Goal: Task Accomplishment & Management: Complete application form

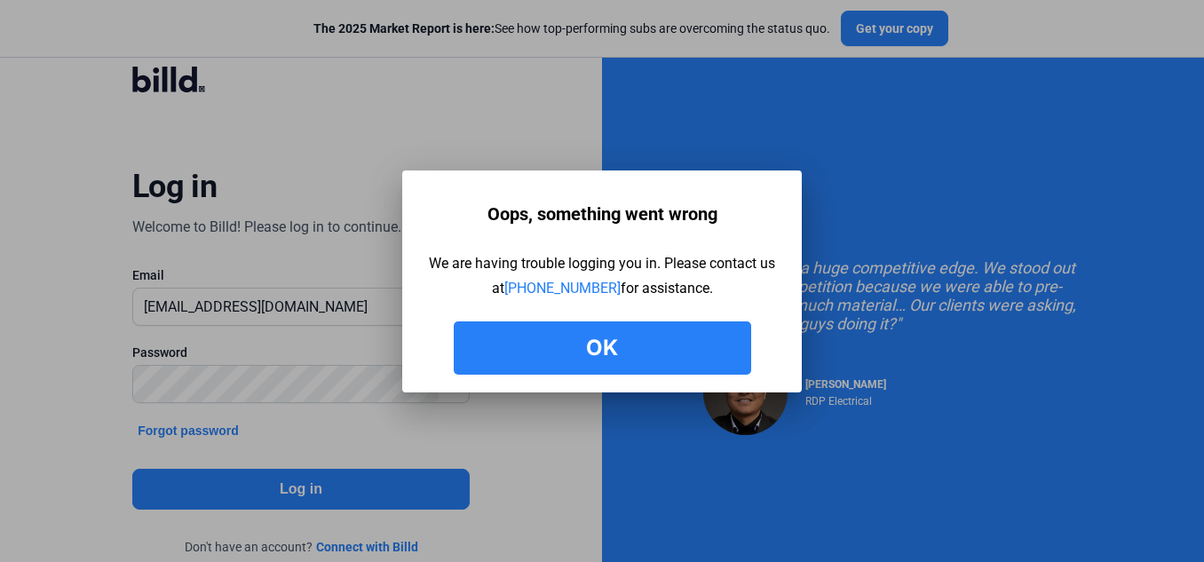
click at [605, 353] on button "Ok" at bounding box center [602, 347] width 297 height 53
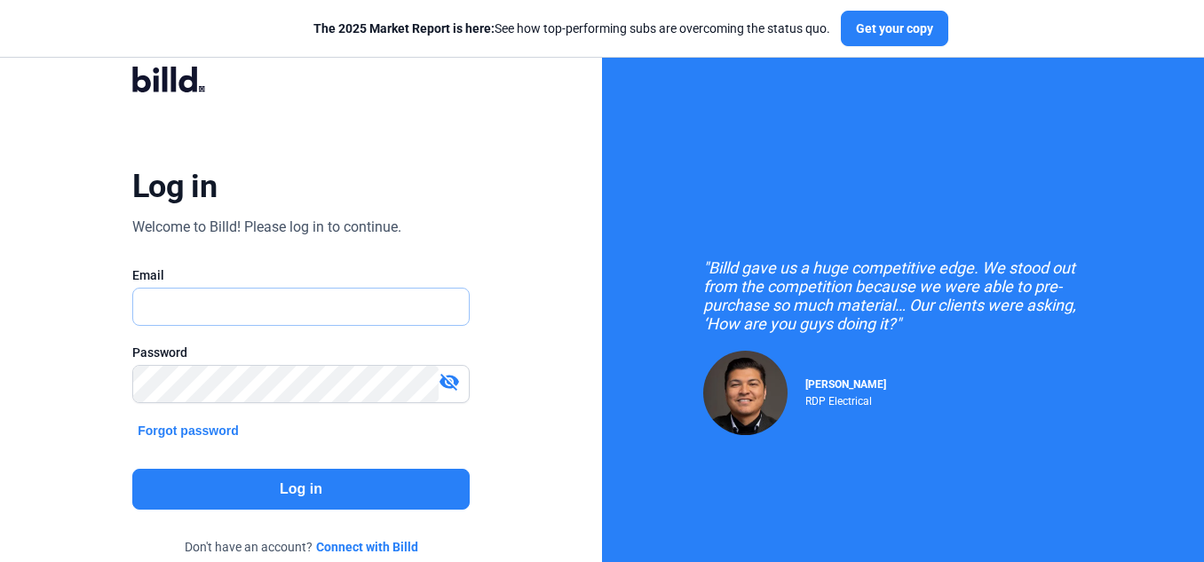
type input "showman@getnada.com"
click at [357, 306] on input "[EMAIL_ADDRESS][DOMAIN_NAME]" at bounding box center [291, 306] width 317 height 36
type input "s"
type input "[EMAIL_ADDRESS][DOMAIN_NAME]"
click at [67, 434] on div "Log in Welcome to Billd! Please log in to continue. Email chap4u@gmail.com Pass…" at bounding box center [301, 323] width 602 height 646
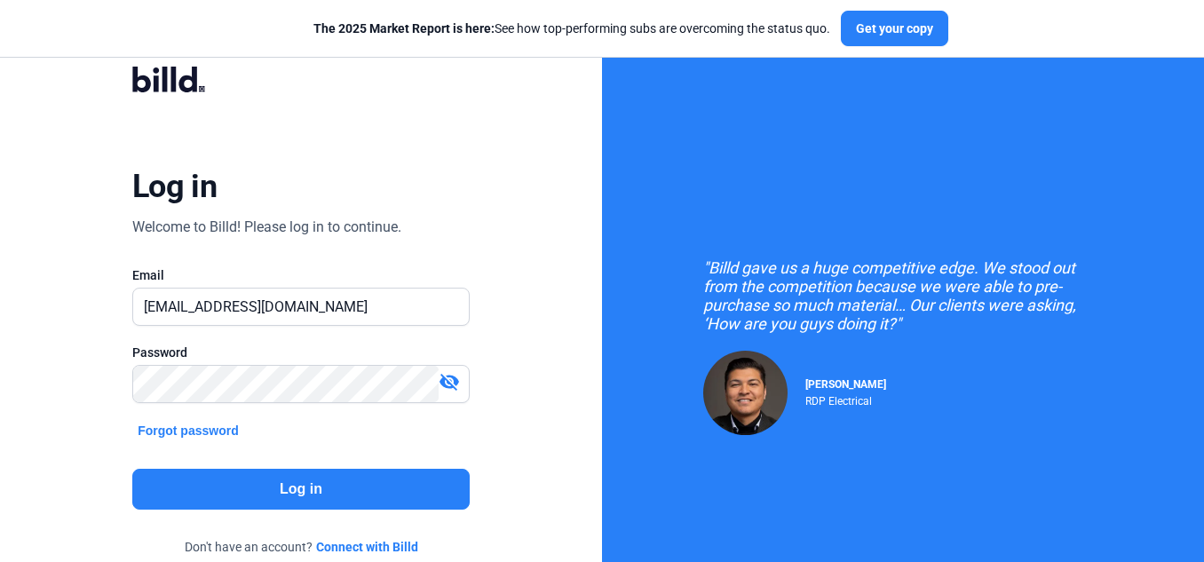
click at [208, 487] on button "Log in" at bounding box center [300, 489] width 337 height 41
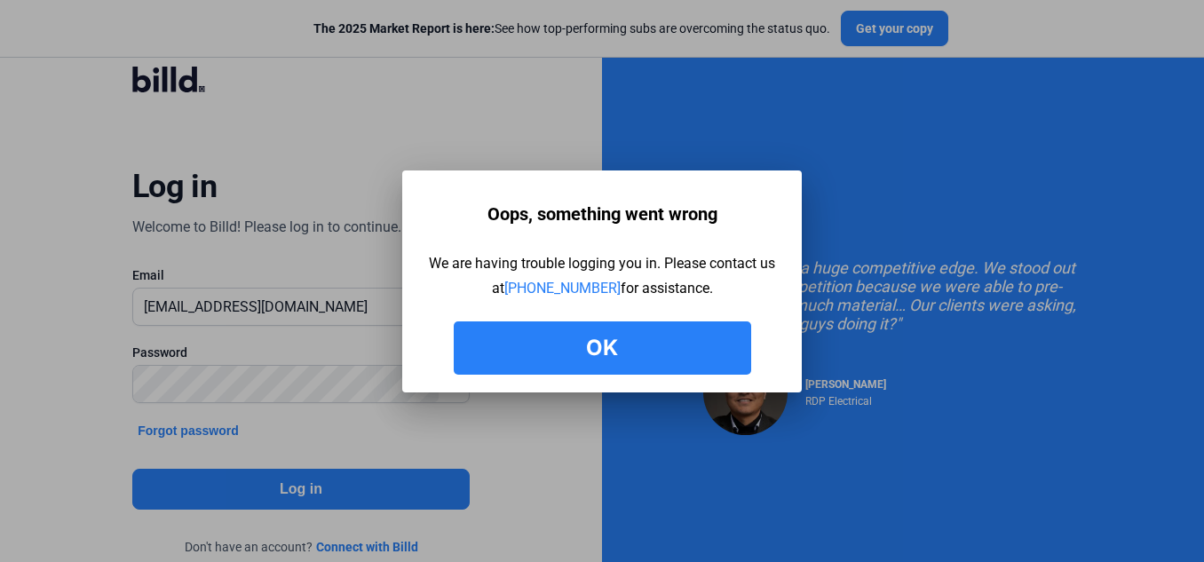
click at [619, 349] on button "Ok" at bounding box center [602, 347] width 297 height 53
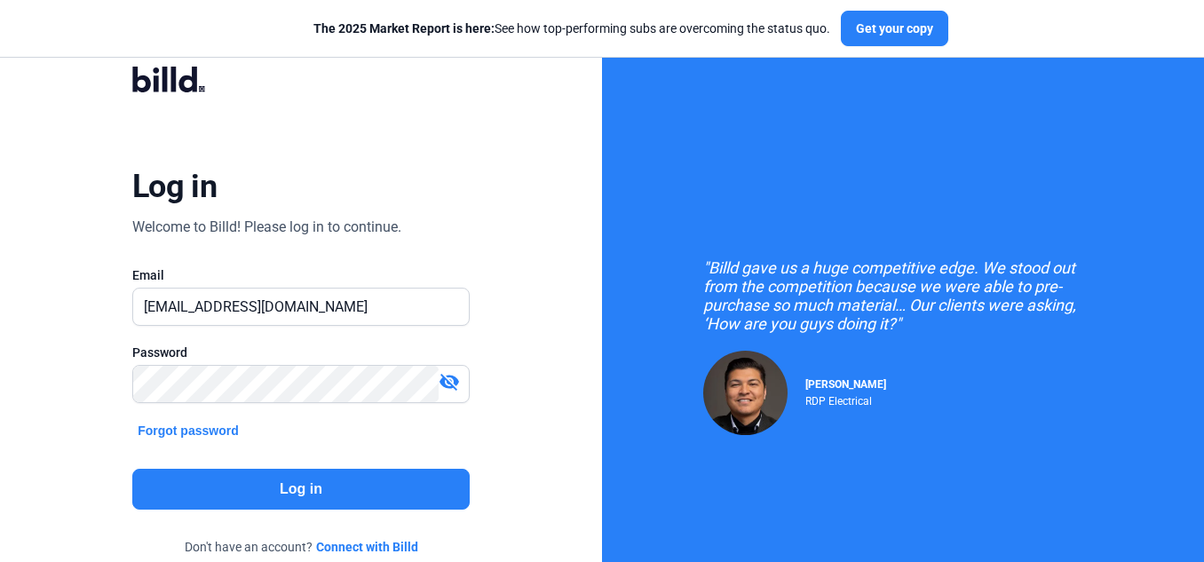
click at [354, 485] on button "Log in" at bounding box center [300, 489] width 337 height 41
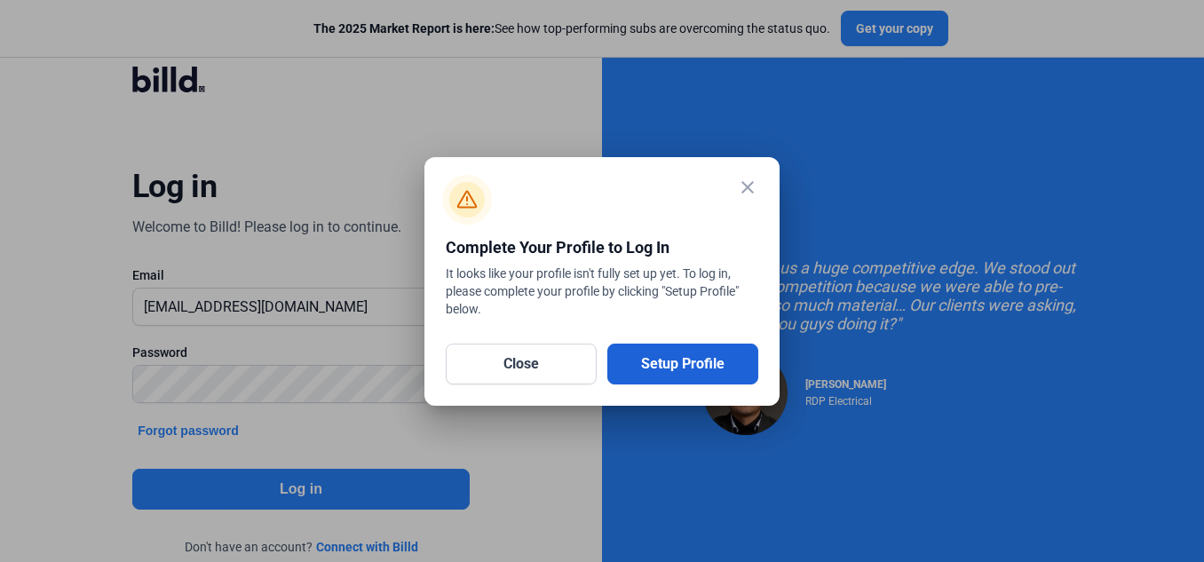
click at [685, 363] on button "Setup Profile" at bounding box center [682, 364] width 151 height 41
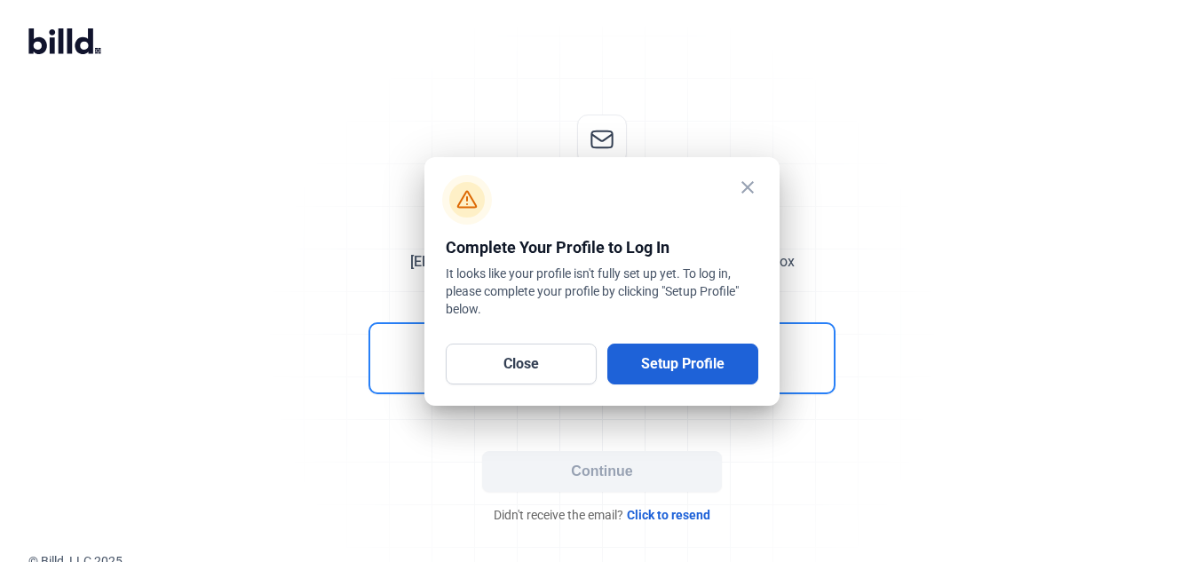
scroll to position [8, 0]
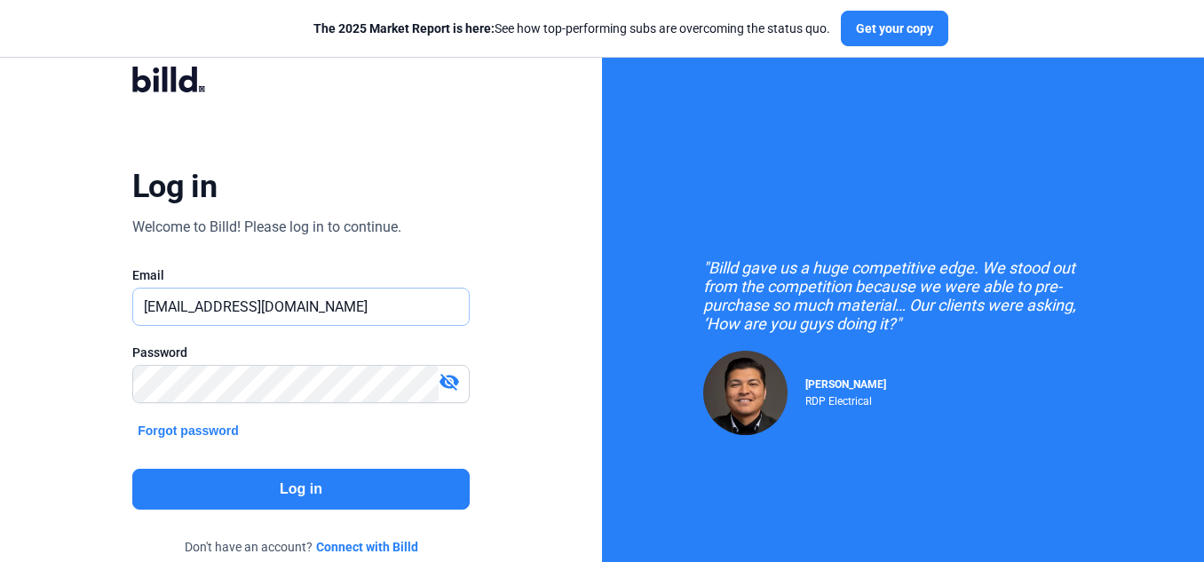
click at [314, 318] on input "[EMAIL_ADDRESS][DOMAIN_NAME]" at bounding box center [291, 306] width 317 height 36
type input "s"
type input "[EMAIL_ADDRESS][DOMAIN_NAME]"
click at [68, 424] on div "Log in Welcome to Billd! Please log in to continue. Email [EMAIL_ADDRESS][DOMAI…" at bounding box center [301, 323] width 602 height 646
click at [244, 482] on button "Log in" at bounding box center [300, 489] width 337 height 41
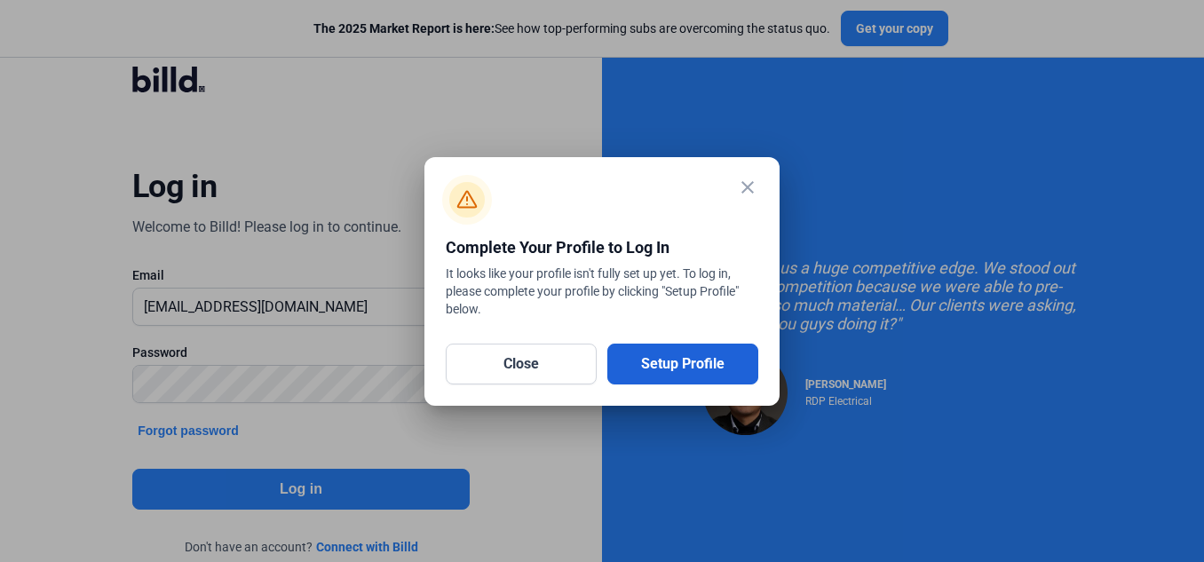
click at [686, 360] on button "Setup Profile" at bounding box center [682, 364] width 151 height 41
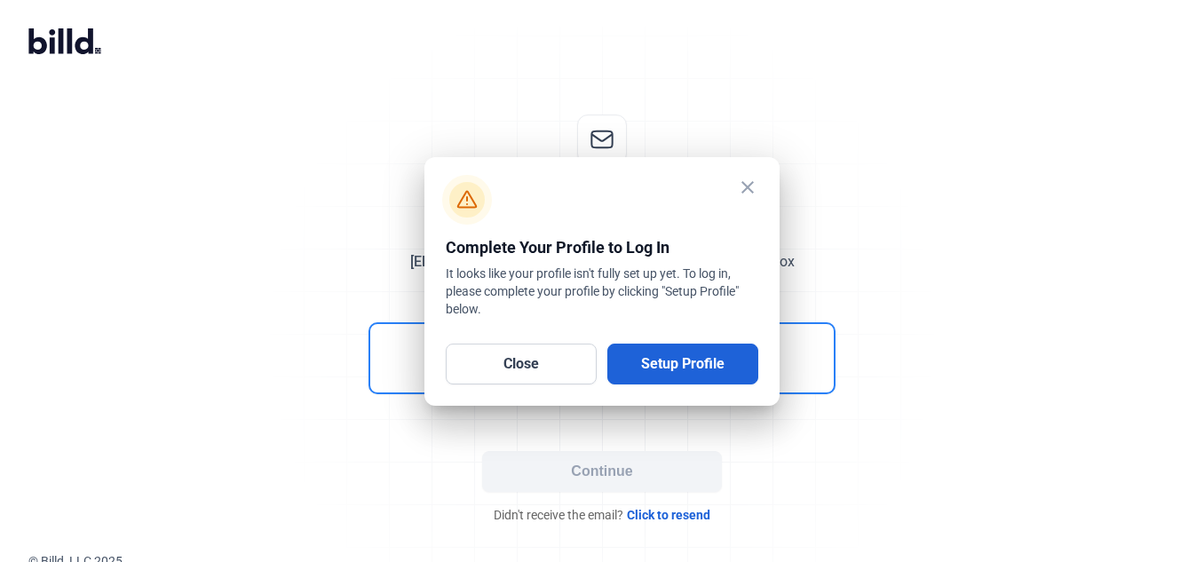
scroll to position [8, 0]
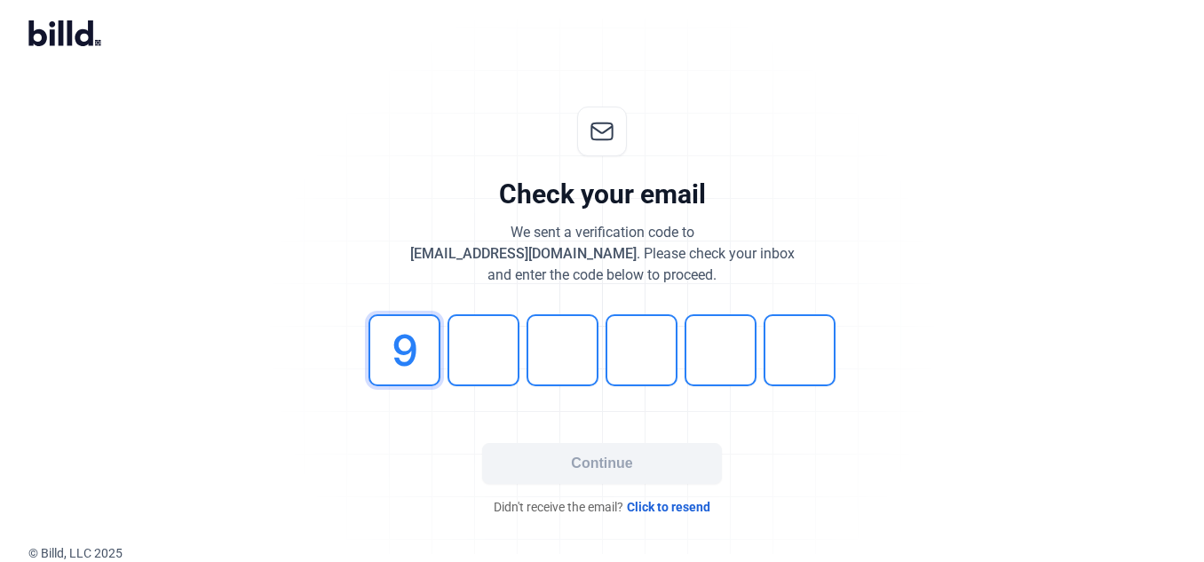
type input "9"
type input "8"
type input "6"
type input "4"
type input "0"
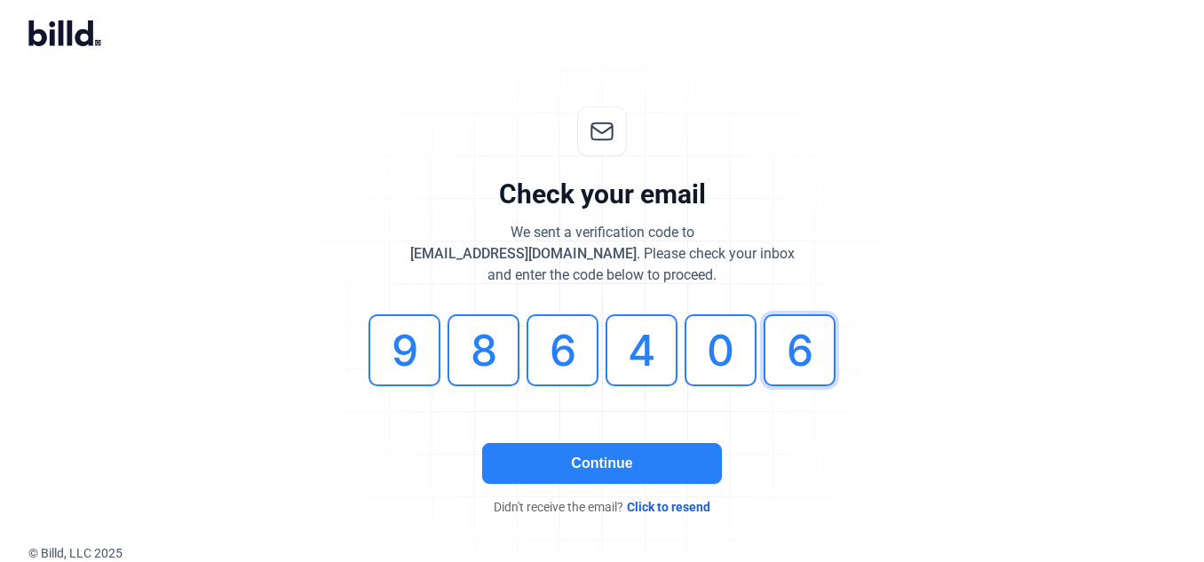
type input "6"
click at [620, 474] on button "Continue" at bounding box center [602, 463] width 240 height 41
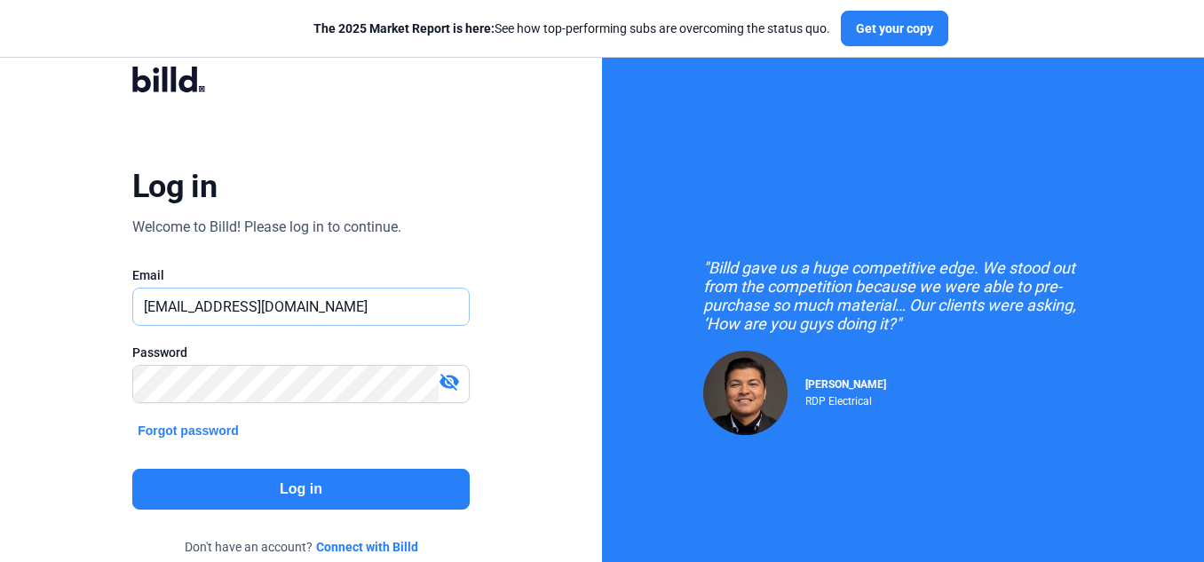
drag, startPoint x: 0, startPoint y: 0, endPoint x: 404, endPoint y: 304, distance: 505.8
click at [404, 304] on input "[EMAIL_ADDRESS][DOMAIN_NAME]" at bounding box center [291, 306] width 317 height 36
type input "s"
type input "[EMAIL_ADDRESS][DOMAIN_NAME]"
click at [47, 446] on div "Log in Welcome to Billd! Please log in to continue. Email [EMAIL_ADDRESS][DOMAI…" at bounding box center [301, 323] width 602 height 646
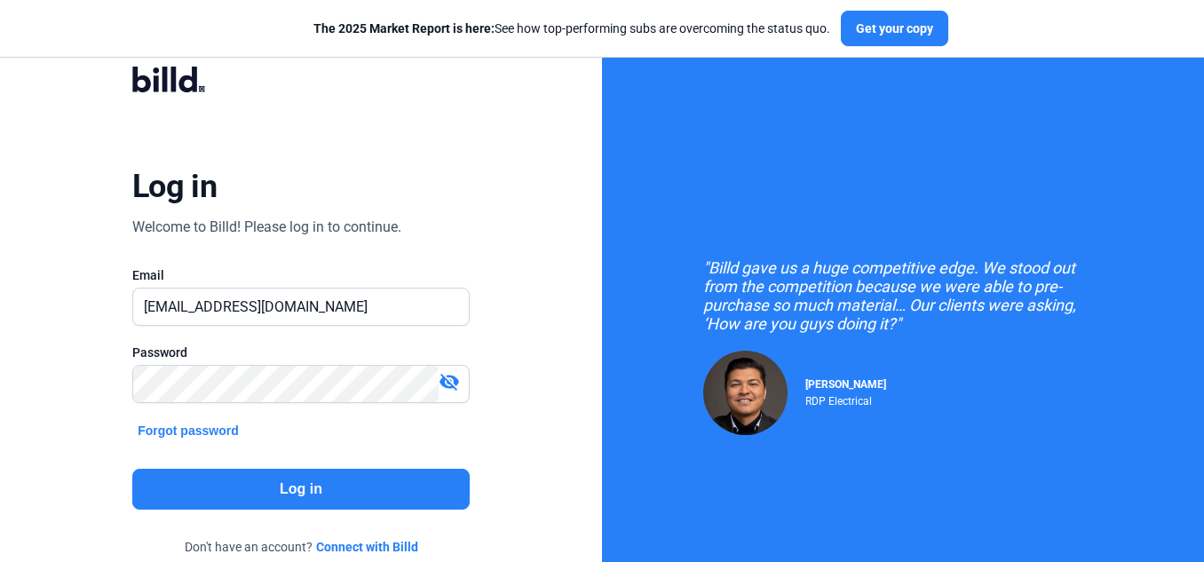
click at [224, 486] on button "Log in" at bounding box center [300, 489] width 337 height 41
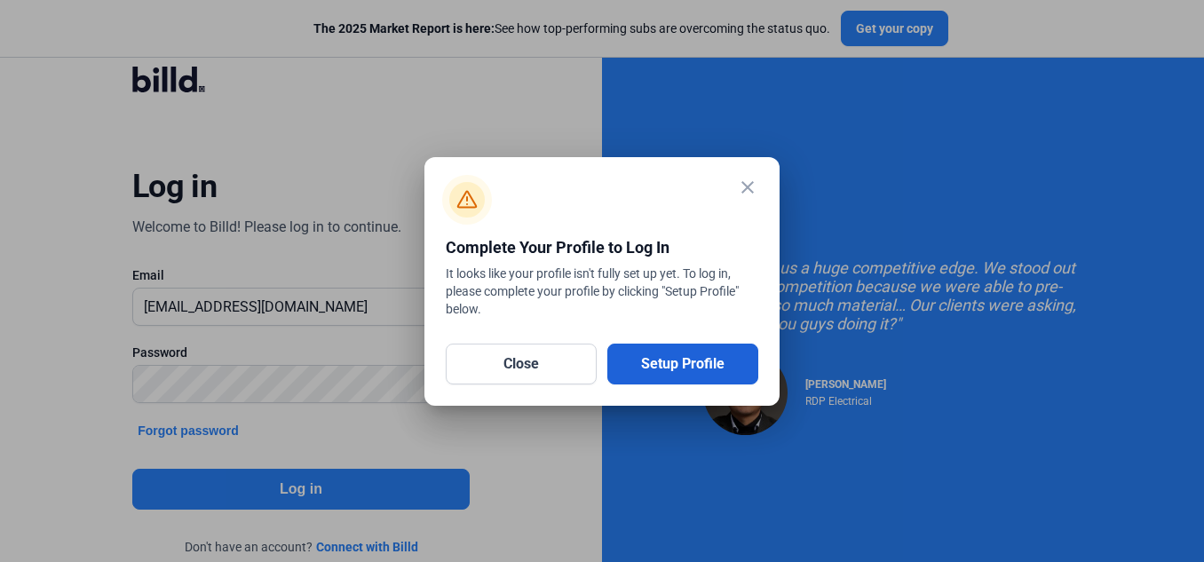
click at [706, 362] on button "Setup Profile" at bounding box center [682, 364] width 151 height 41
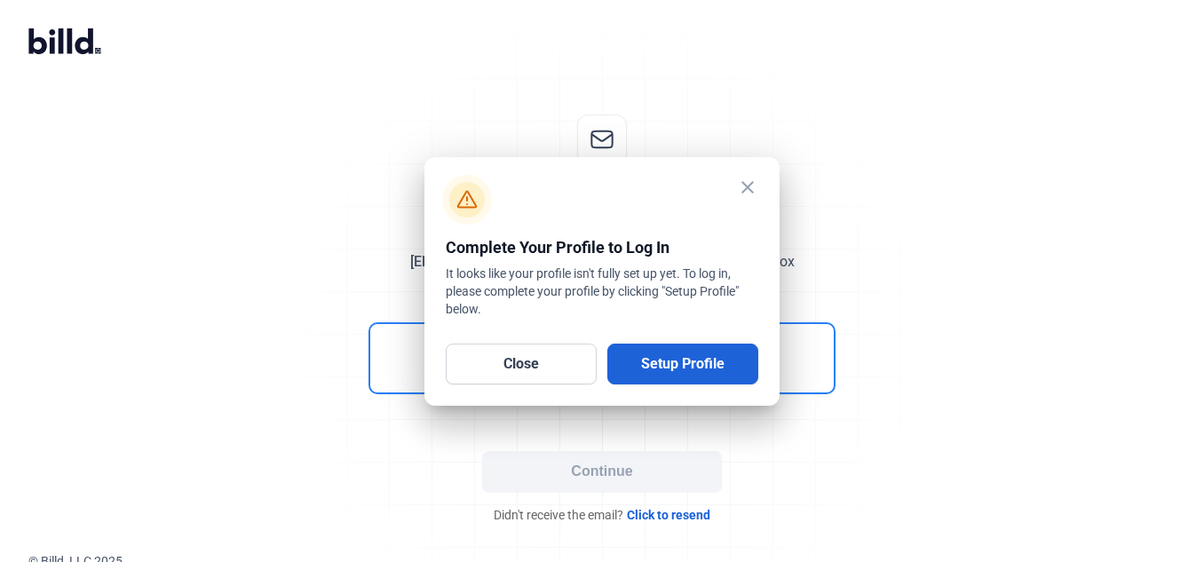
scroll to position [8, 0]
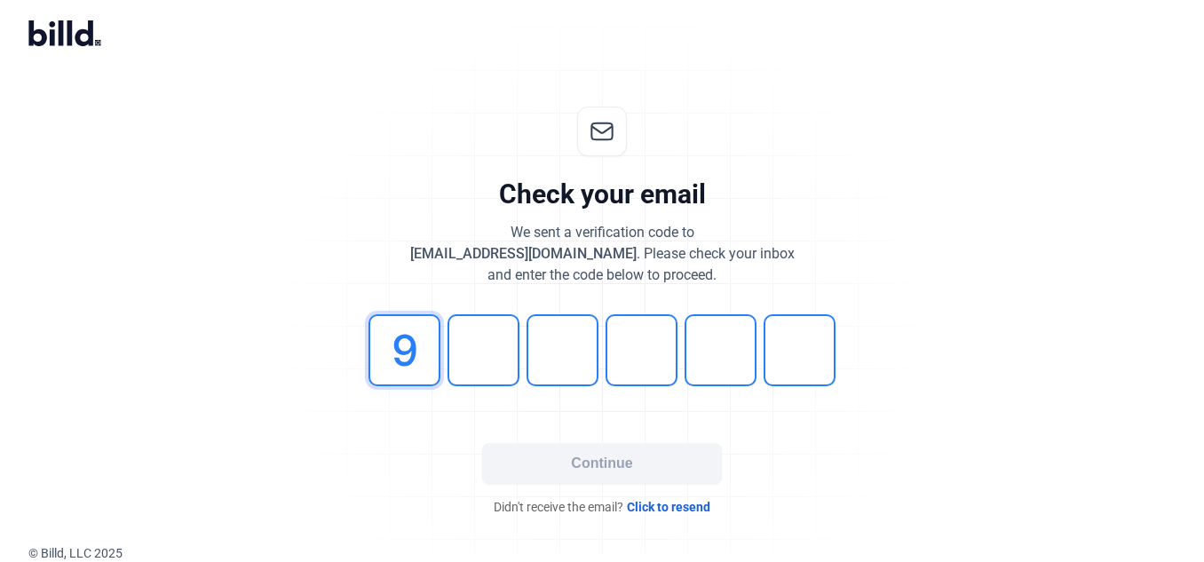
type input "9"
type input "3"
type input "6"
type input "4"
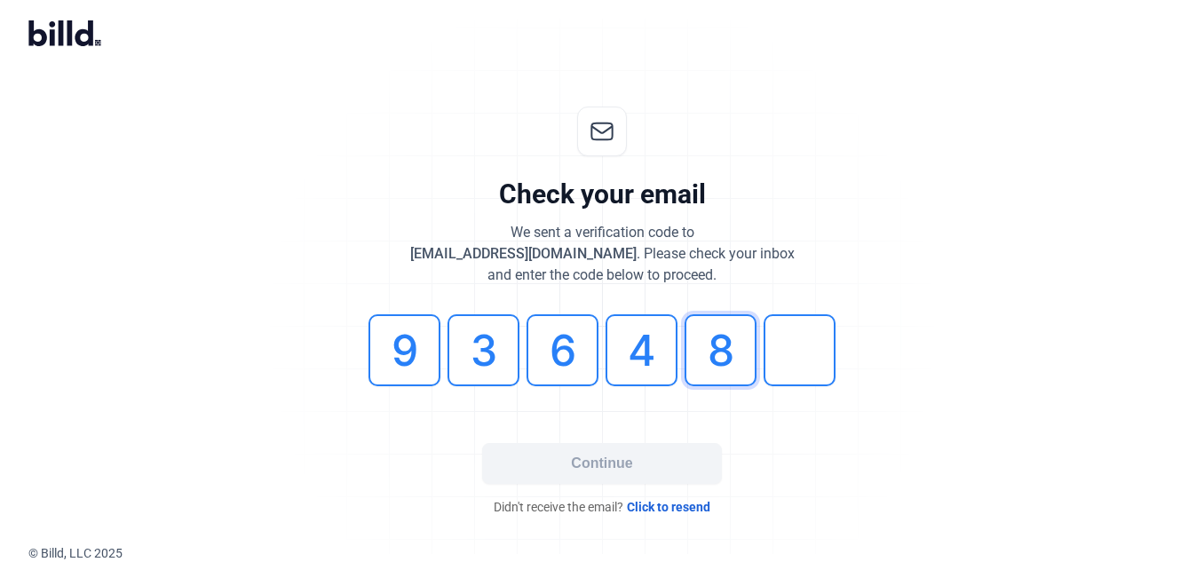
type input "8"
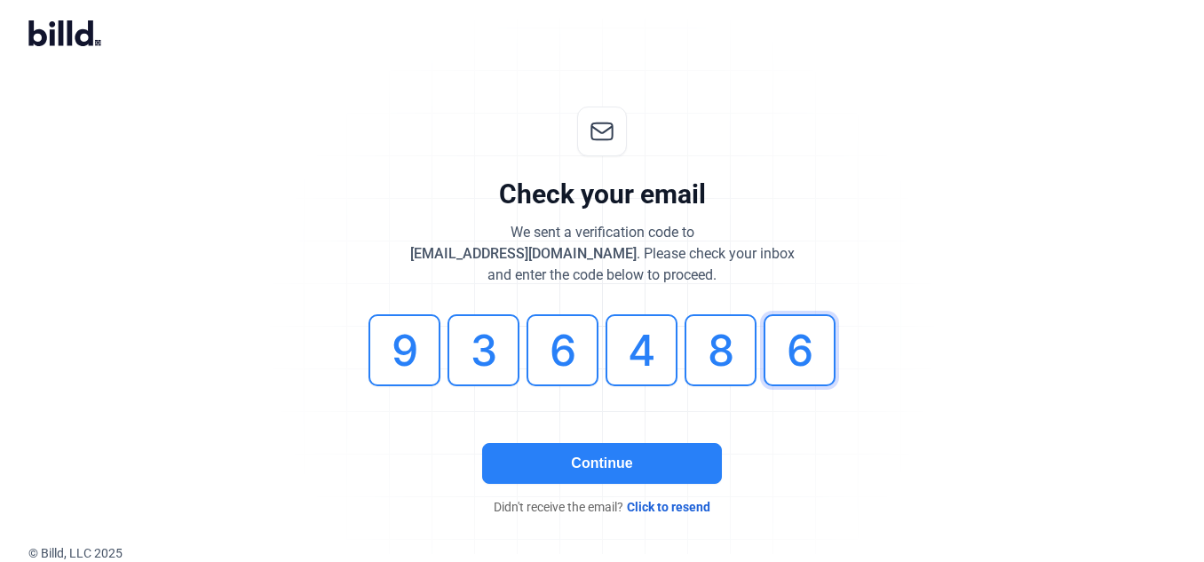
type input "6"
click at [570, 454] on button "Continue" at bounding box center [602, 463] width 240 height 41
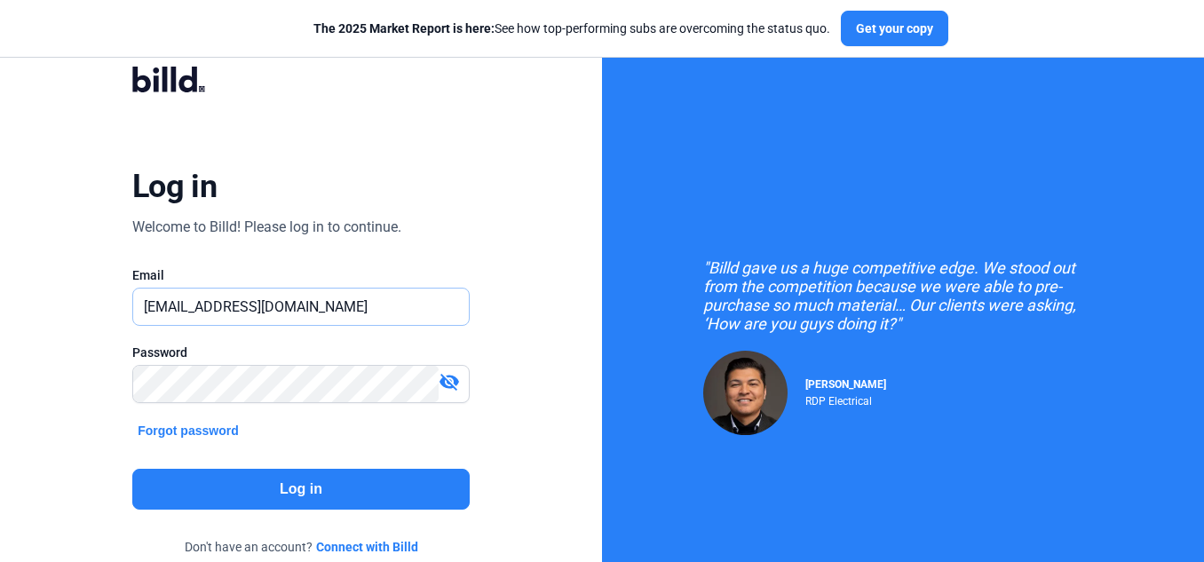
click at [308, 312] on input "[EMAIL_ADDRESS][DOMAIN_NAME]" at bounding box center [301, 306] width 336 height 36
type input "s"
type input "[EMAIL_ADDRESS][DOMAIN_NAME]"
click at [299, 474] on button "Log in" at bounding box center [300, 489] width 337 height 41
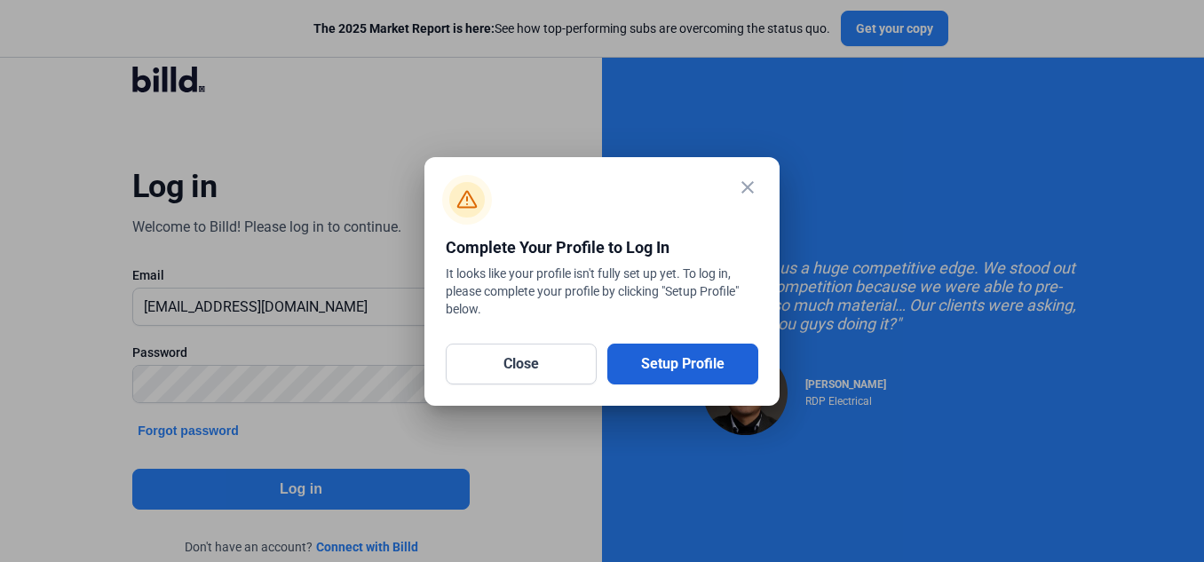
click at [699, 368] on button "Setup Profile" at bounding box center [682, 364] width 151 height 41
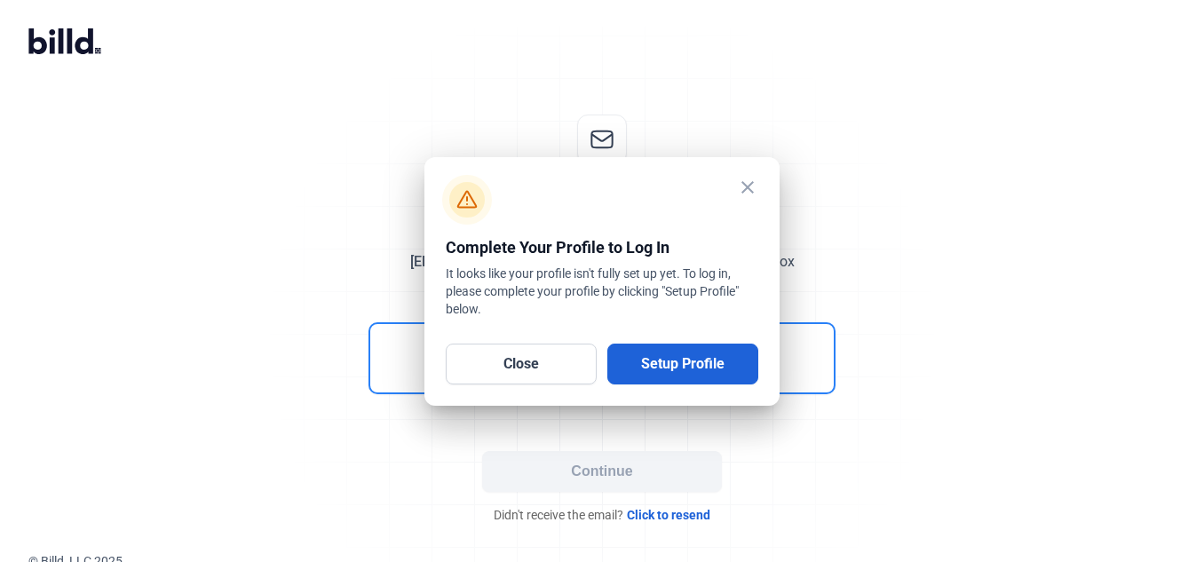
scroll to position [8, 0]
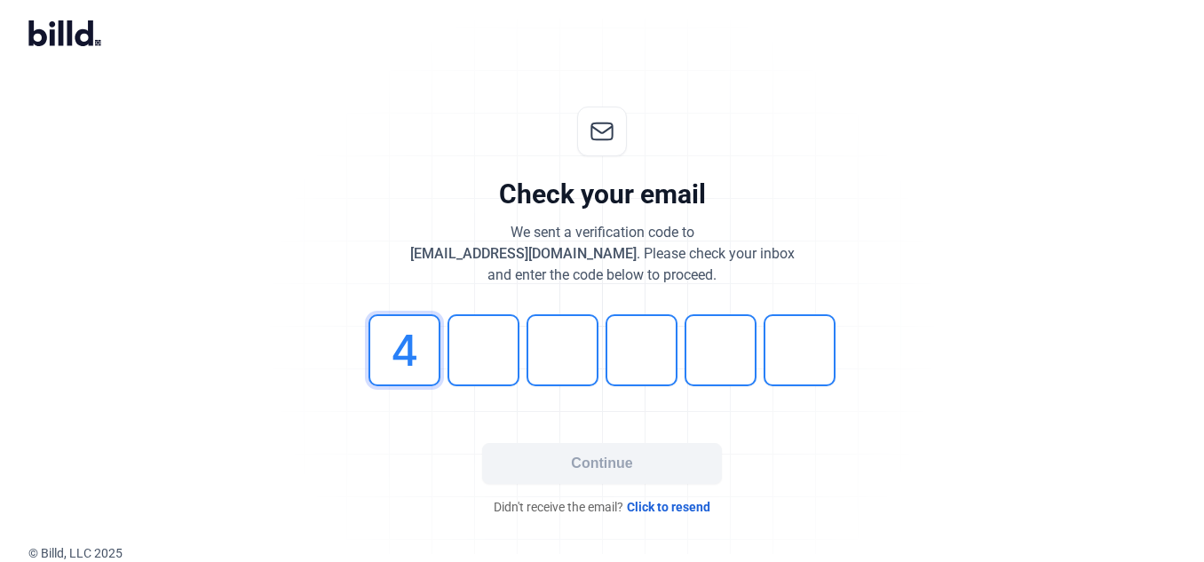
type input "4"
type input "3"
type input "8"
type input "9"
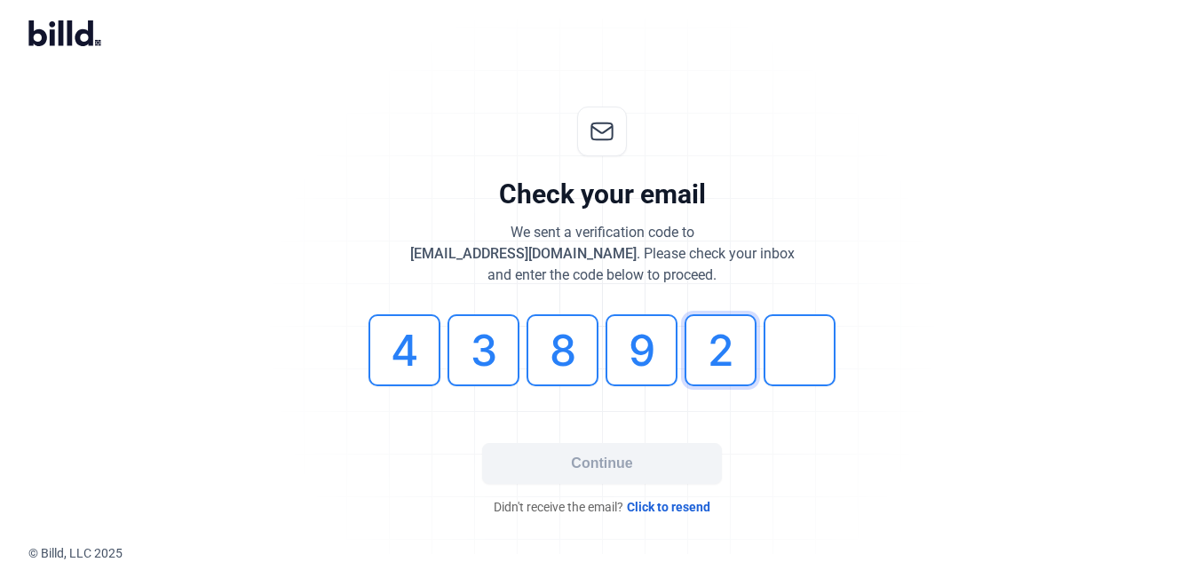
type input "2"
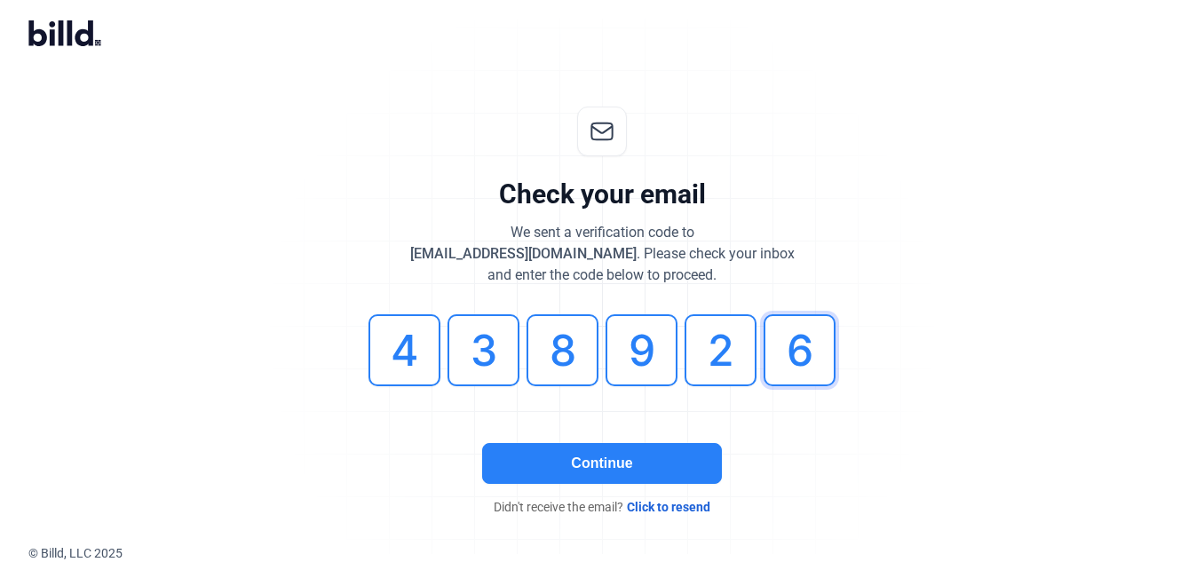
type input "6"
click at [601, 466] on button "Continue" at bounding box center [602, 463] width 240 height 41
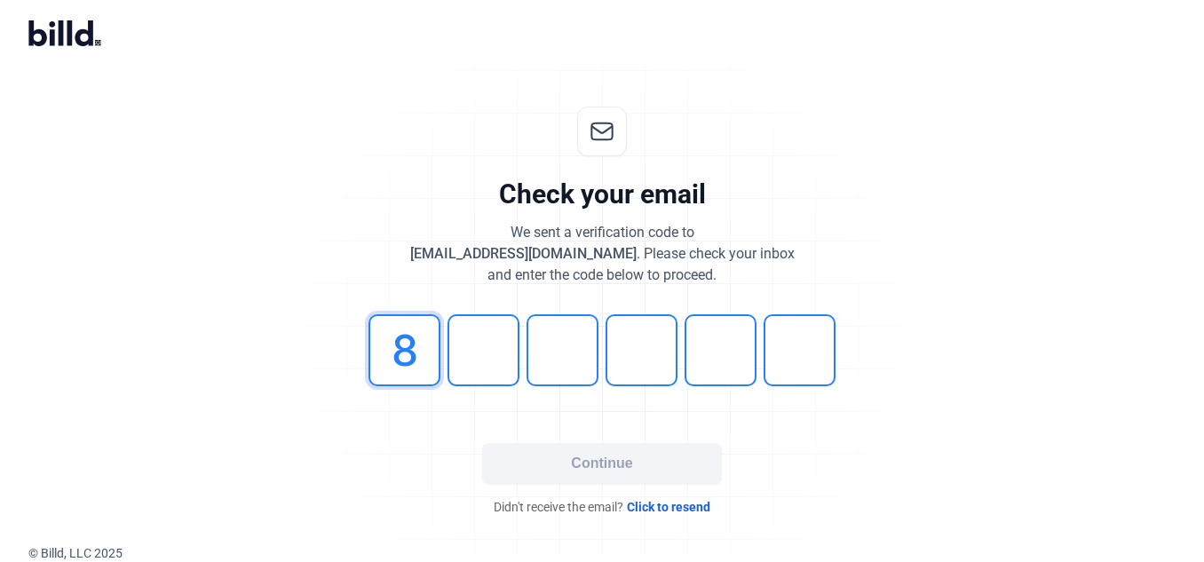
type input "8"
type input "2"
type input "5"
type input "7"
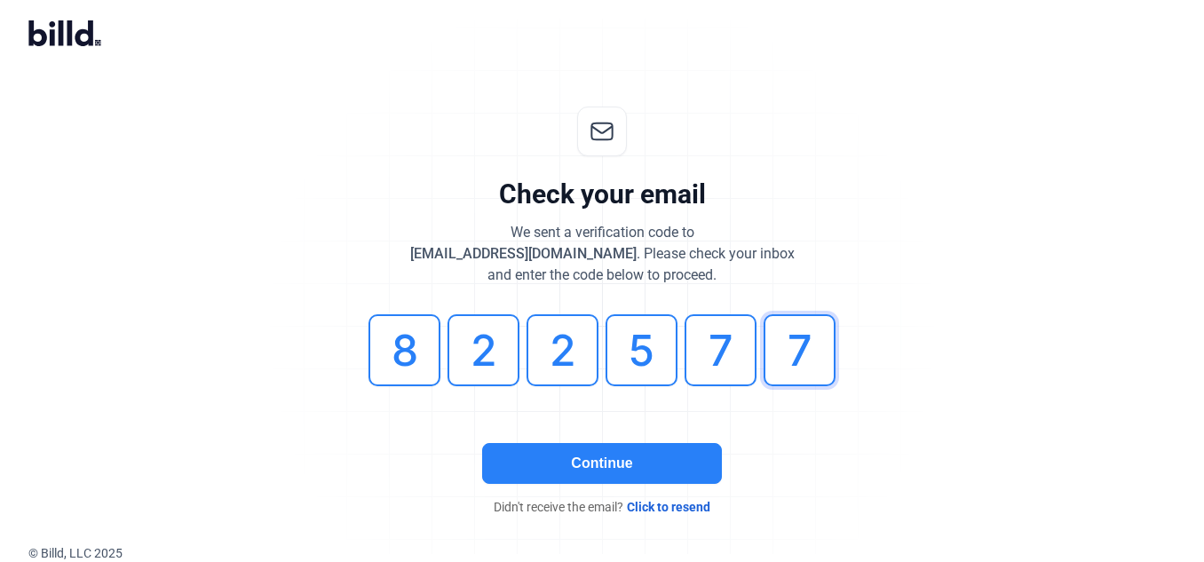
type input "7"
click at [633, 460] on button "Continue" at bounding box center [602, 463] width 240 height 41
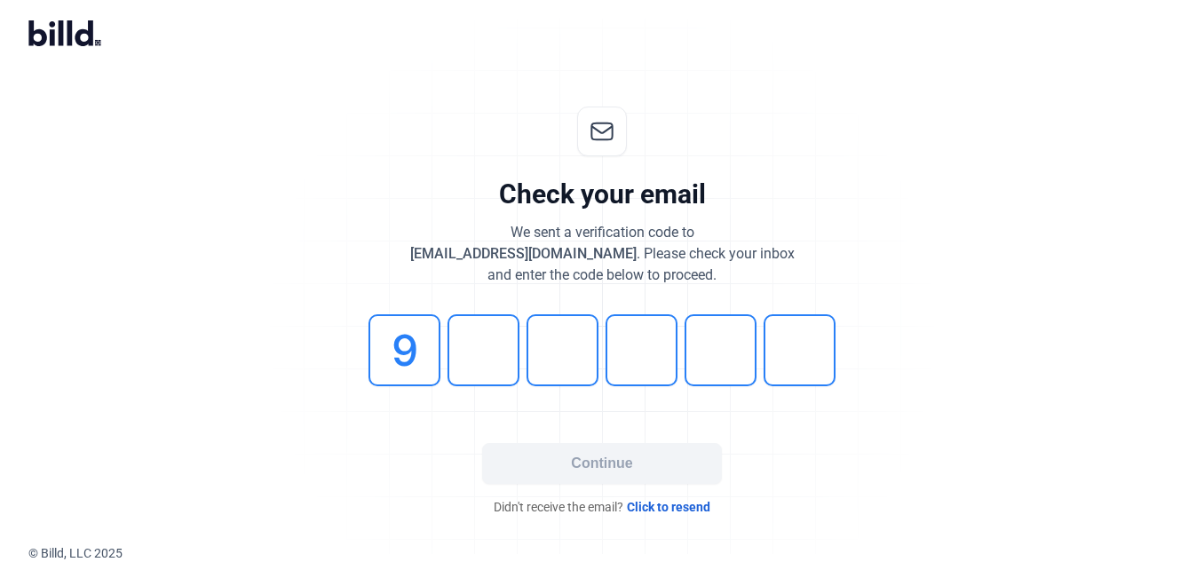
type input "9"
type input "8"
type input "6"
type input "4"
type input "0"
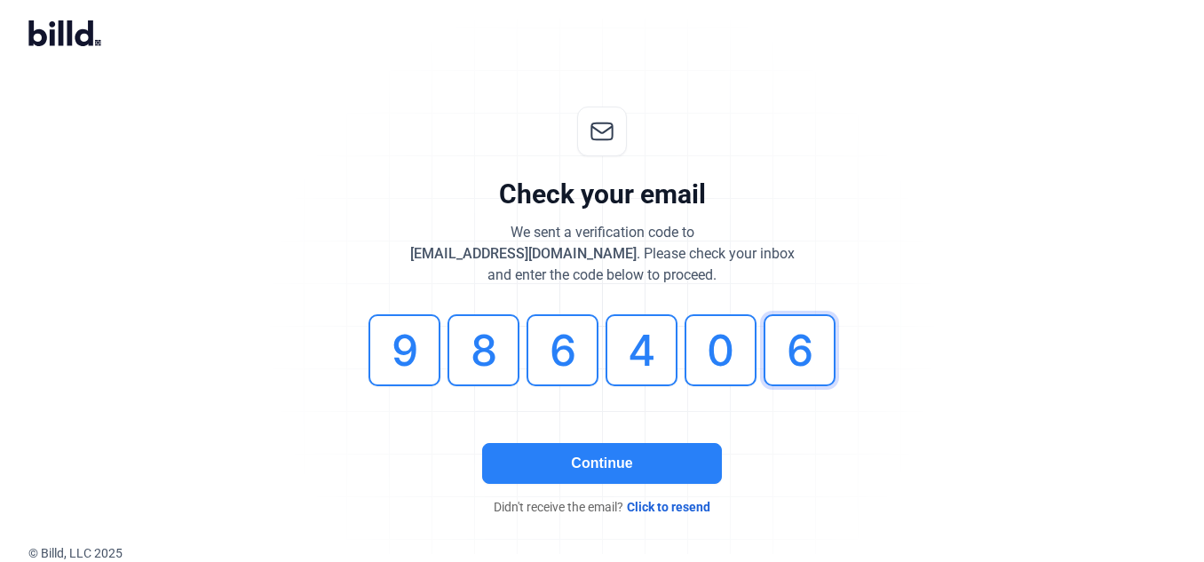
type input "6"
click at [644, 469] on button "Continue" at bounding box center [602, 463] width 240 height 41
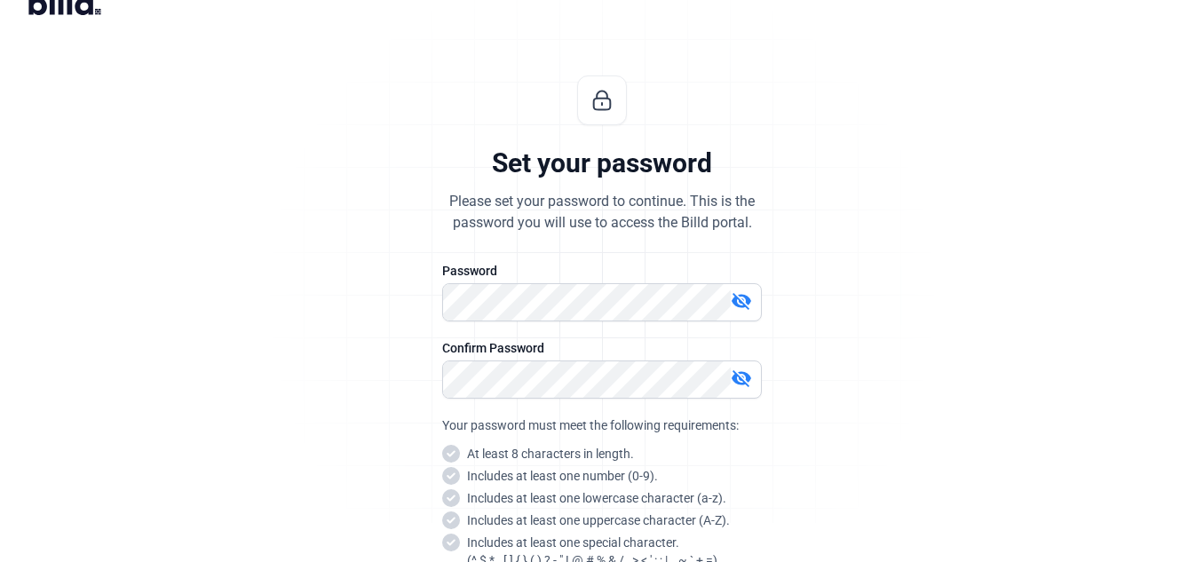
scroll to position [37, 0]
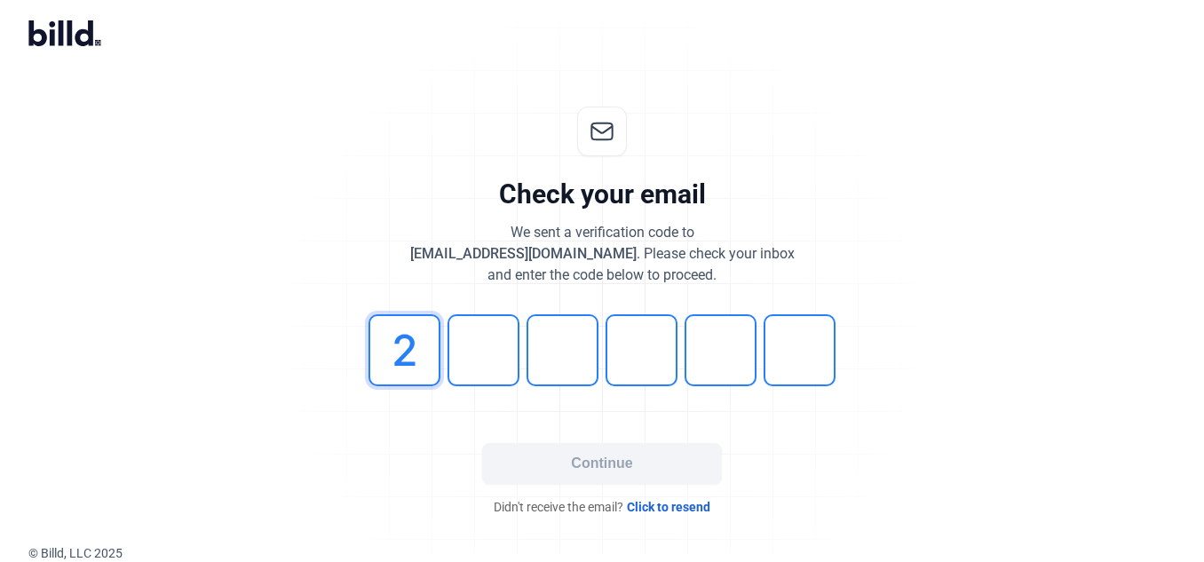
type input "2"
type input "3"
type input "6"
type input "7"
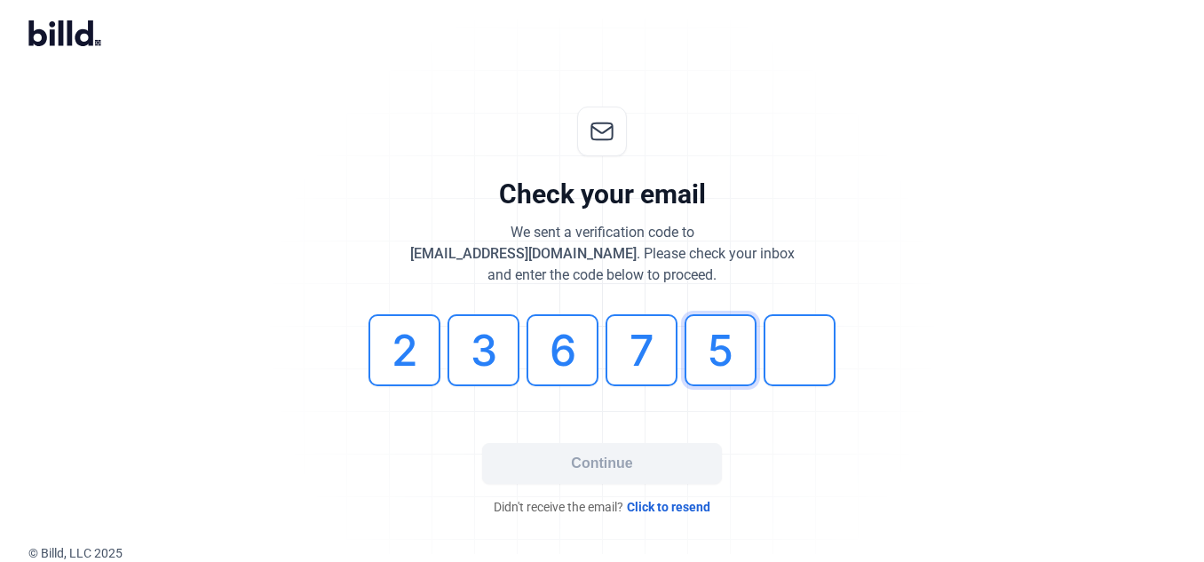
type input "5"
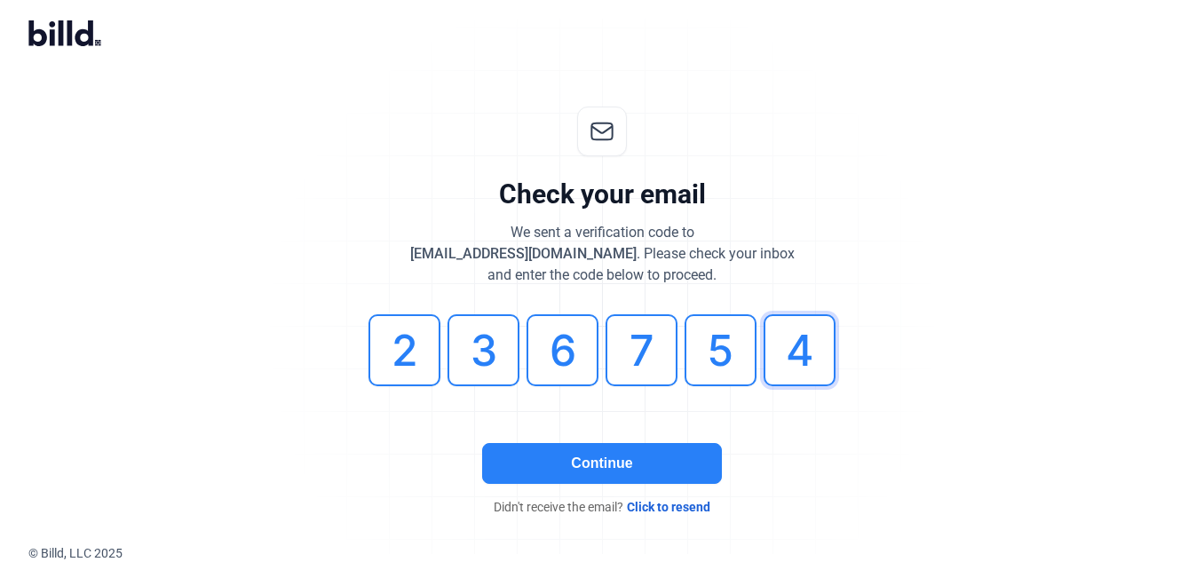
type input "4"
click at [600, 474] on button "Continue" at bounding box center [602, 463] width 240 height 41
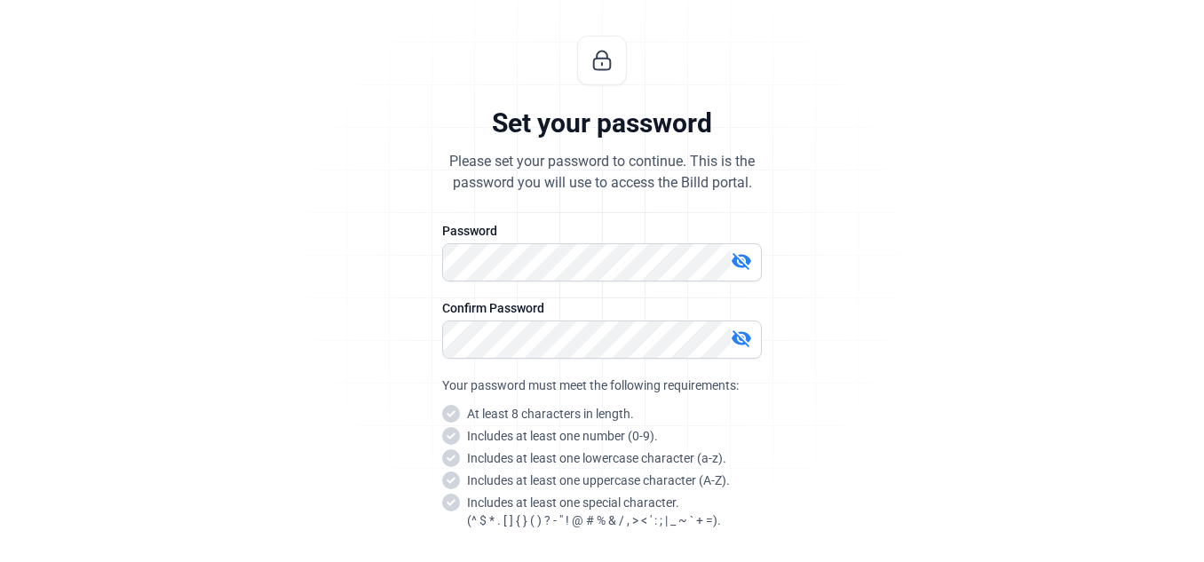
scroll to position [77, 0]
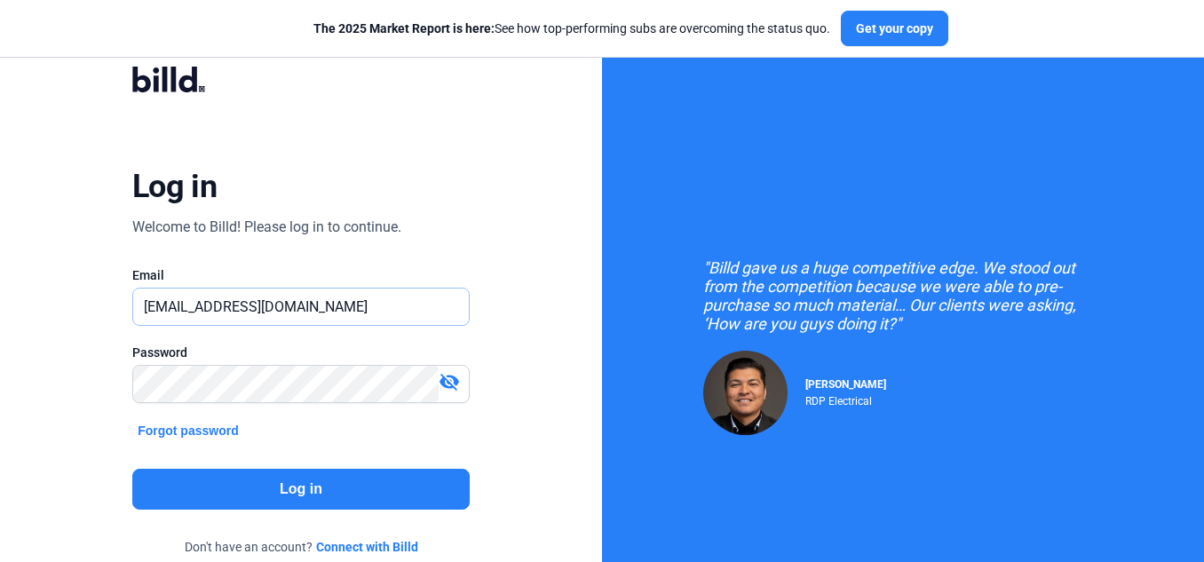
drag, startPoint x: 329, startPoint y: 305, endPoint x: 23, endPoint y: 301, distance: 306.3
click at [23, 301] on div "Log in Welcome to Billd! Please log in to continue. Email showman@getnada.com P…" at bounding box center [301, 323] width 602 height 646
type input "chap4u@gmail.com"
click at [72, 445] on div "Log in Welcome to Billd! Please log in to continue. Email chap4u@gmail.com Pass…" at bounding box center [301, 323] width 602 height 646
click at [286, 491] on button "Log in" at bounding box center [300, 489] width 337 height 41
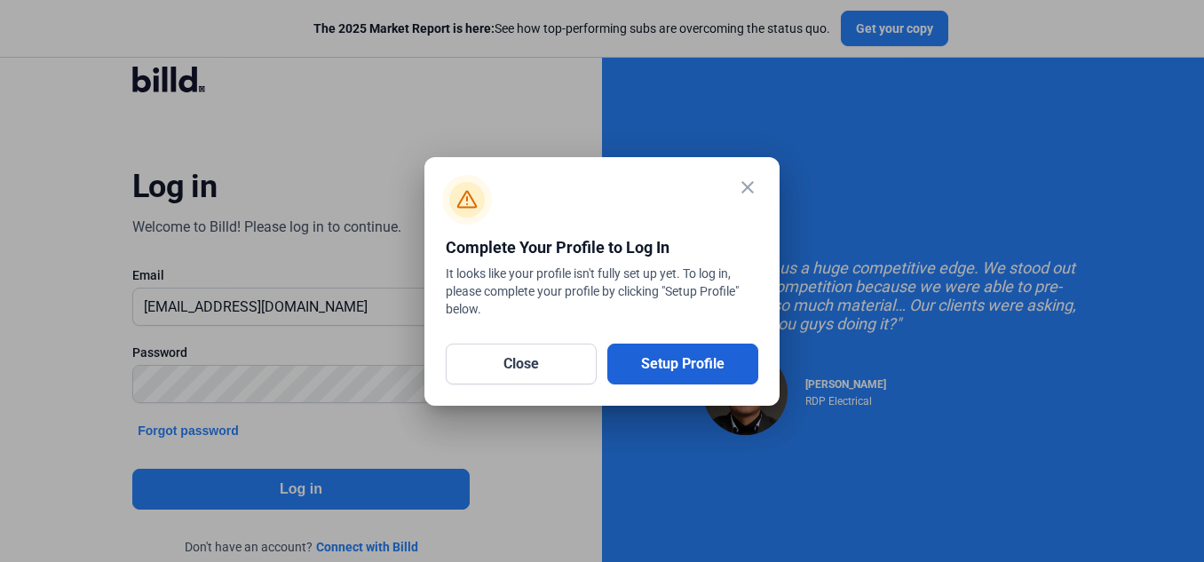
click at [649, 350] on button "Setup Profile" at bounding box center [682, 364] width 151 height 41
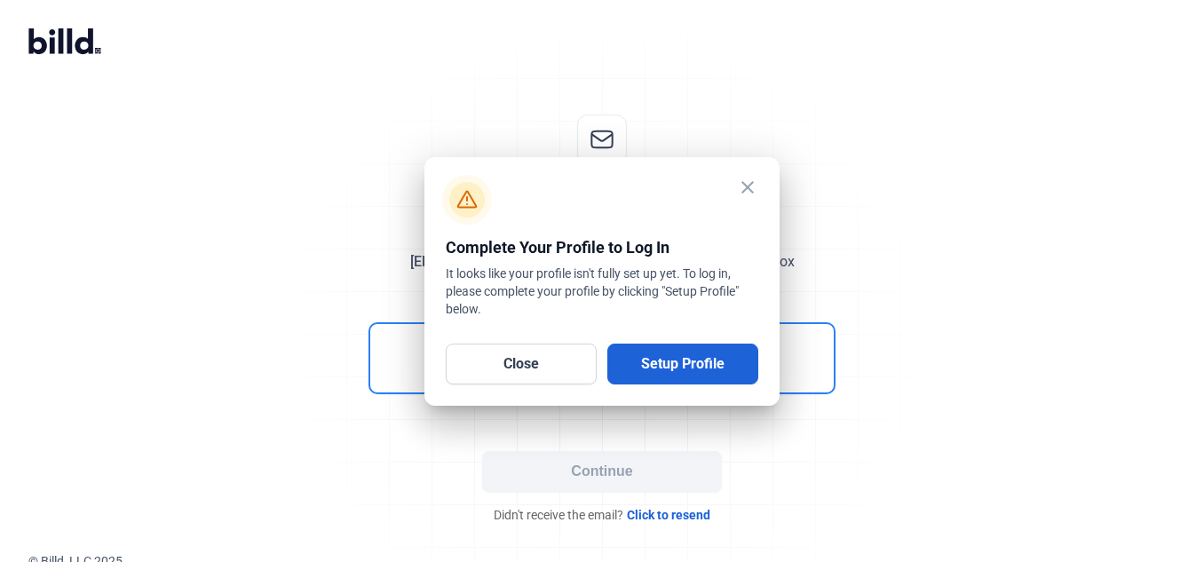
scroll to position [8, 0]
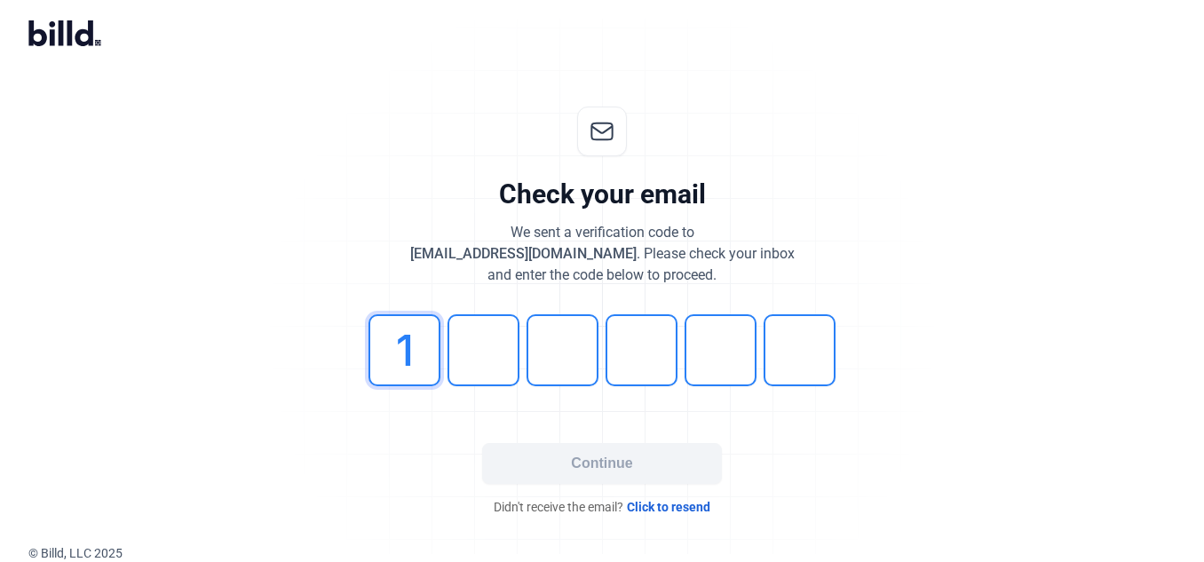
type input "1"
type input "2"
type input "3"
type input "4"
type input "5"
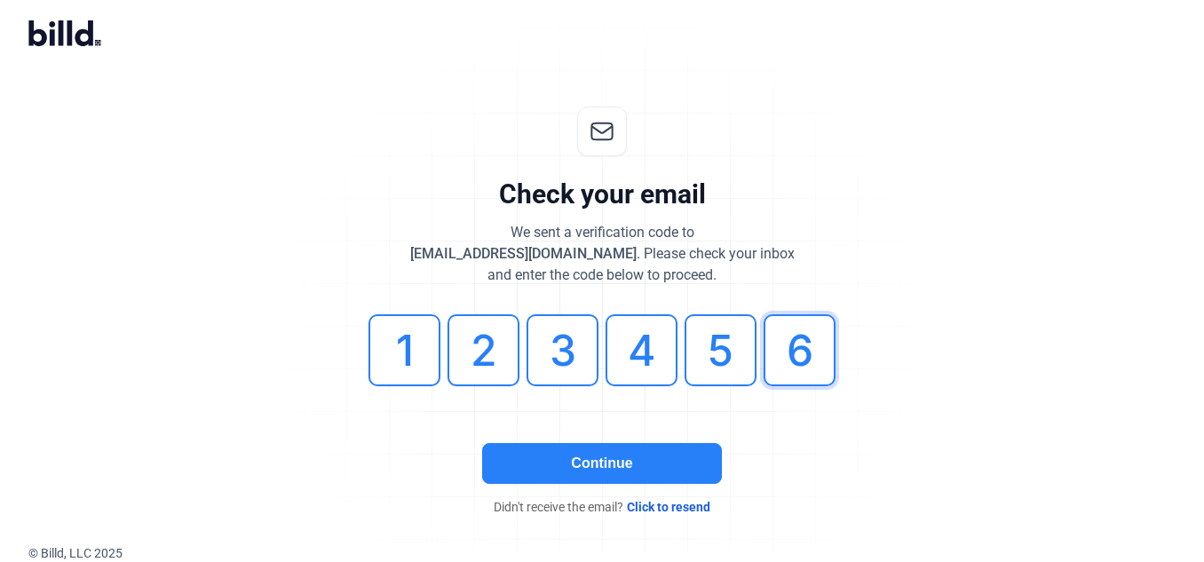
type input "6"
click at [600, 457] on button "Continue" at bounding box center [602, 463] width 240 height 41
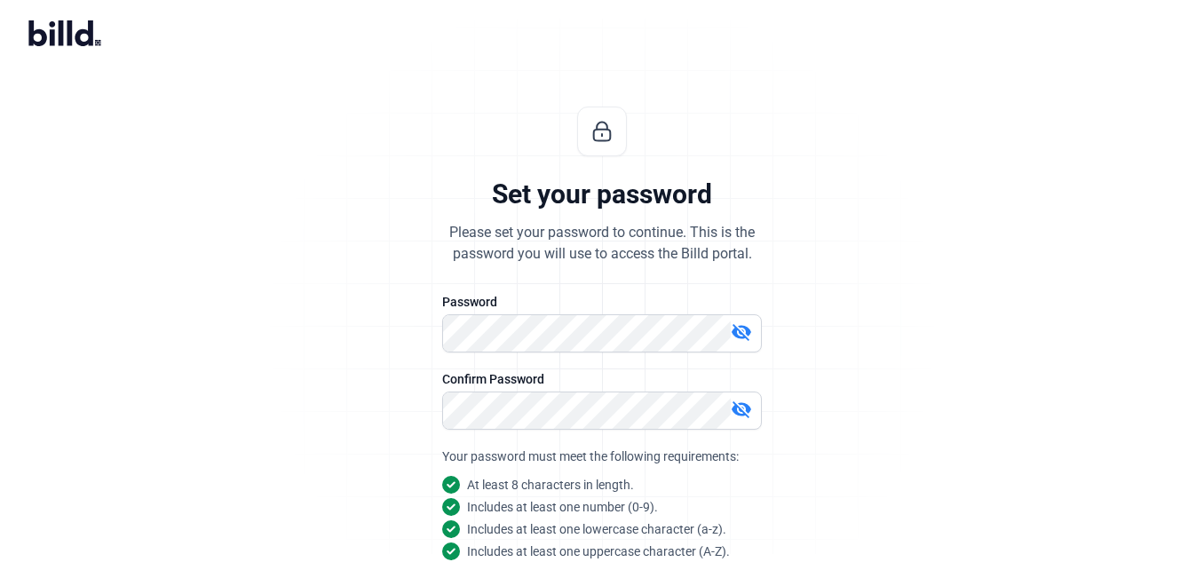
click at [979, 360] on div "Set your password Please set your password to continue. This is the password yo…" at bounding box center [602, 420] width 1204 height 684
click at [740, 401] on mat-icon "visibility_off" at bounding box center [741, 409] width 21 height 21
click at [735, 330] on mat-icon "visibility_off" at bounding box center [741, 331] width 21 height 21
click at [890, 367] on div "Set your password Please set your password to continue. This is the password yo…" at bounding box center [601, 420] width 589 height 684
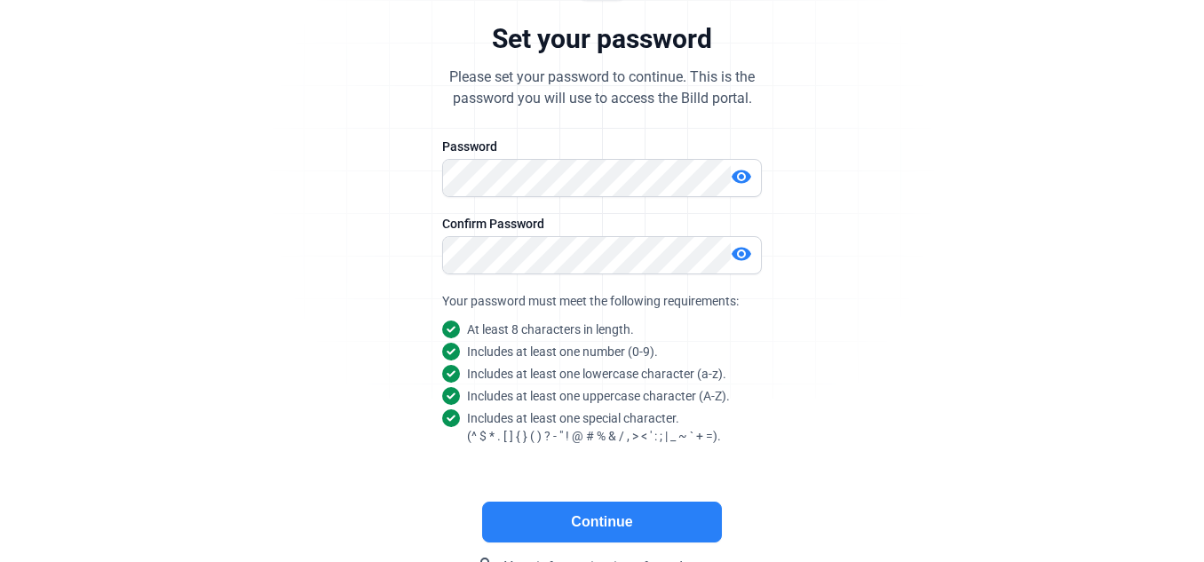
scroll to position [229, 0]
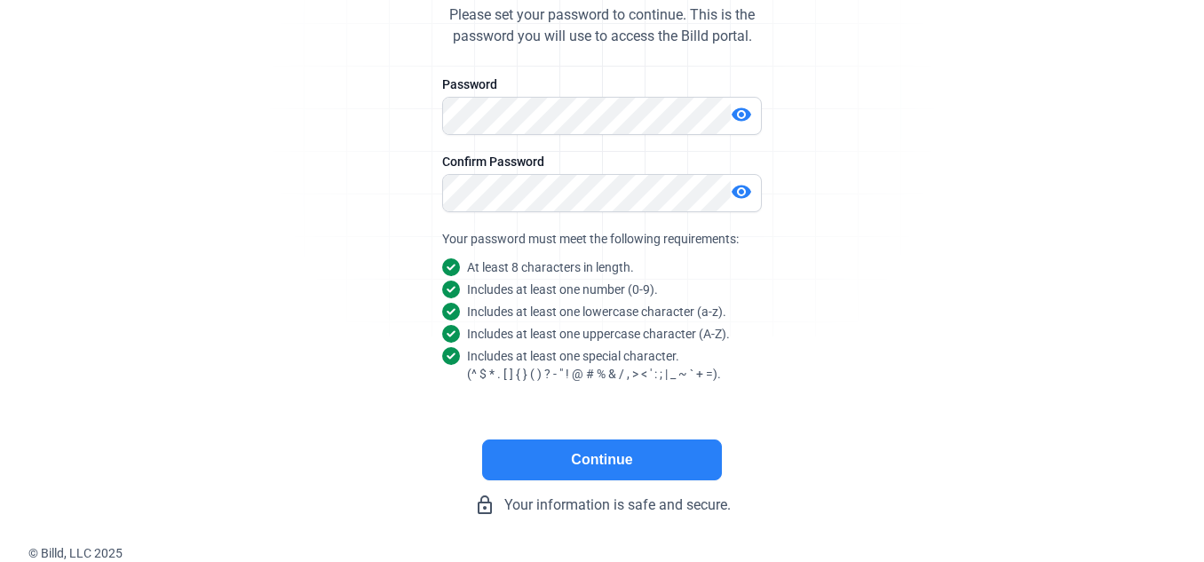
click at [640, 459] on button "Continue" at bounding box center [602, 459] width 240 height 41
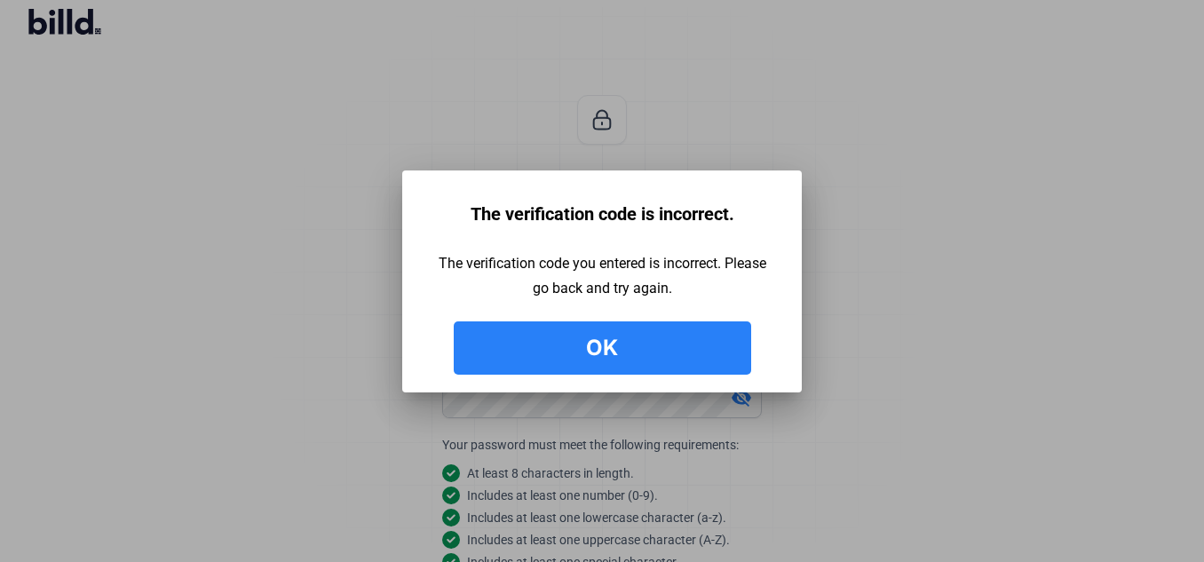
click at [678, 348] on button "Ok" at bounding box center [602, 347] width 297 height 53
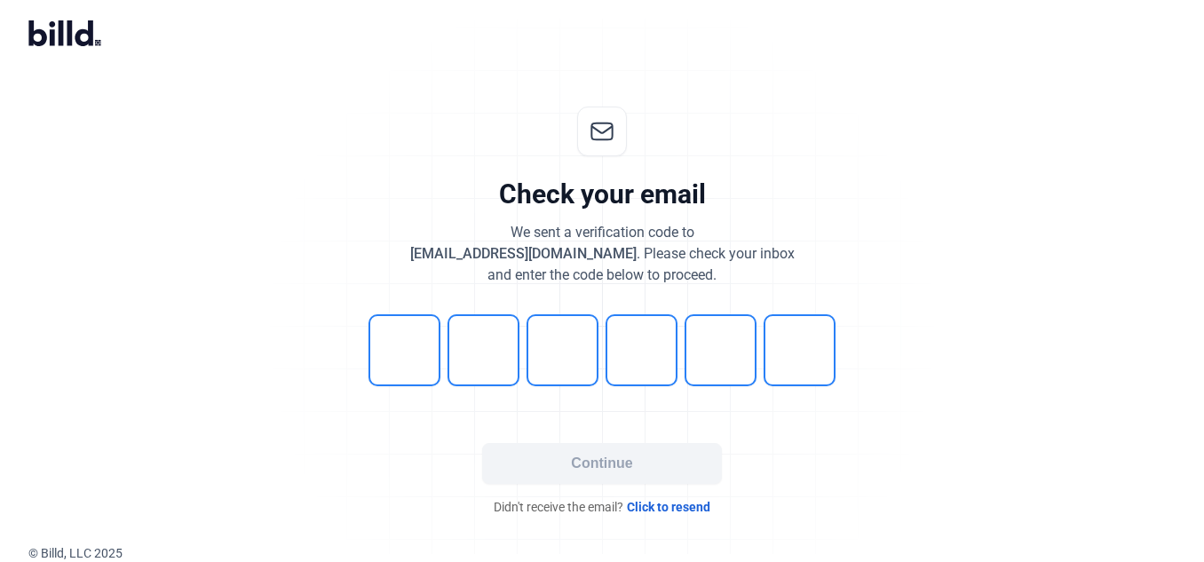
scroll to position [8, 0]
type input "4"
type input "1"
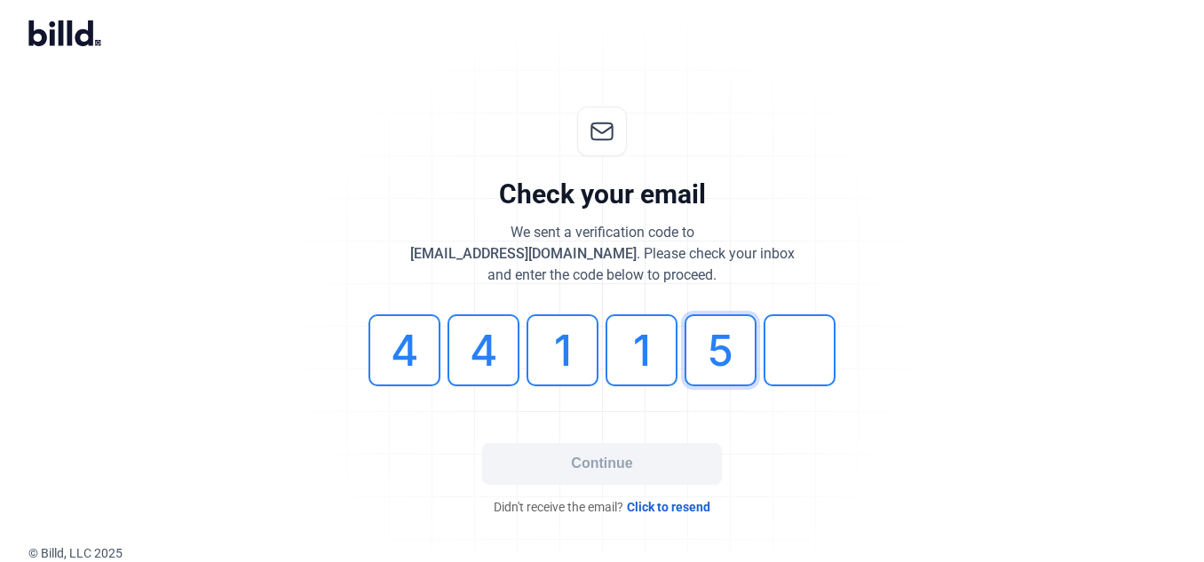
type input "5"
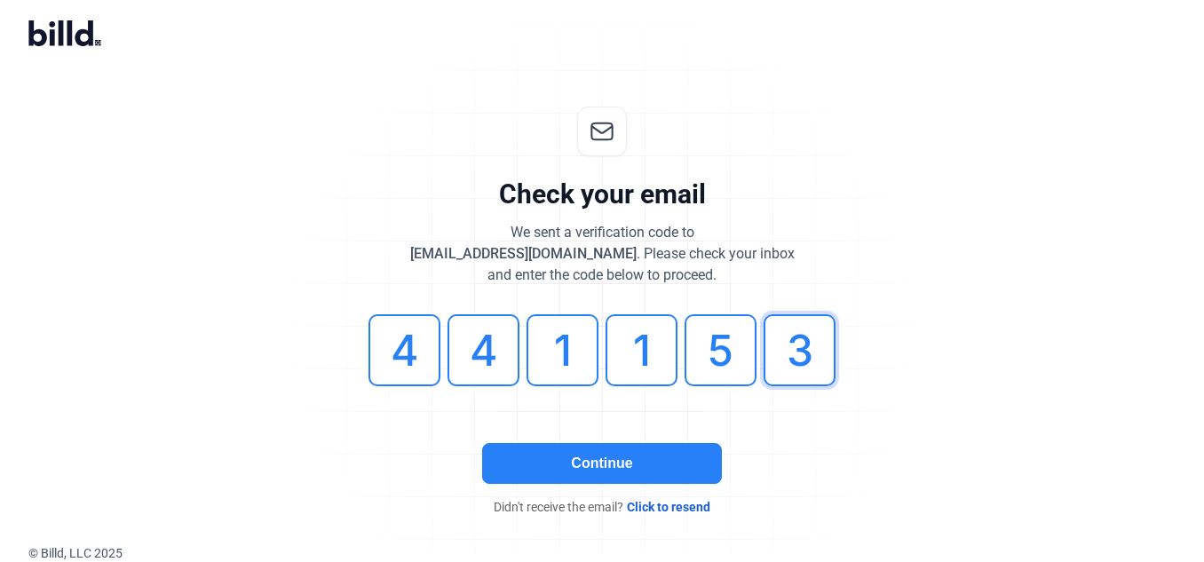
type input "3"
click at [613, 468] on button "Continue" at bounding box center [602, 463] width 240 height 41
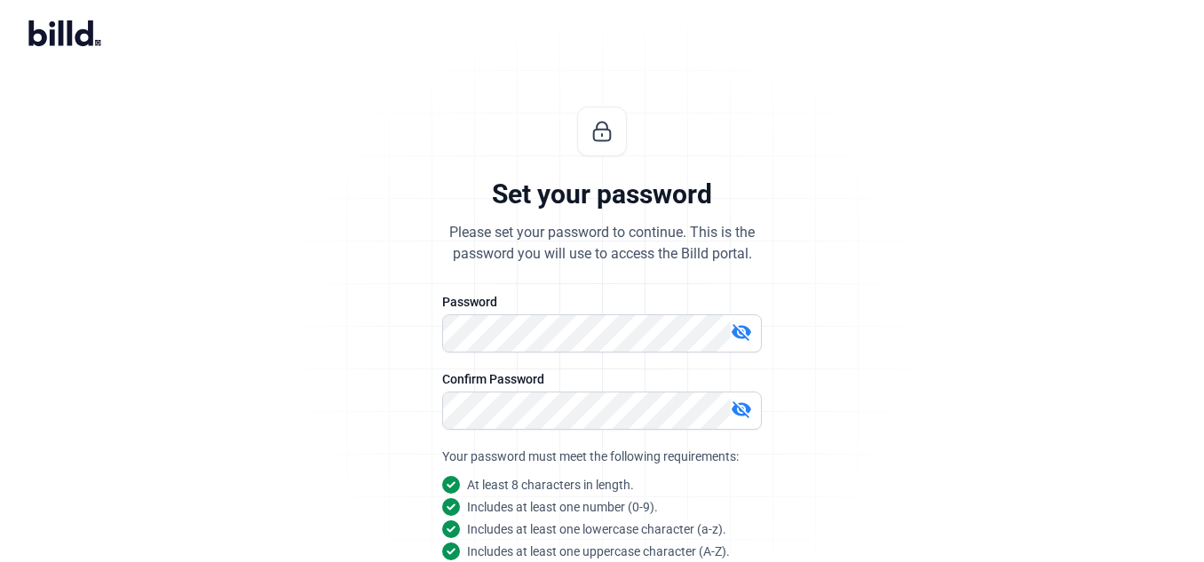
click at [746, 328] on mat-icon "visibility_off" at bounding box center [741, 331] width 21 height 21
click at [748, 409] on mat-icon "visibility_off" at bounding box center [741, 409] width 21 height 21
click at [905, 431] on div "Set your password Please set your password to continue. This is the password yo…" at bounding box center [602, 420] width 1204 height 684
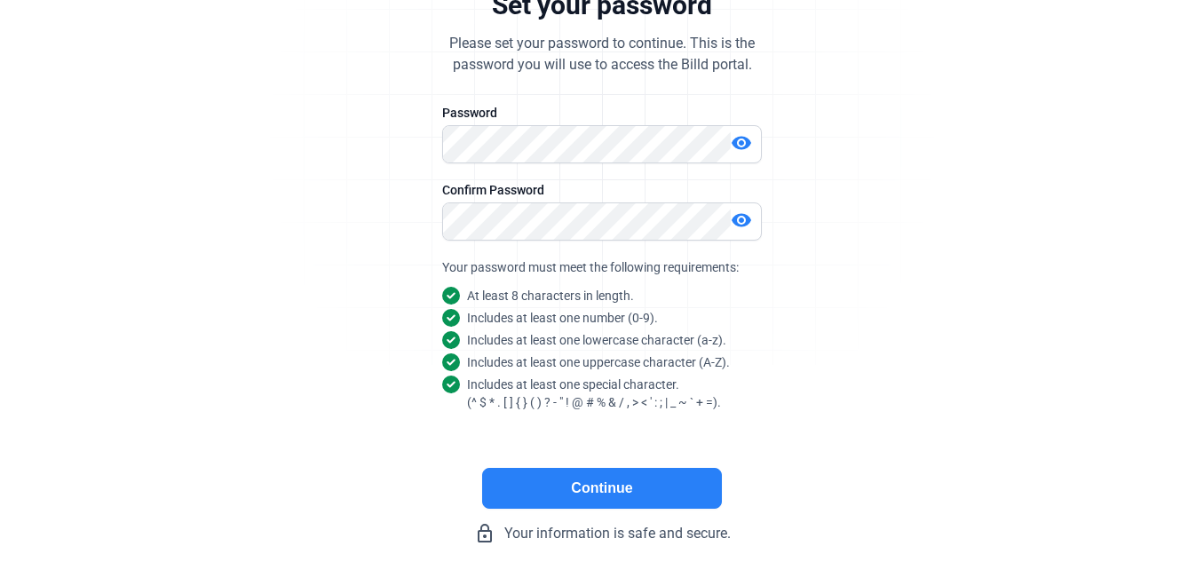
click at [674, 487] on button "Continue" at bounding box center [602, 488] width 240 height 41
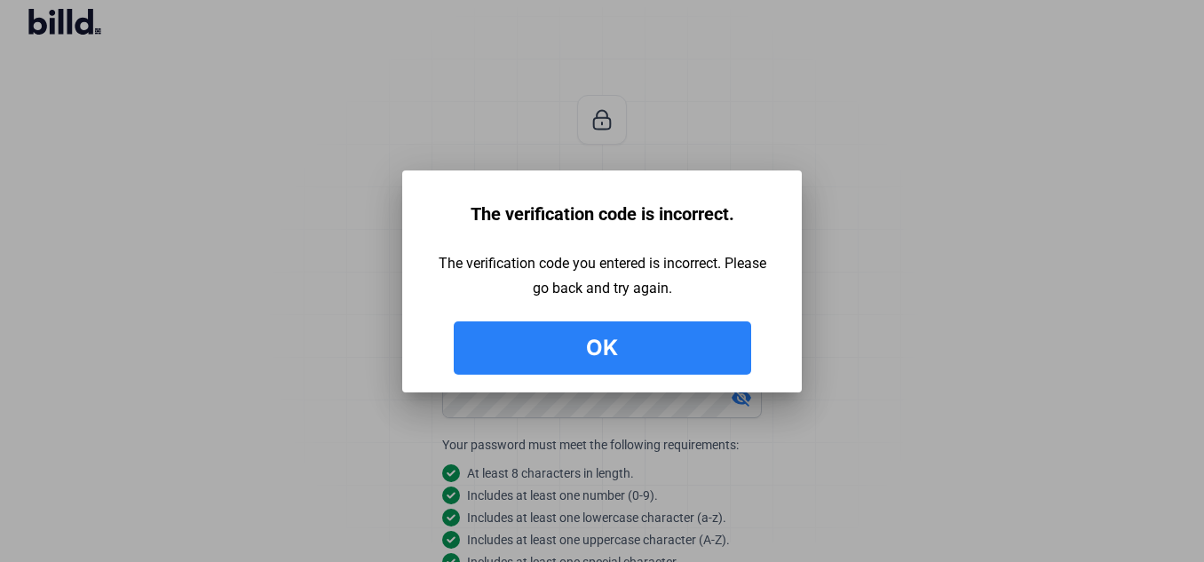
click at [684, 355] on button "Ok" at bounding box center [602, 347] width 297 height 53
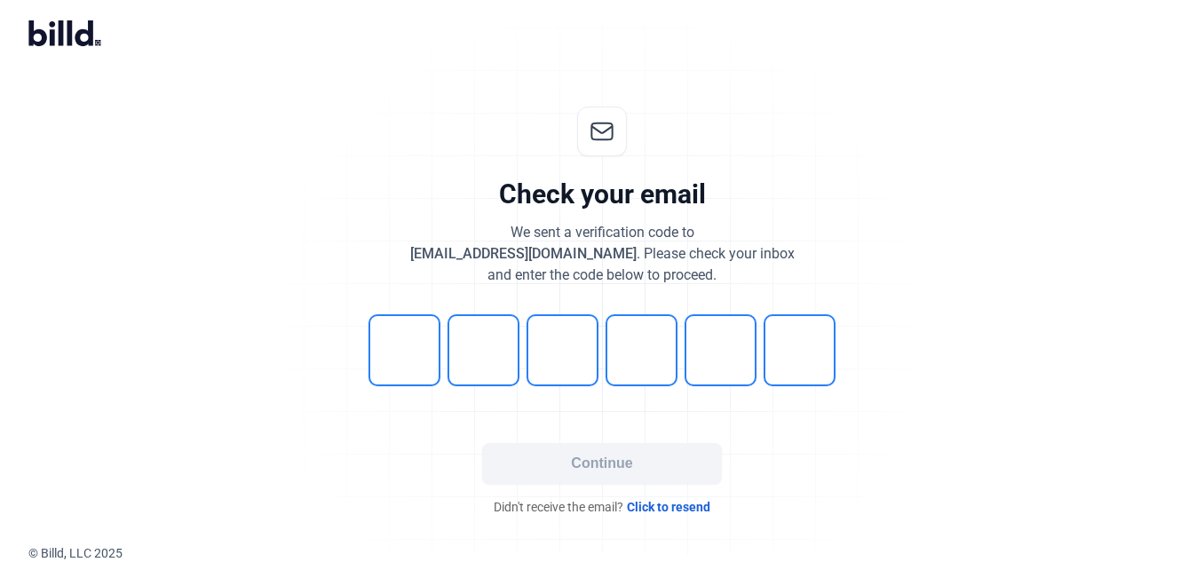
scroll to position [8, 0]
type input "9"
type input "4"
type input "5"
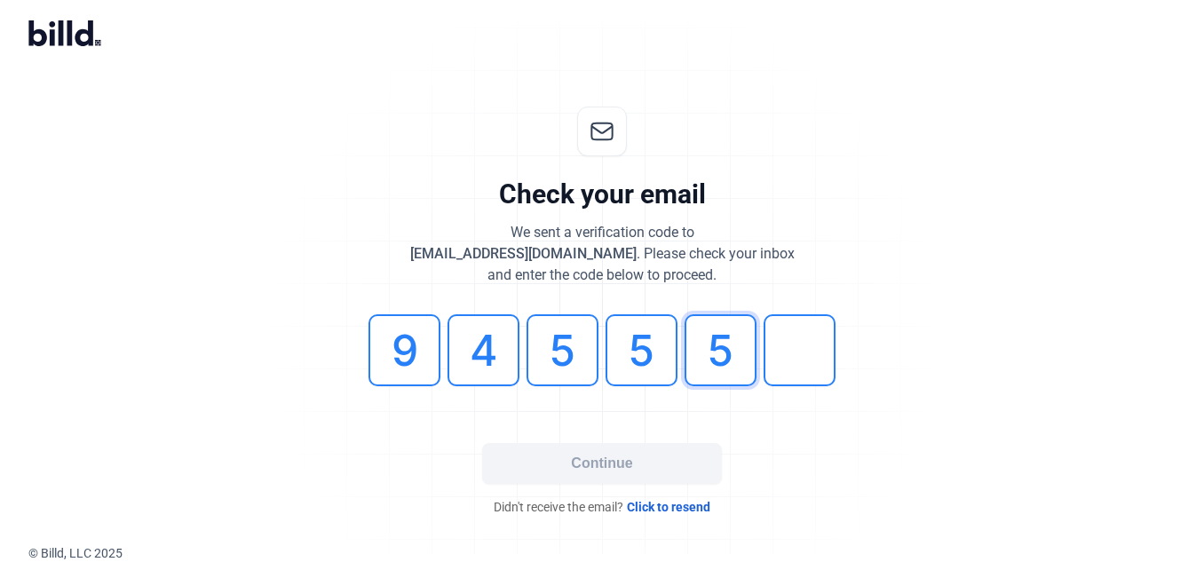
type input "5"
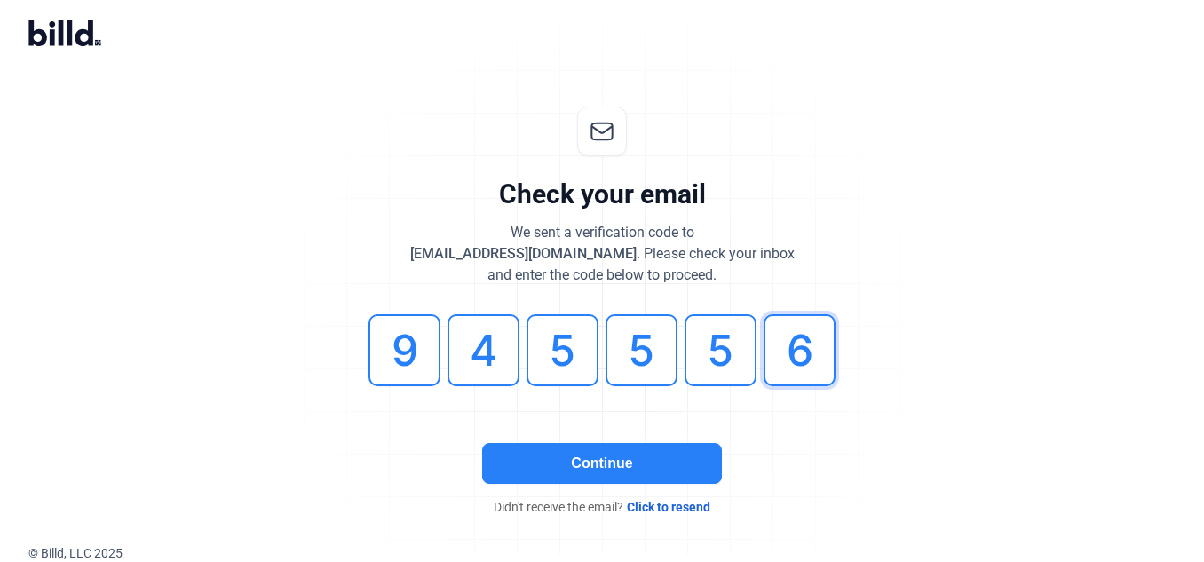
type input "6"
click at [602, 465] on button "Continue" at bounding box center [602, 463] width 240 height 41
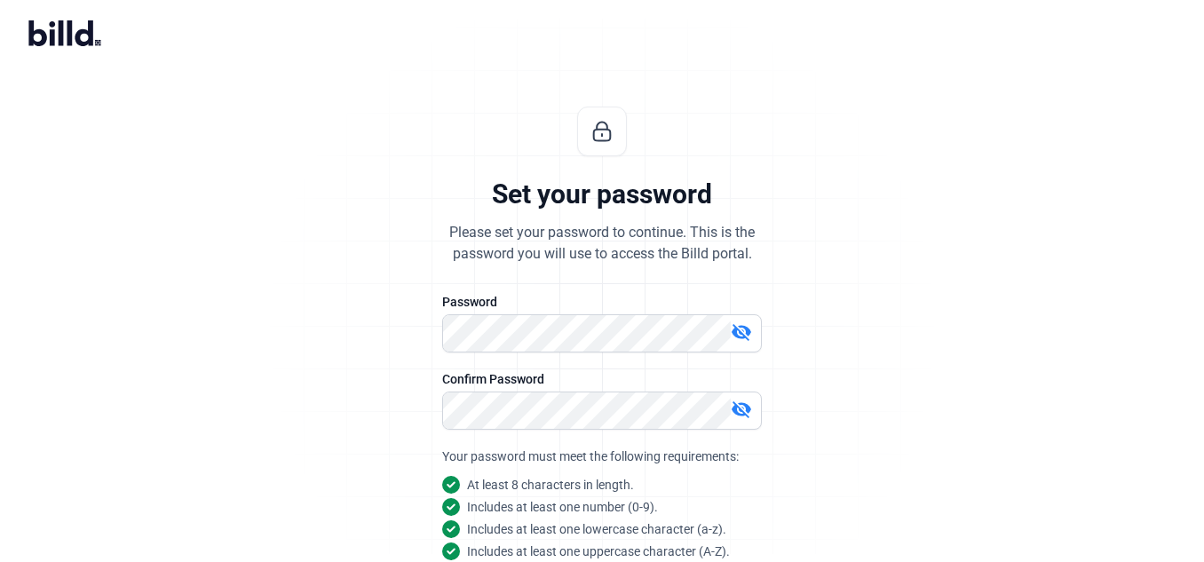
click at [1014, 379] on div "Set your password Please set your password to continue. This is the password yo…" at bounding box center [602, 420] width 1204 height 684
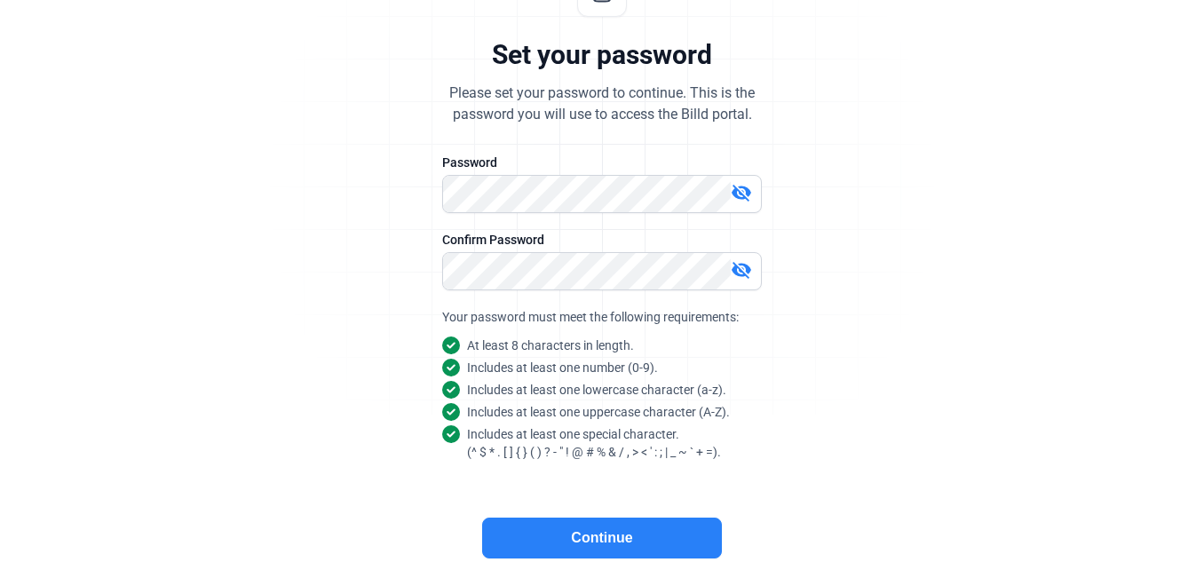
scroll to position [229, 0]
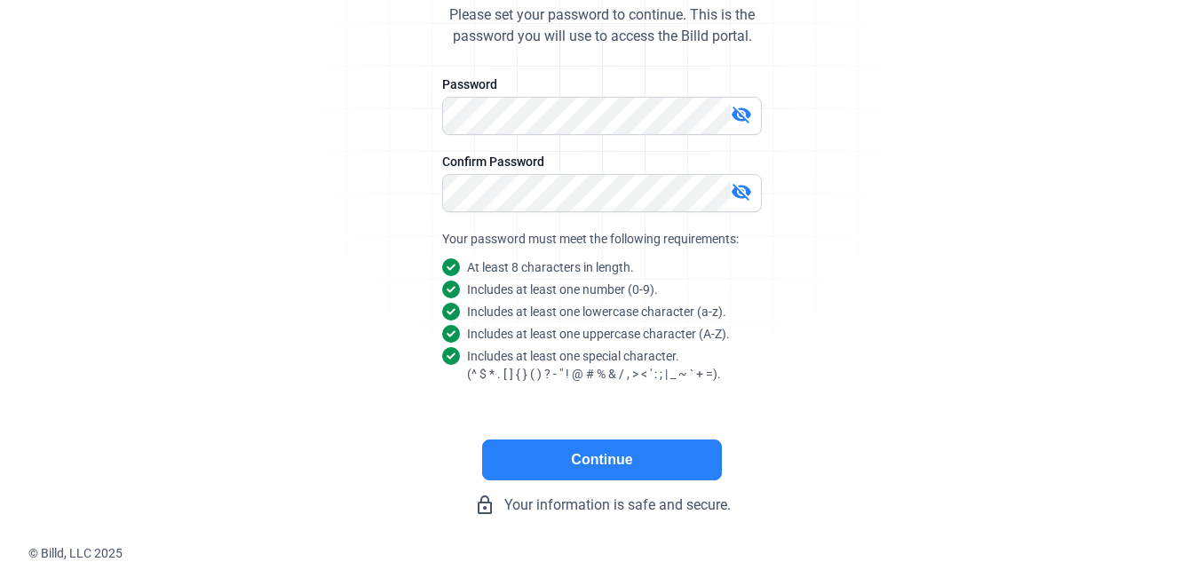
click at [655, 454] on button "Continue" at bounding box center [602, 459] width 240 height 41
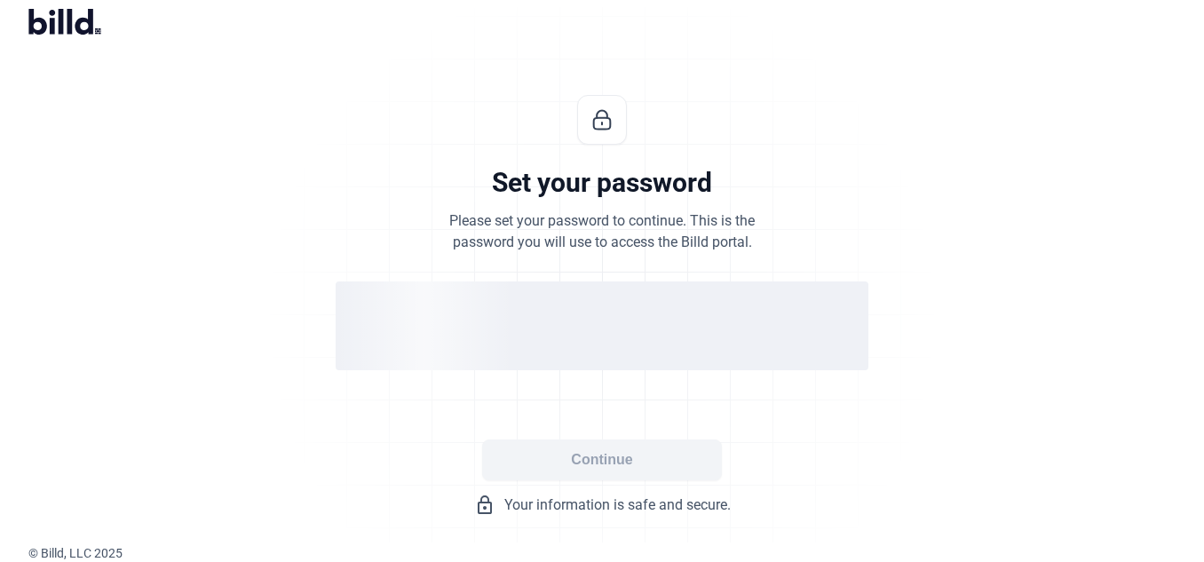
scroll to position [20, 0]
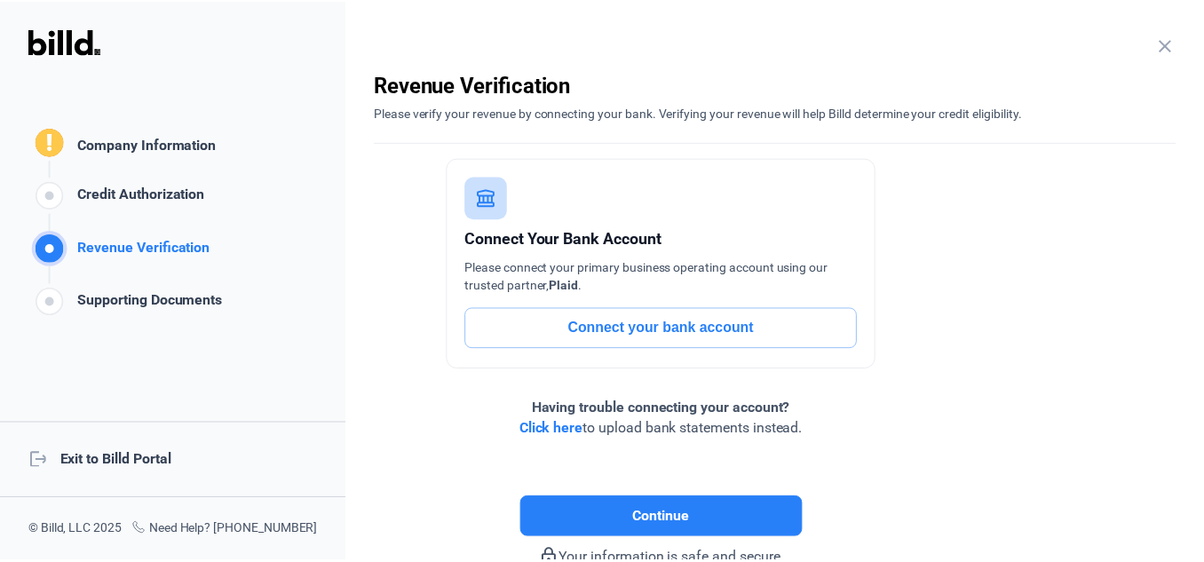
scroll to position [106, 0]
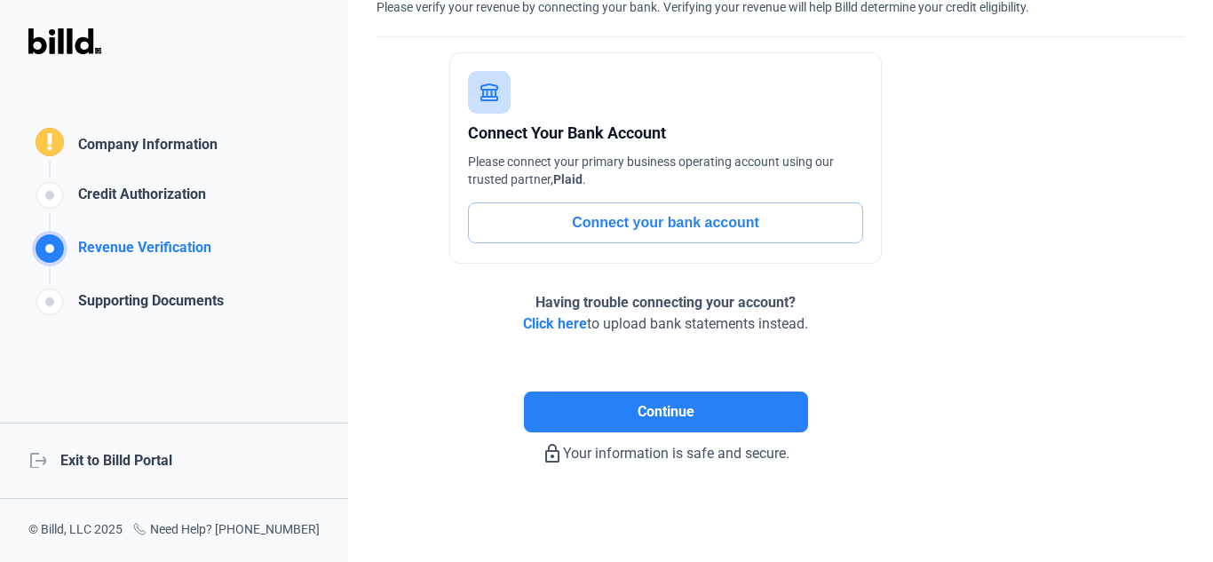
click at [152, 452] on div "logout Exit to Billd Portal" at bounding box center [174, 461] width 348 height 76
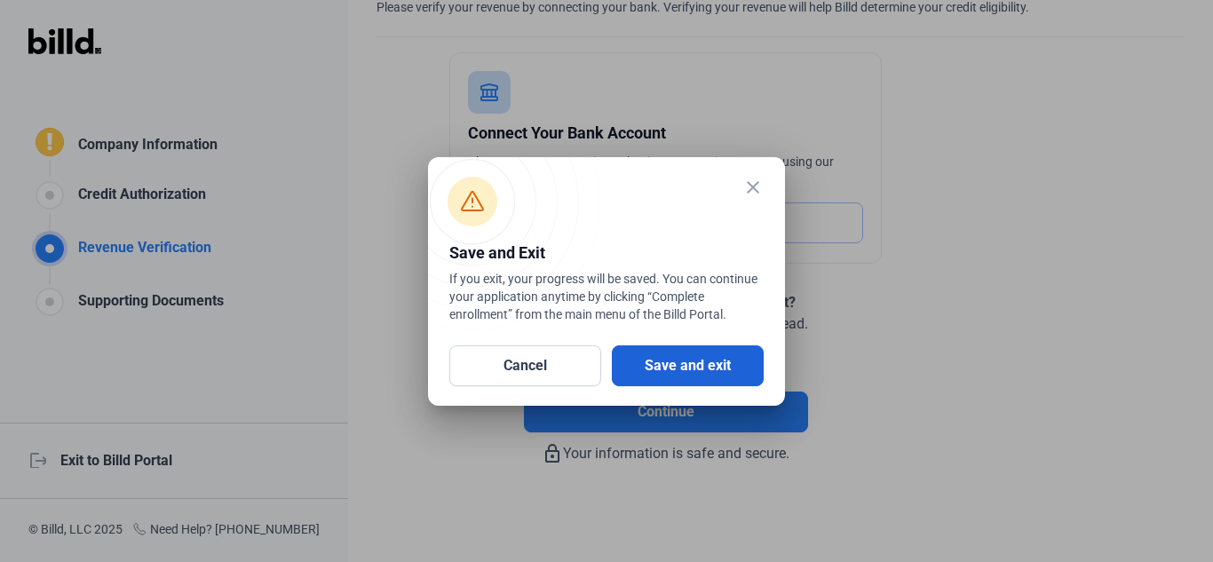
click at [728, 375] on button "Save and exit" at bounding box center [688, 365] width 152 height 41
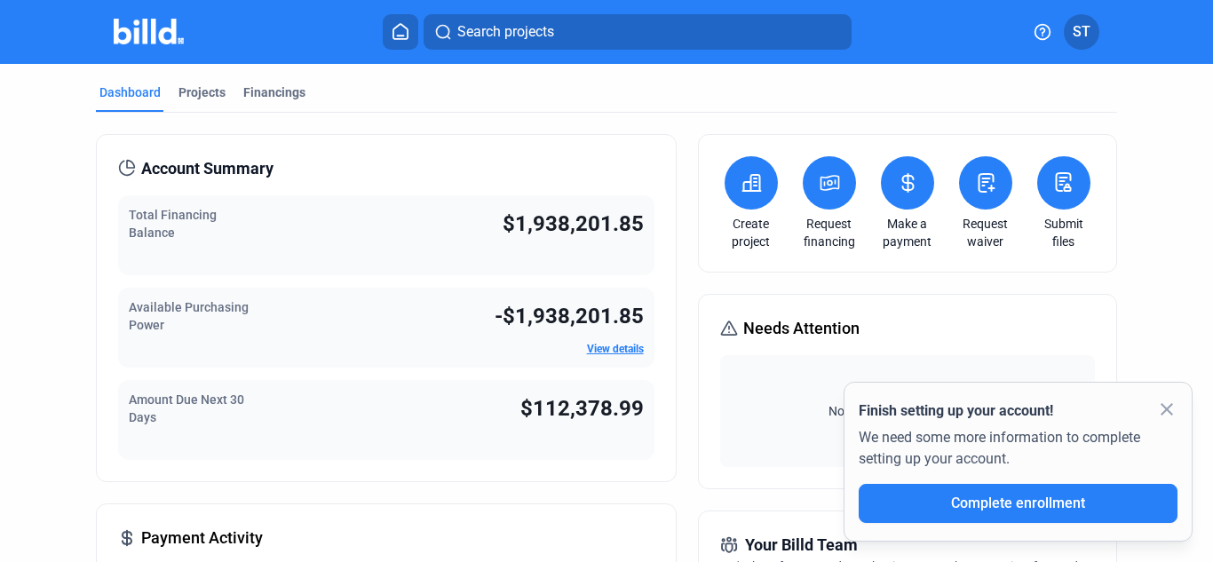
click at [1164, 407] on mat-icon "close" at bounding box center [1166, 409] width 21 height 21
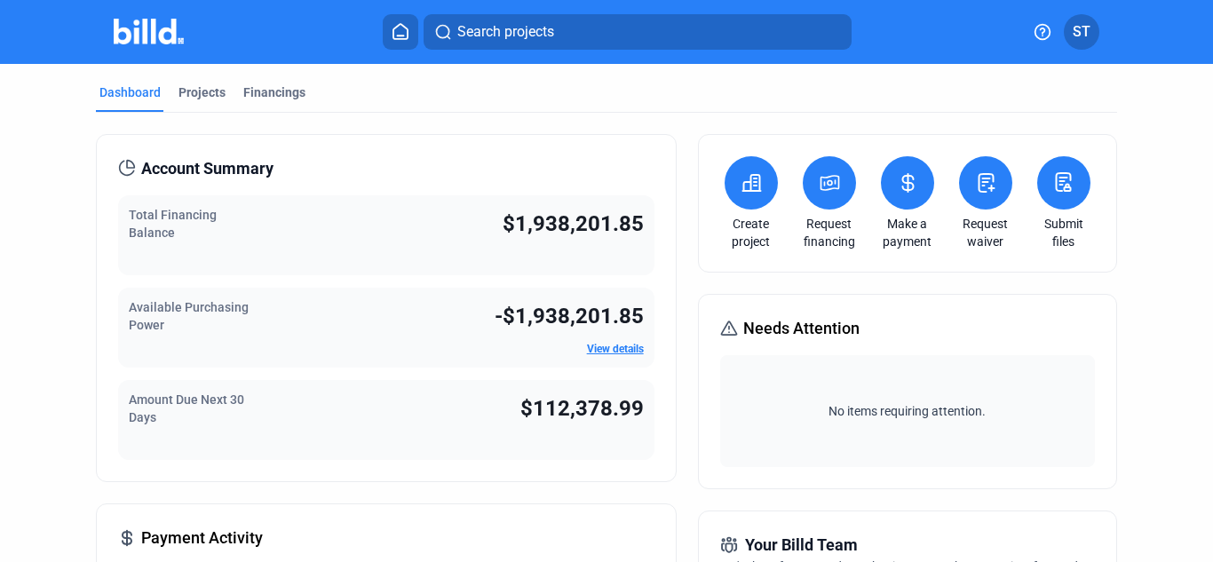
click at [1087, 42] on span "ST" at bounding box center [1081, 31] width 18 height 21
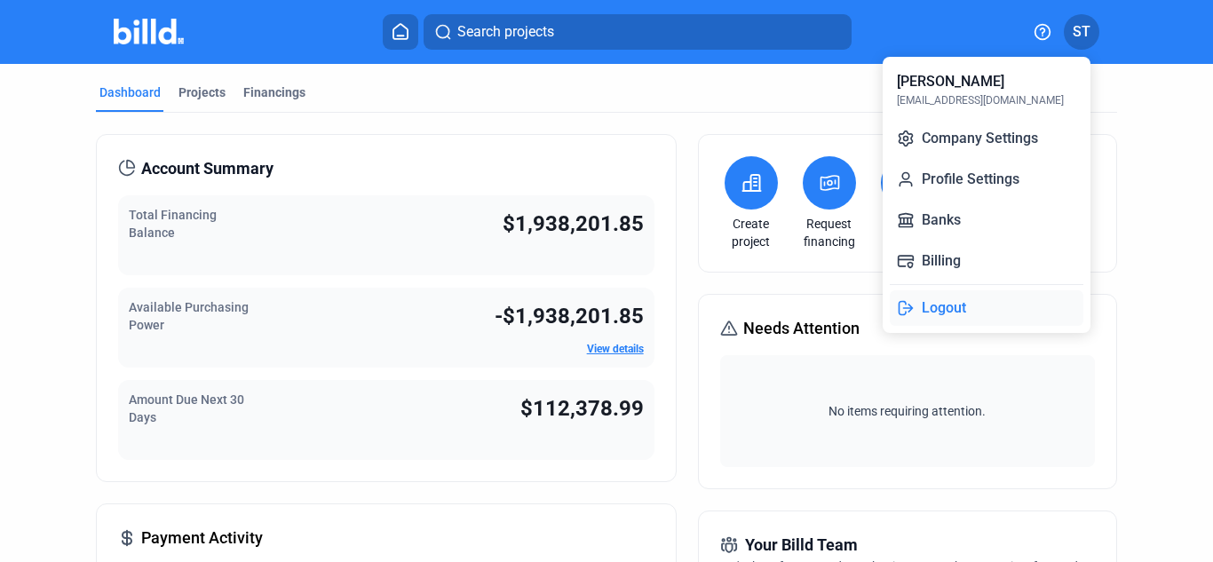
click at [974, 304] on button "Logout" at bounding box center [986, 308] width 194 height 36
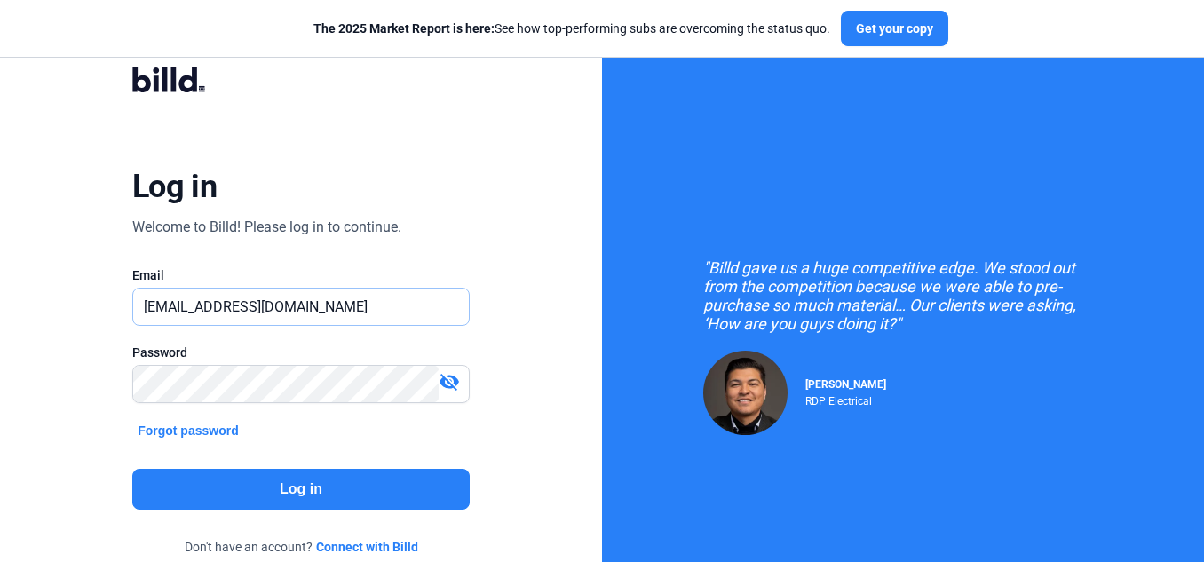
click at [358, 312] on input "[EMAIL_ADDRESS][DOMAIN_NAME]" at bounding box center [301, 306] width 336 height 36
type input "s"
type input "chap4u@gmail.com"
click at [452, 383] on mat-icon "visibility_off" at bounding box center [449, 381] width 21 height 21
click at [424, 492] on button "Log in" at bounding box center [300, 489] width 337 height 41
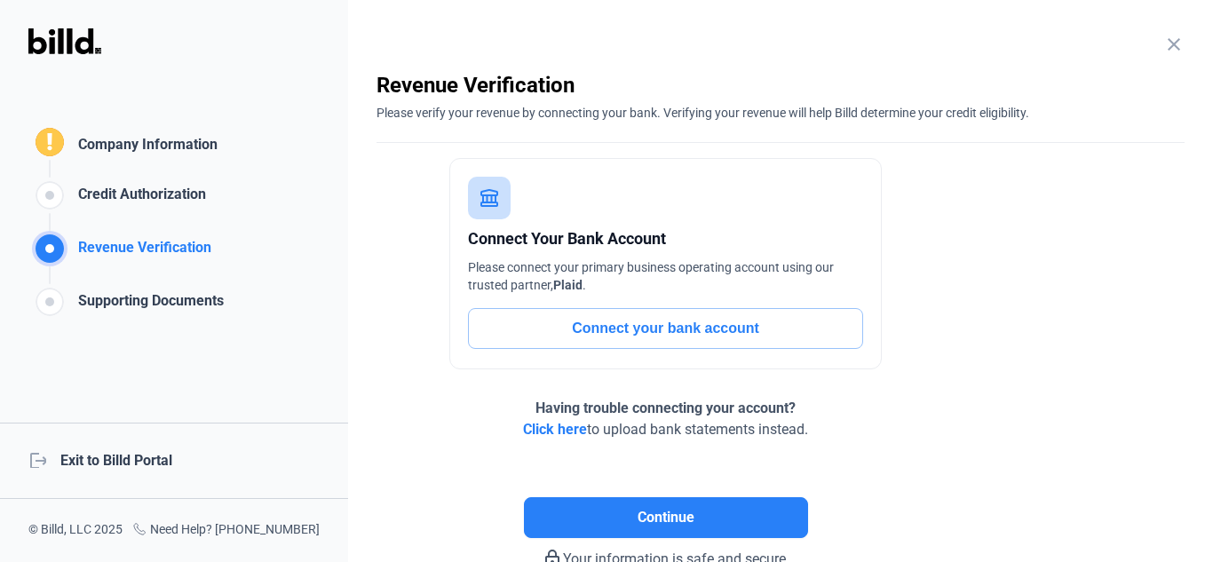
click at [143, 453] on div "logout Exit to Billd Portal" at bounding box center [174, 461] width 348 height 76
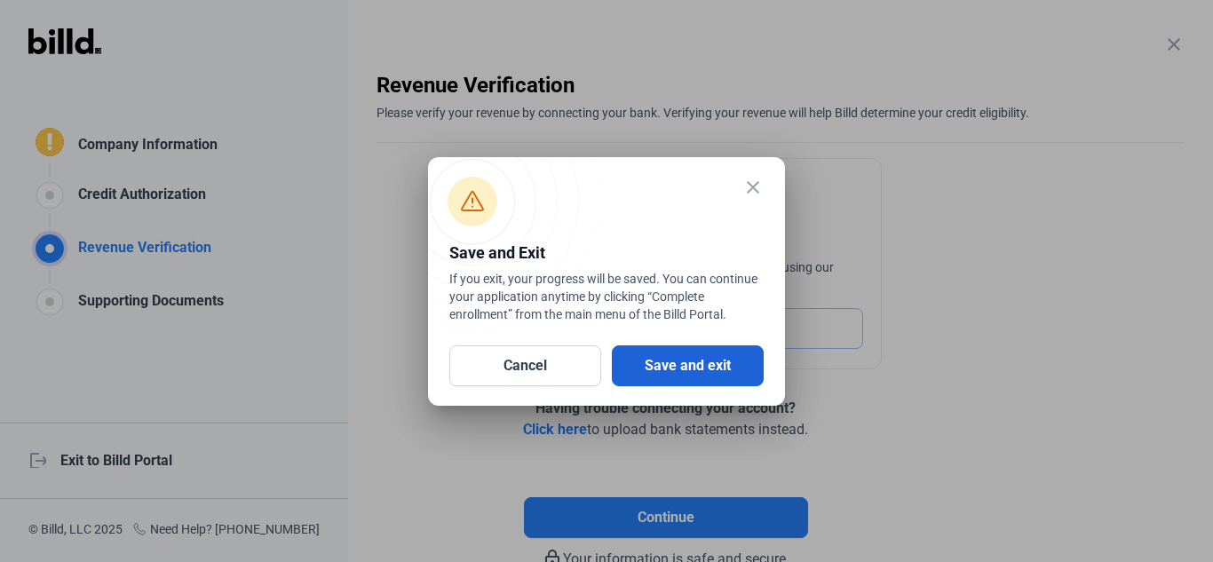
click at [692, 375] on button "Save and exit" at bounding box center [688, 365] width 152 height 41
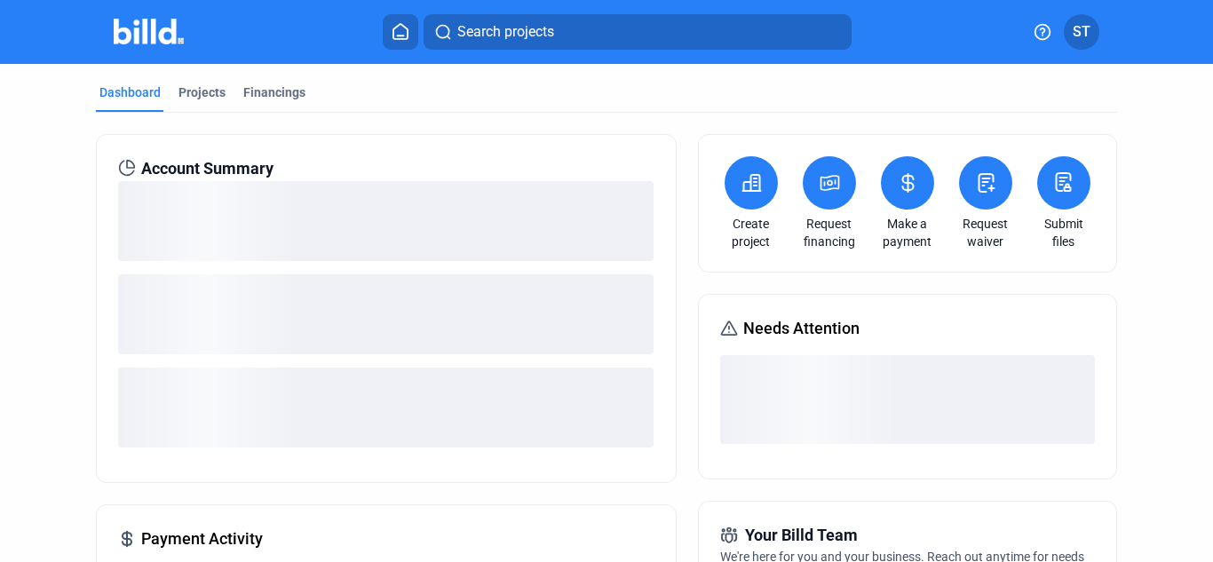
click at [1080, 34] on span "ST" at bounding box center [1081, 31] width 18 height 21
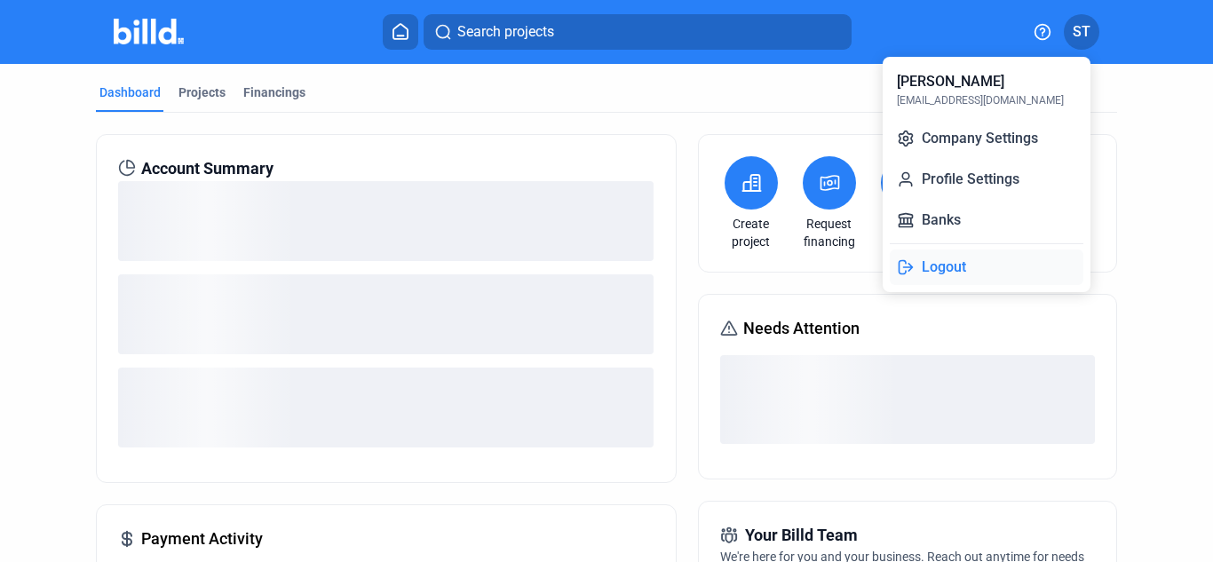
click at [955, 261] on button "Logout" at bounding box center [986, 267] width 194 height 36
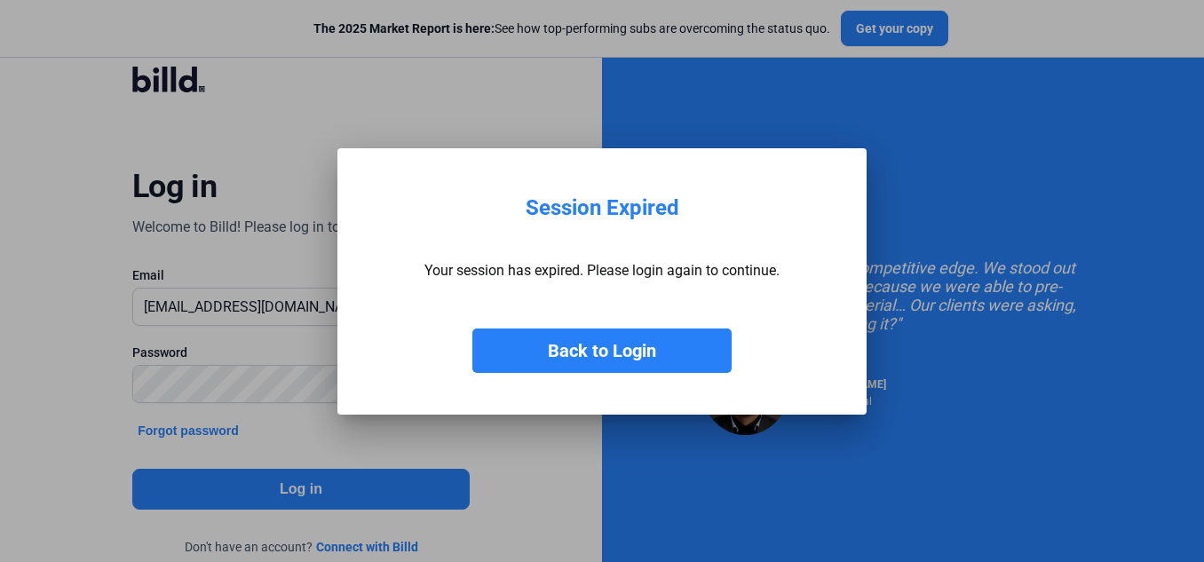
click at [694, 354] on button "Back to Login" at bounding box center [601, 350] width 259 height 44
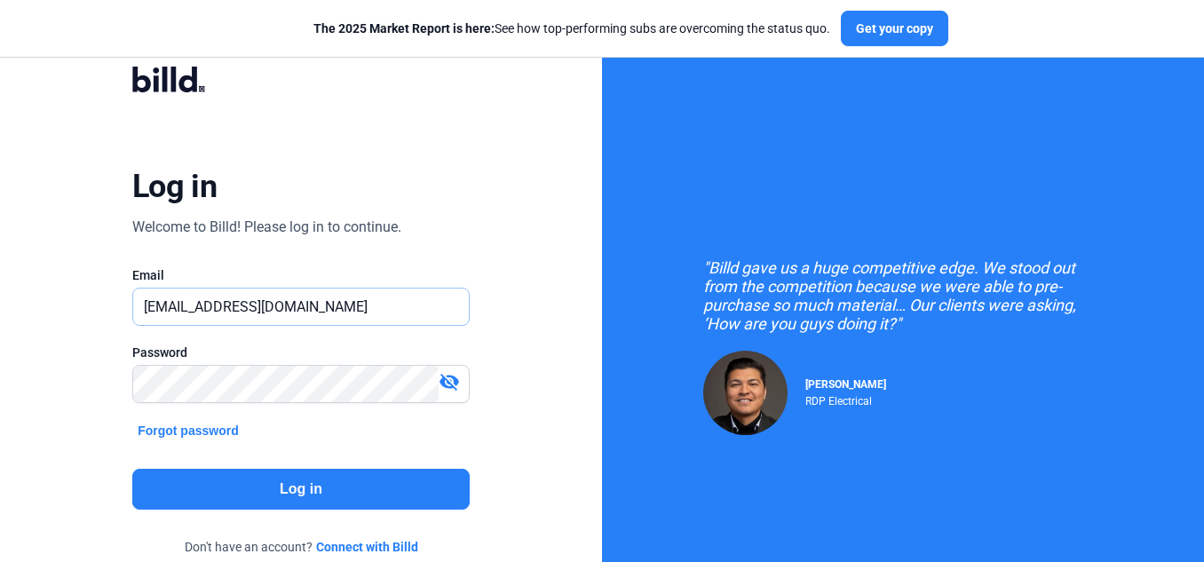
click at [362, 306] on input "[EMAIL_ADDRESS][DOMAIN_NAME]" at bounding box center [301, 306] width 336 height 36
type input "s"
type input "[EMAIL_ADDRESS][DOMAIN_NAME]"
click at [79, 409] on div "Log in Welcome to Billd! Please log in to continue. Email [EMAIL_ADDRESS][DOMAI…" at bounding box center [301, 323] width 602 height 646
click at [177, 499] on button "Log in" at bounding box center [300, 489] width 337 height 41
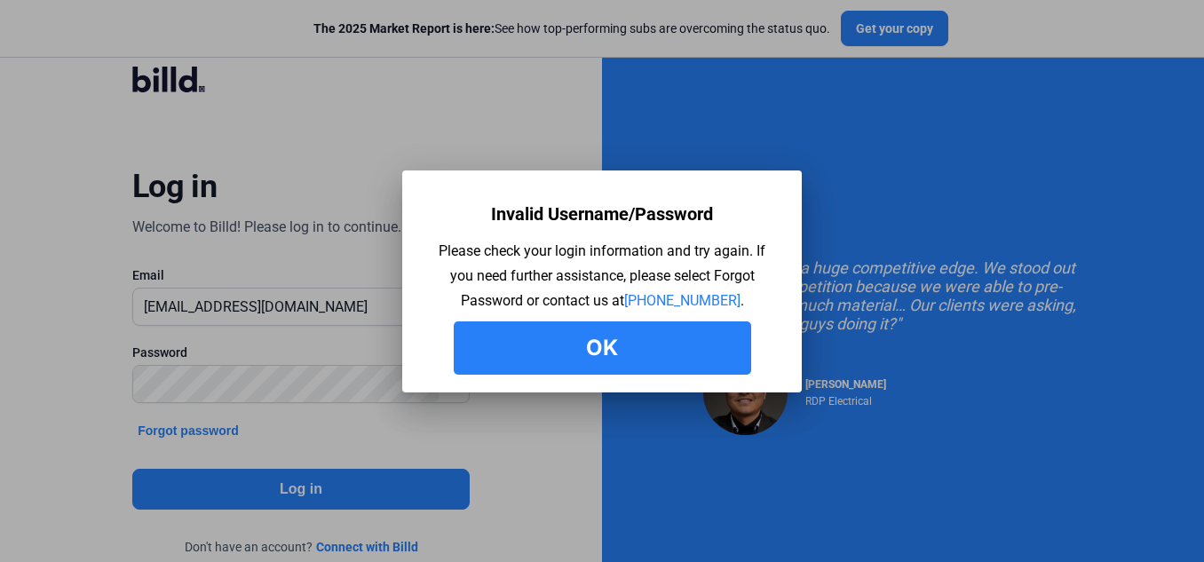
click at [620, 337] on button "Ok" at bounding box center [602, 347] width 297 height 53
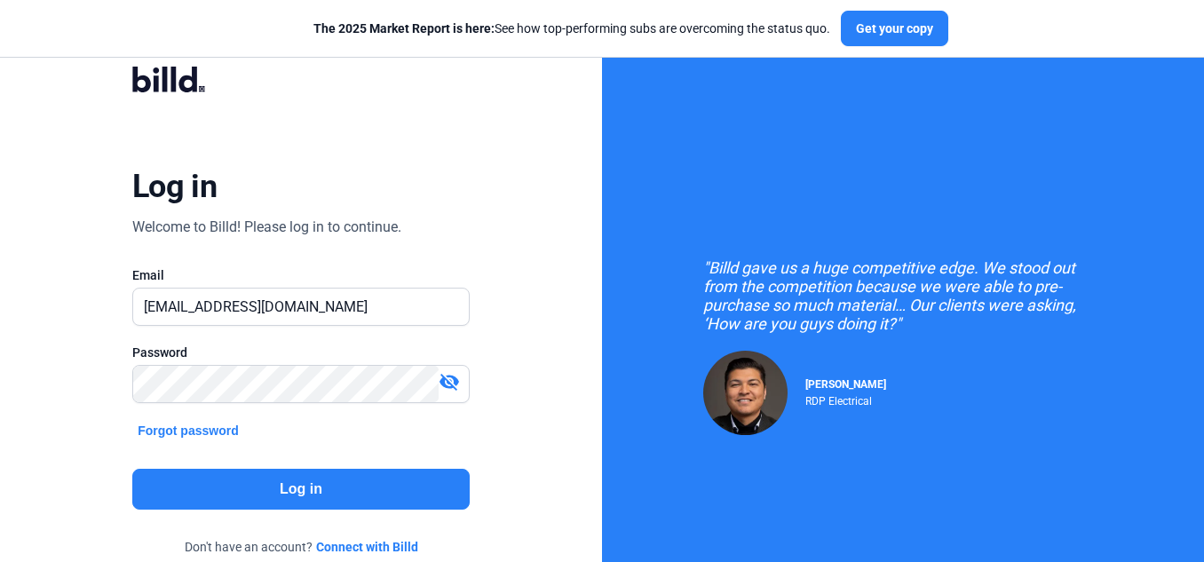
click at [203, 431] on button "Forgot password" at bounding box center [188, 431] width 112 height 20
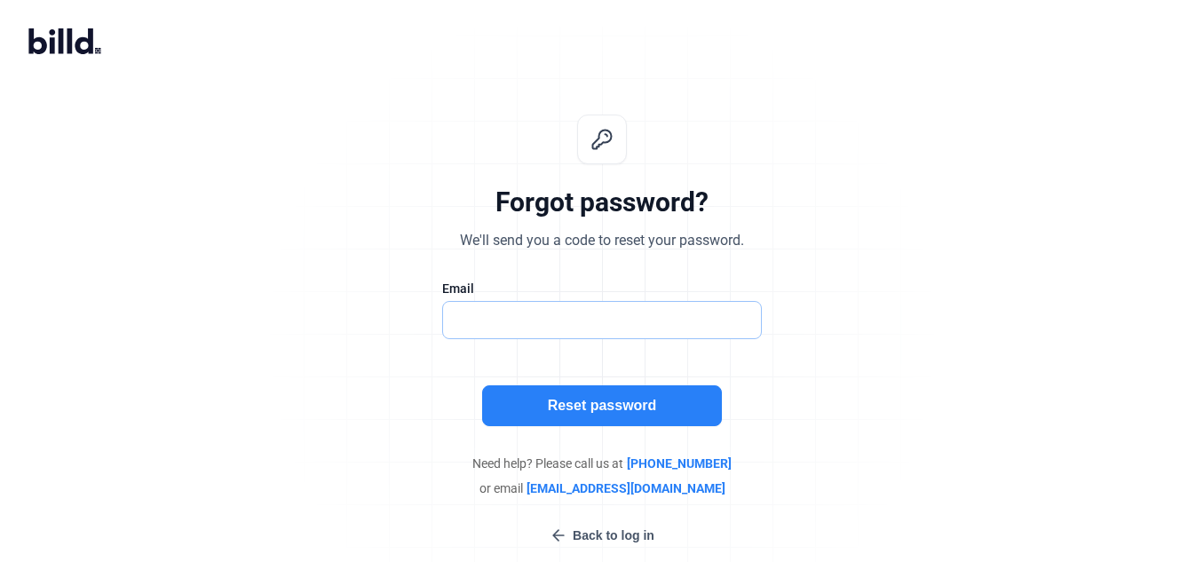
click at [523, 312] on input "text" at bounding box center [592, 320] width 299 height 36
type input "[EMAIL_ADDRESS][DOMAIN_NAME]"
click at [564, 407] on button "Reset password" at bounding box center [602, 405] width 240 height 41
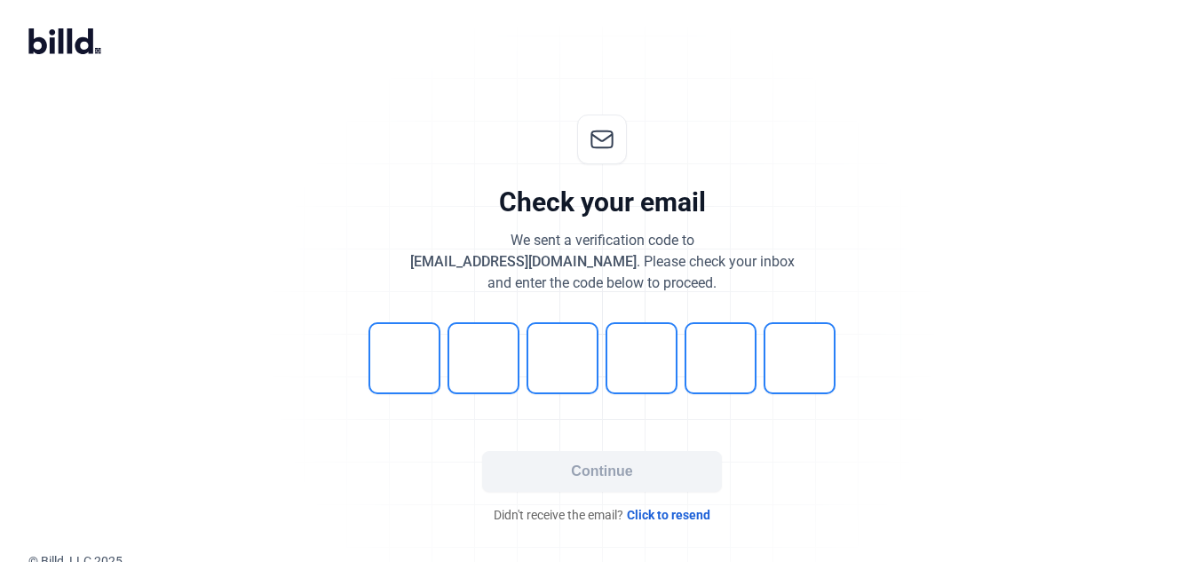
scroll to position [8, 0]
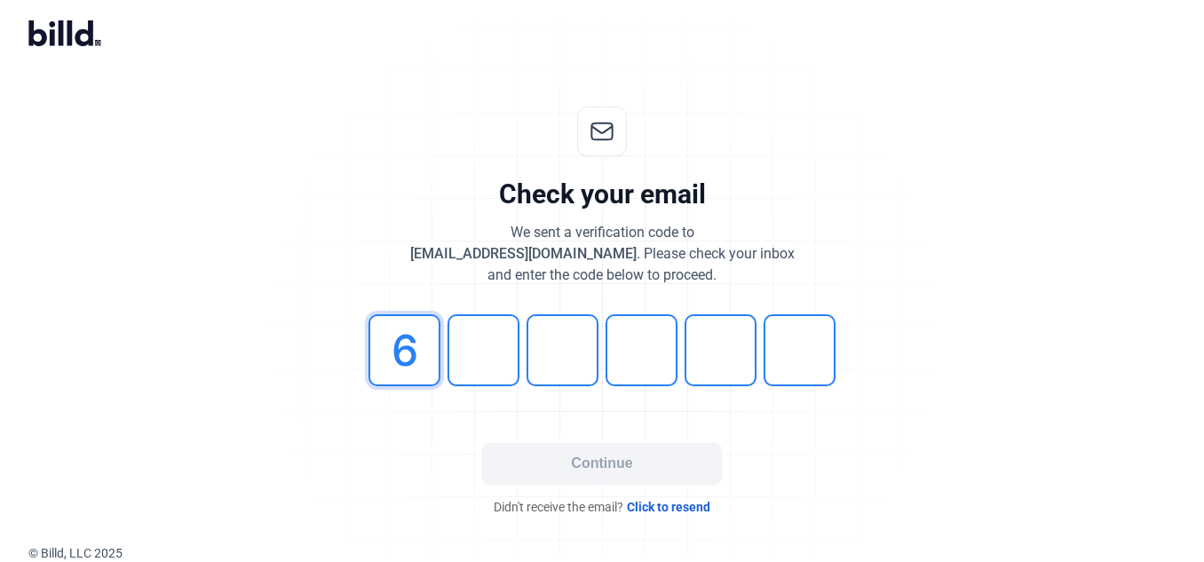
type input "6"
type input "1"
type input "2"
type input "3"
type input "5"
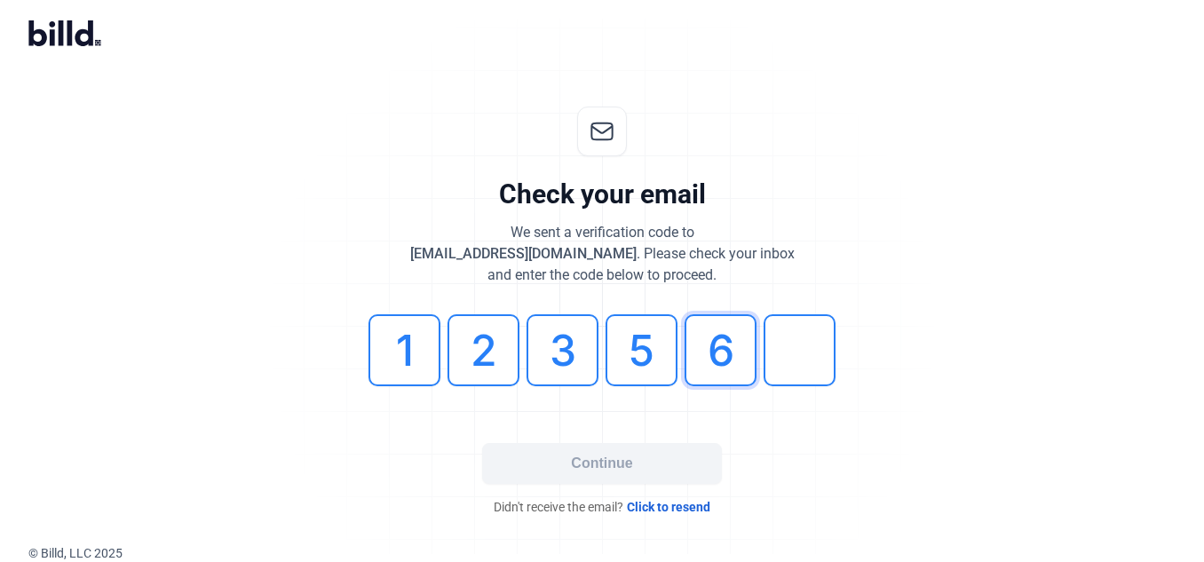
type input "6"
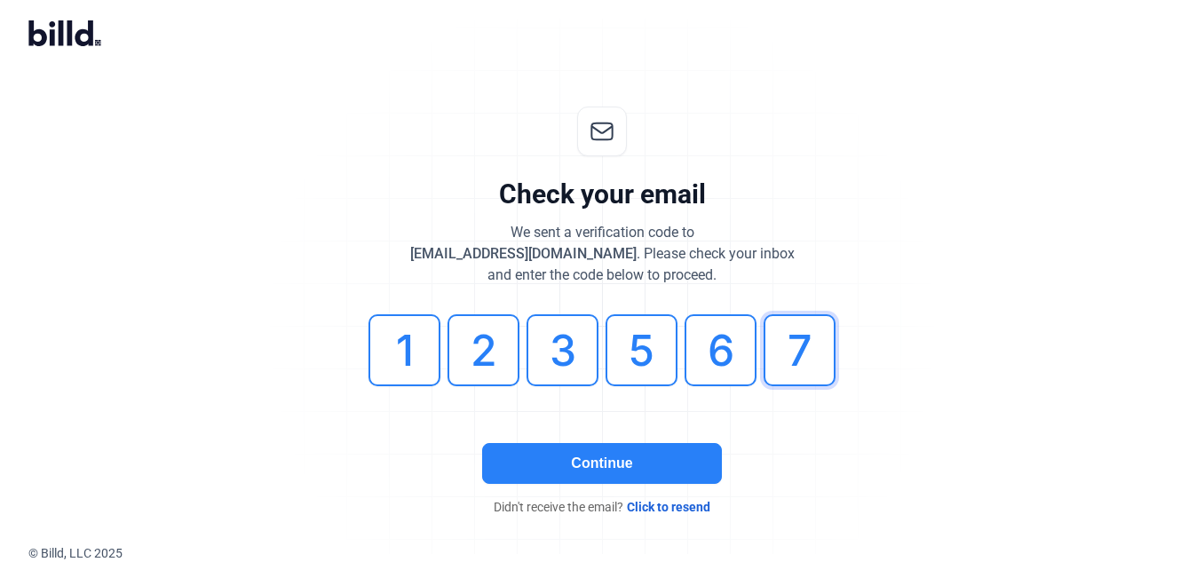
type input "7"
click at [627, 461] on button "Continue" at bounding box center [602, 463] width 240 height 41
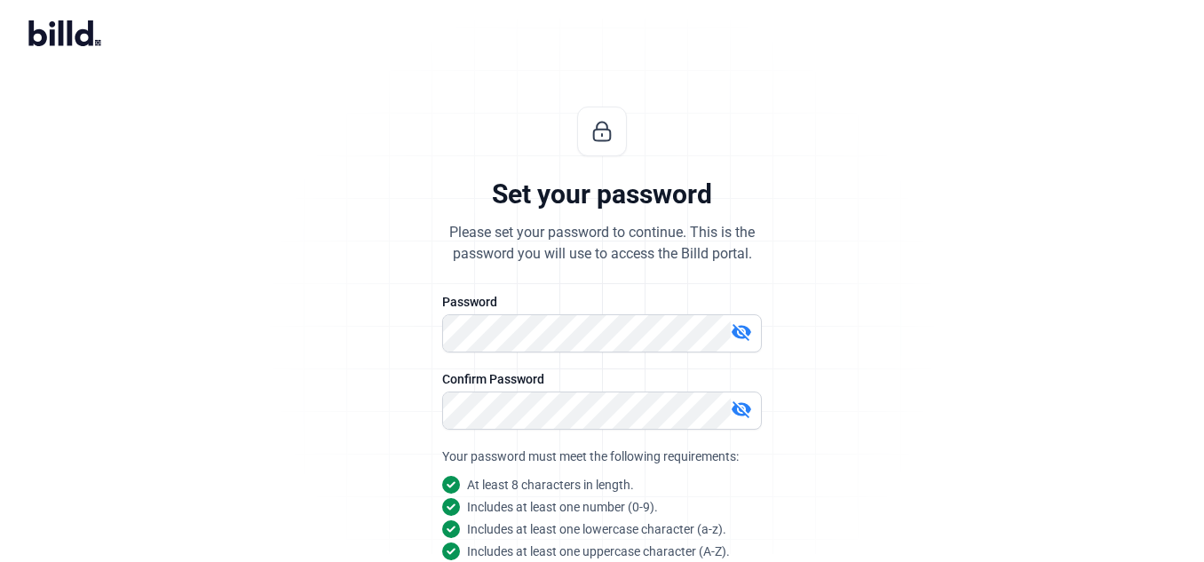
click at [994, 363] on div "Set your password Please set your password to continue. This is the password yo…" at bounding box center [602, 420] width 1204 height 684
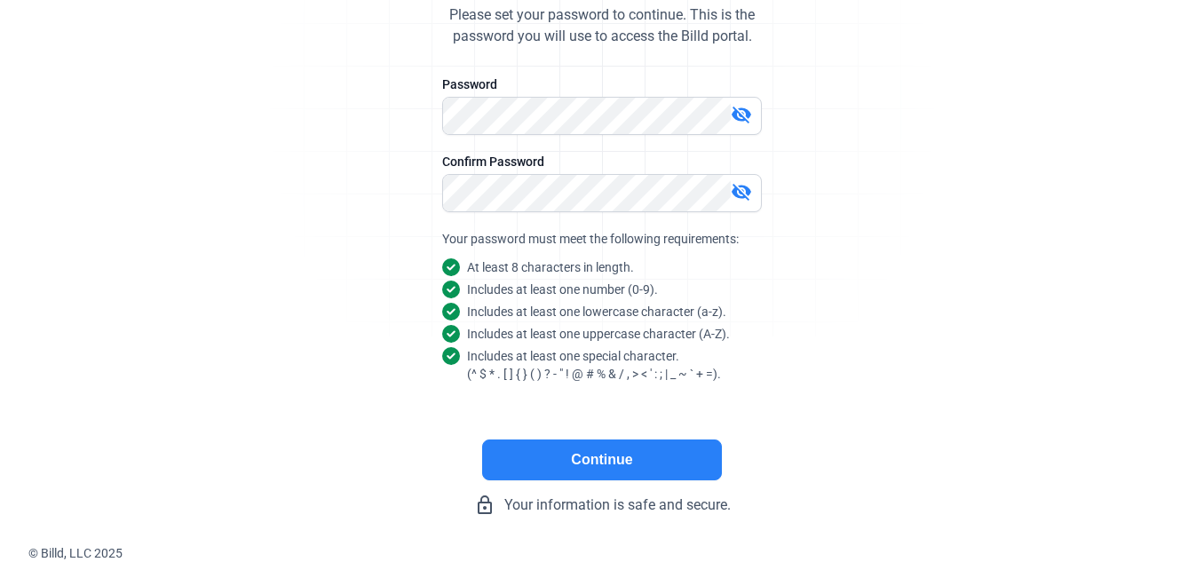
click at [675, 467] on button "Continue" at bounding box center [602, 459] width 240 height 41
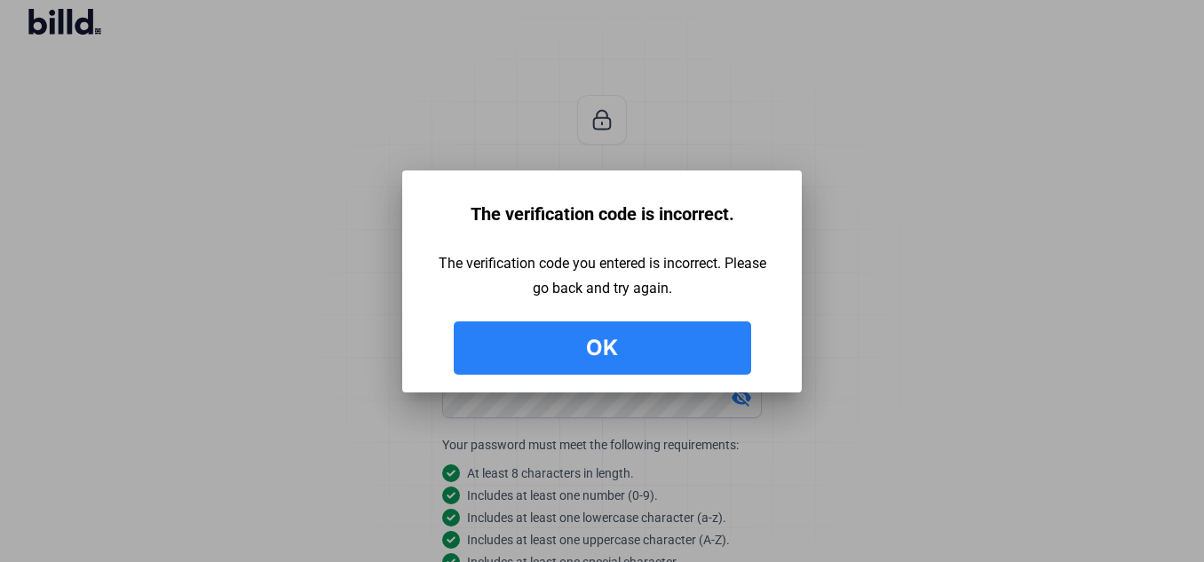
click at [687, 350] on button "Ok" at bounding box center [602, 347] width 297 height 53
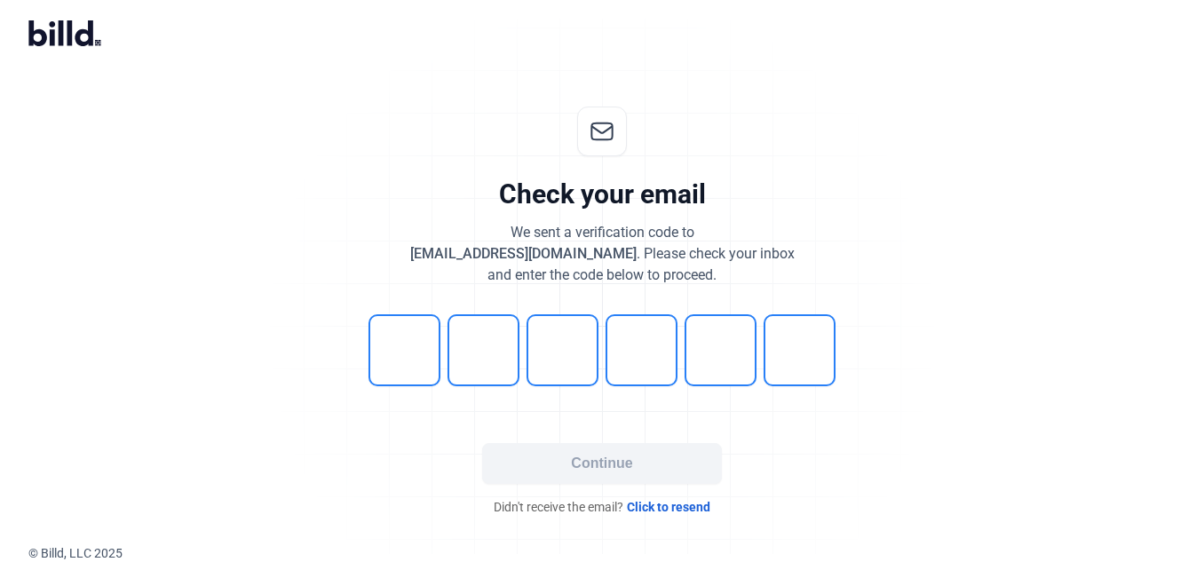
scroll to position [8, 0]
type input "1"
type input "2"
type input "5"
type input "2"
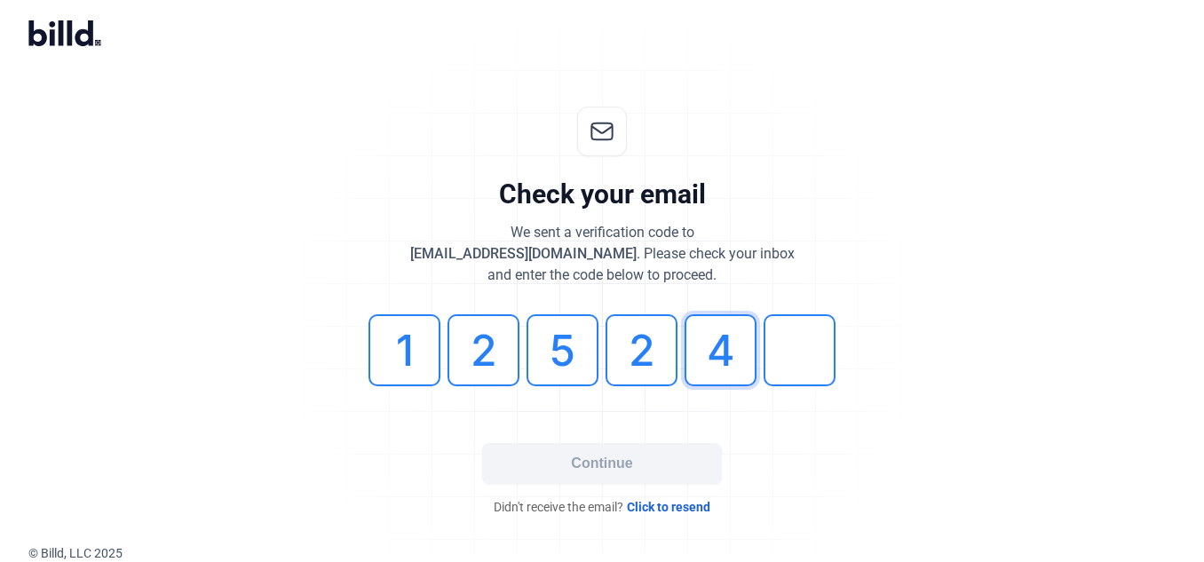
type input "4"
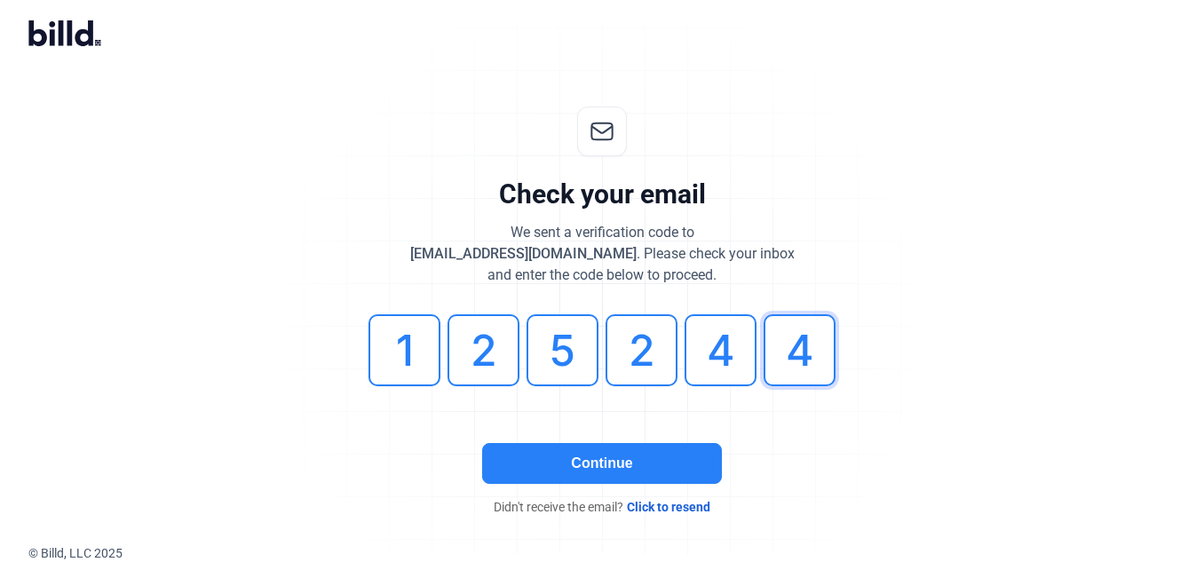
type input "4"
click at [655, 467] on button "Continue" at bounding box center [602, 463] width 240 height 41
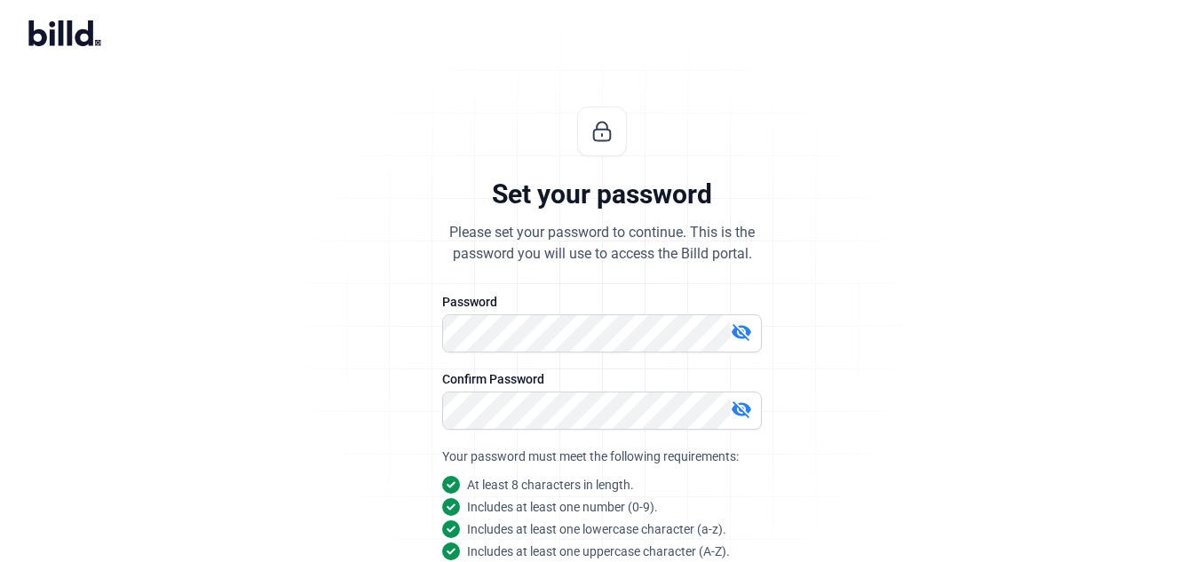
click at [902, 444] on div "Set your password Please set your password to continue. This is the password yo…" at bounding box center [602, 420] width 1204 height 684
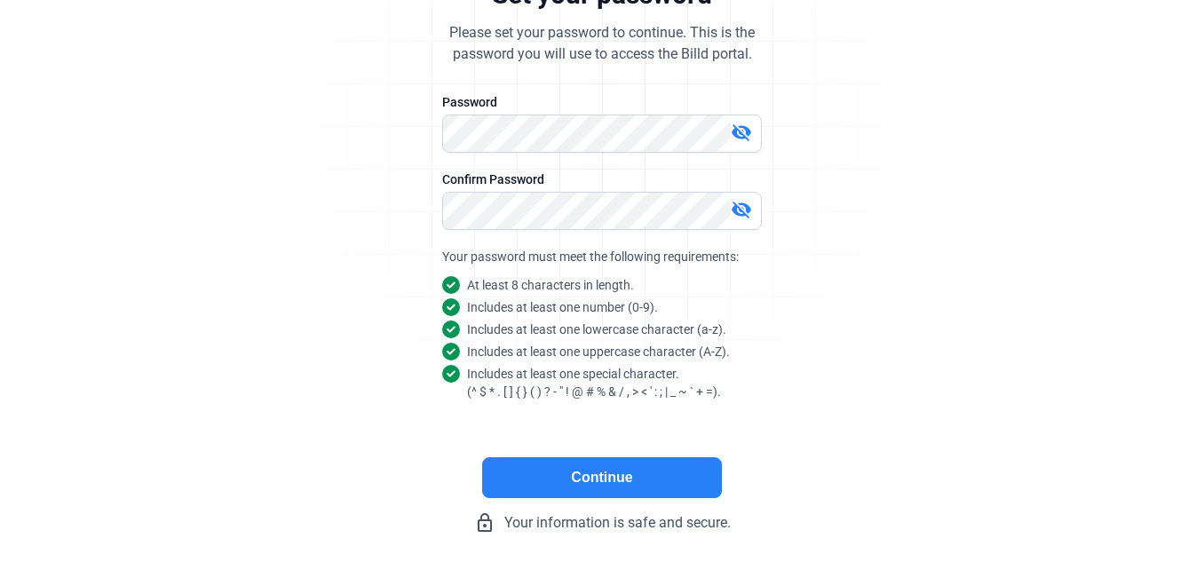
click at [674, 478] on button "Continue" at bounding box center [602, 477] width 240 height 41
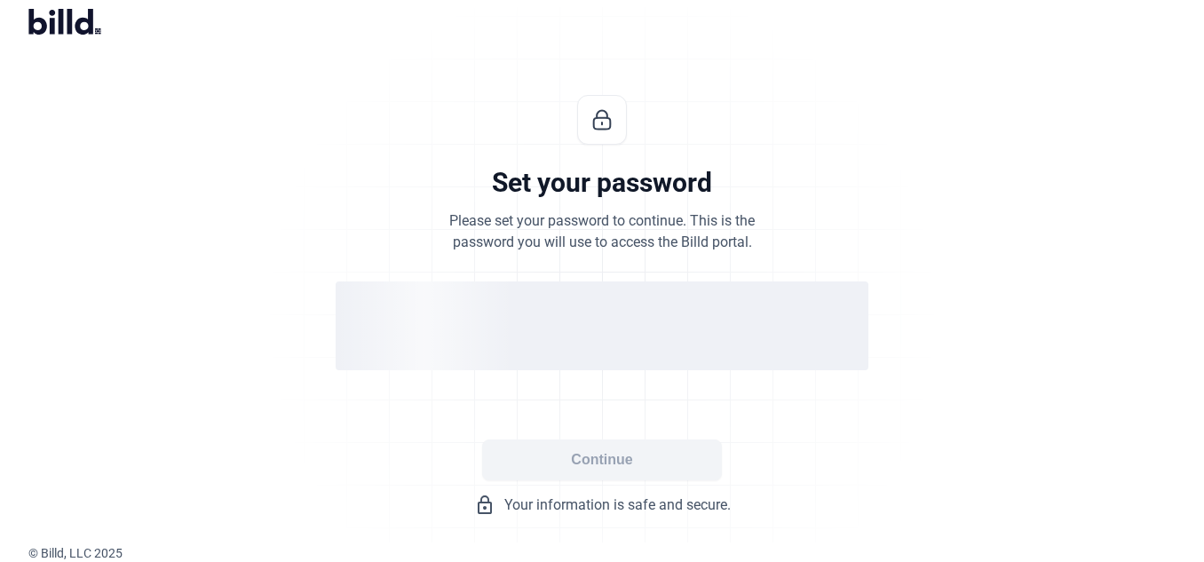
scroll to position [20, 0]
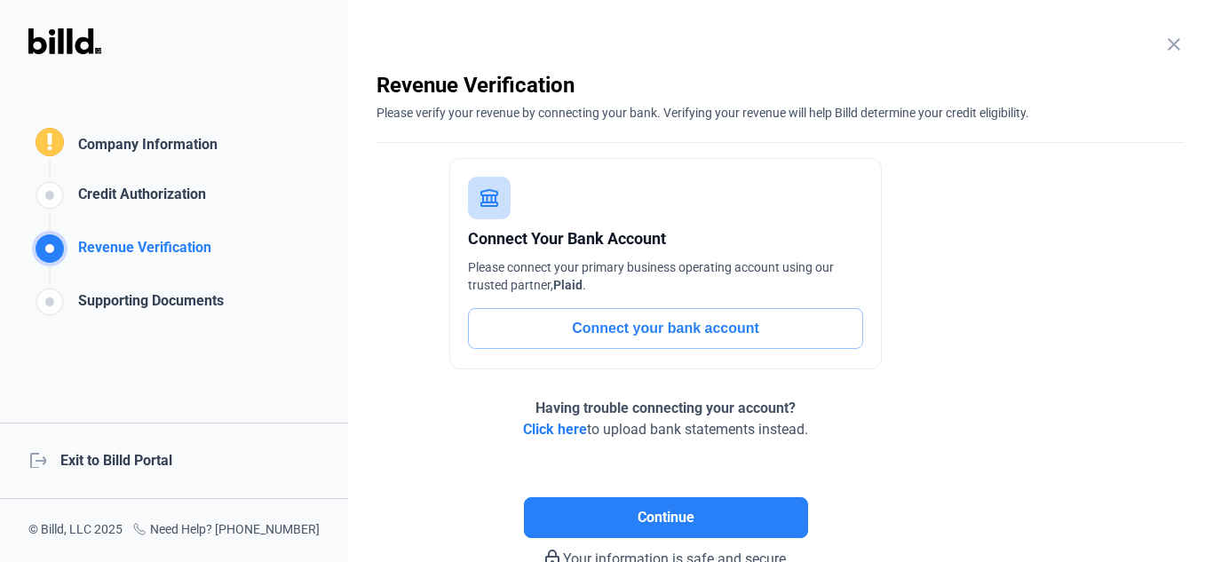
click at [159, 462] on div "logout Exit to Billd Portal" at bounding box center [174, 461] width 348 height 76
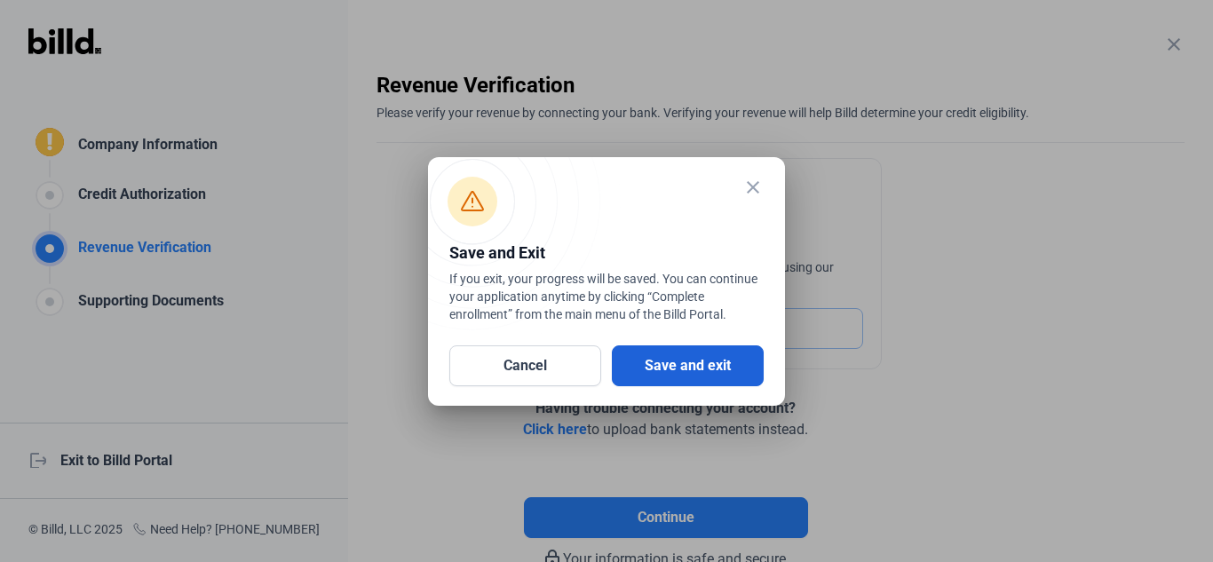
click at [738, 361] on button "Save and exit" at bounding box center [688, 365] width 152 height 41
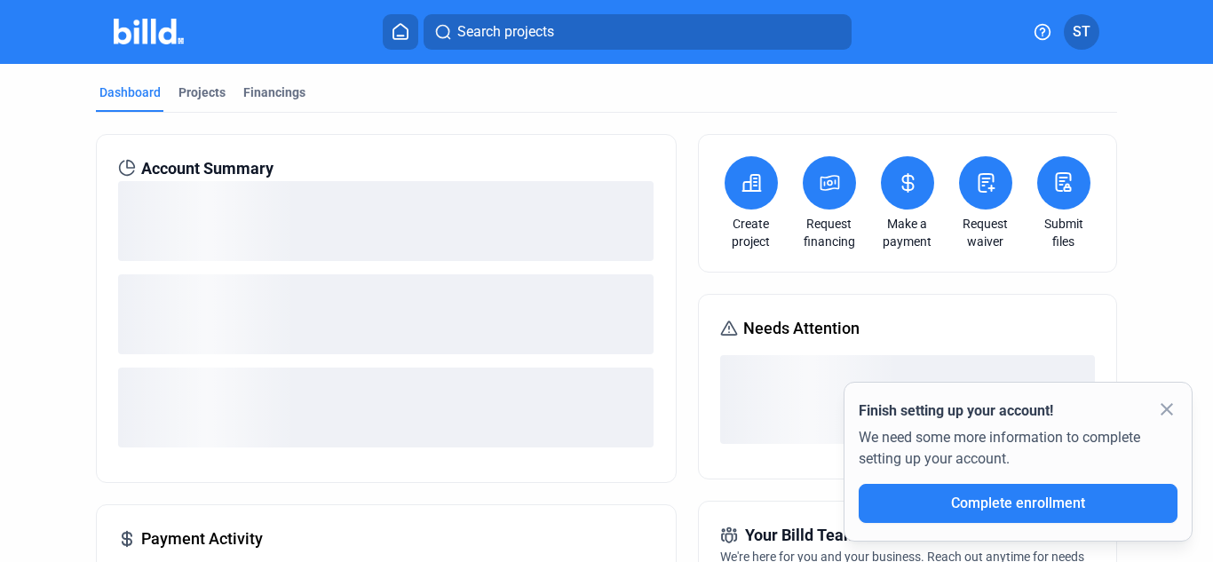
click at [1164, 413] on mat-icon "close" at bounding box center [1166, 409] width 21 height 21
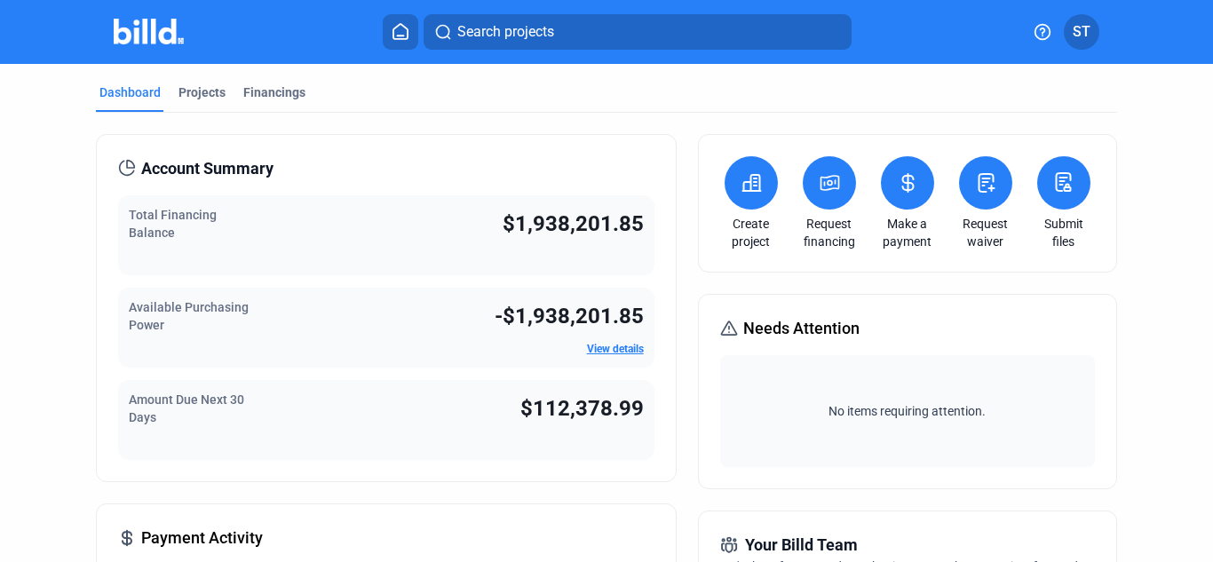
click at [1079, 33] on span "ST" at bounding box center [1081, 31] width 18 height 21
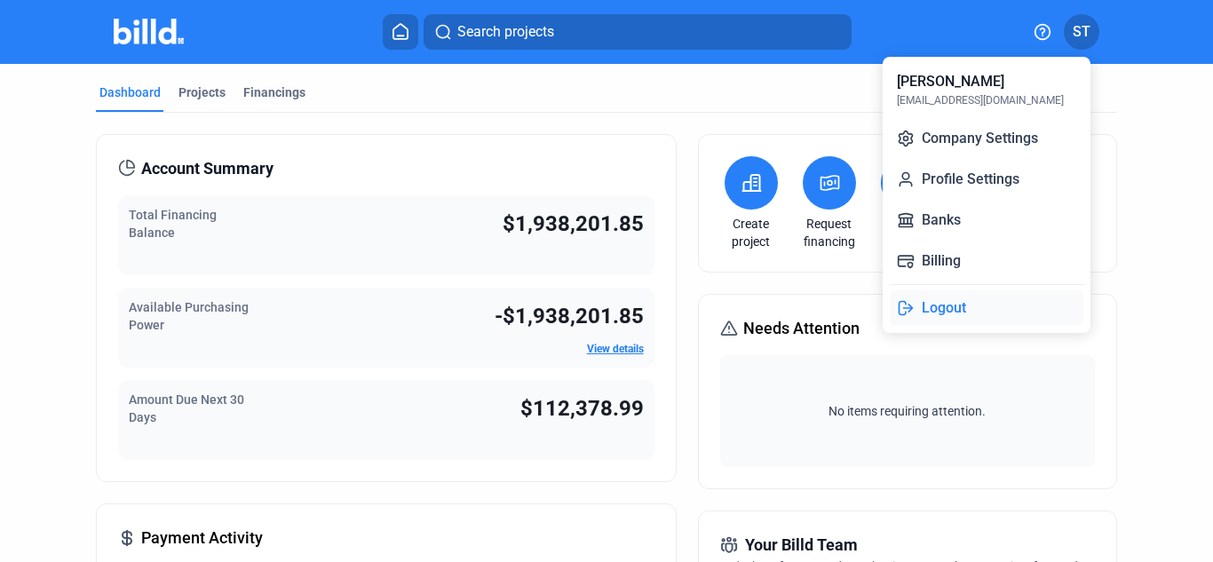
click at [966, 306] on button "Logout" at bounding box center [986, 308] width 194 height 36
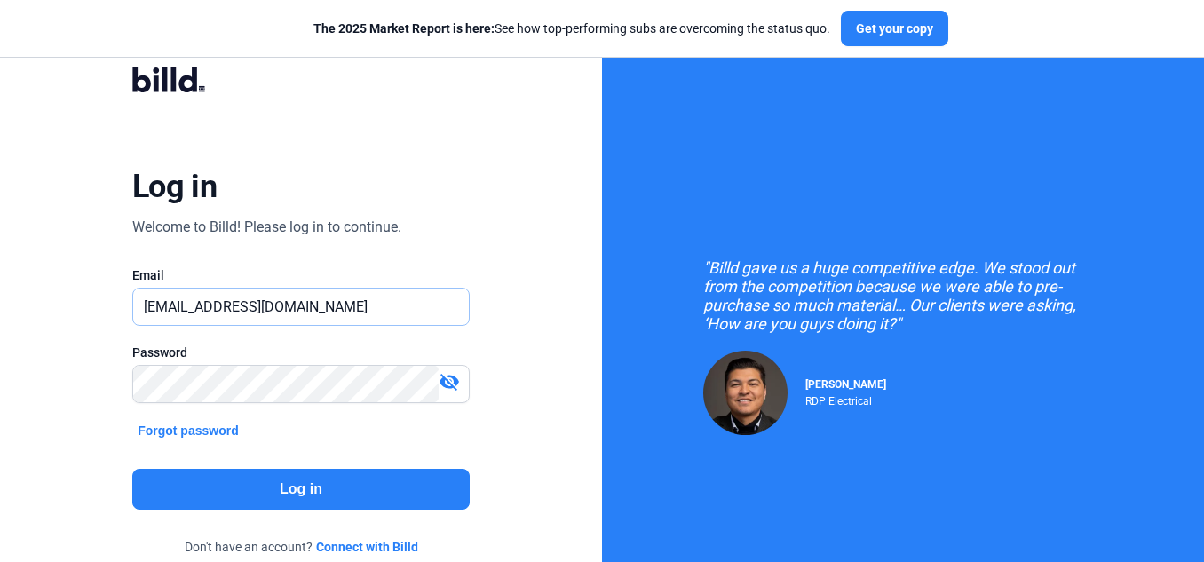
click at [351, 310] on input "[EMAIL_ADDRESS][DOMAIN_NAME]" at bounding box center [301, 306] width 336 height 36
type input "s"
type input "chap4u@gmail.com"
click at [454, 381] on mat-icon "visibility_off" at bounding box center [449, 381] width 21 height 21
click at [391, 482] on button "Log in" at bounding box center [300, 489] width 337 height 41
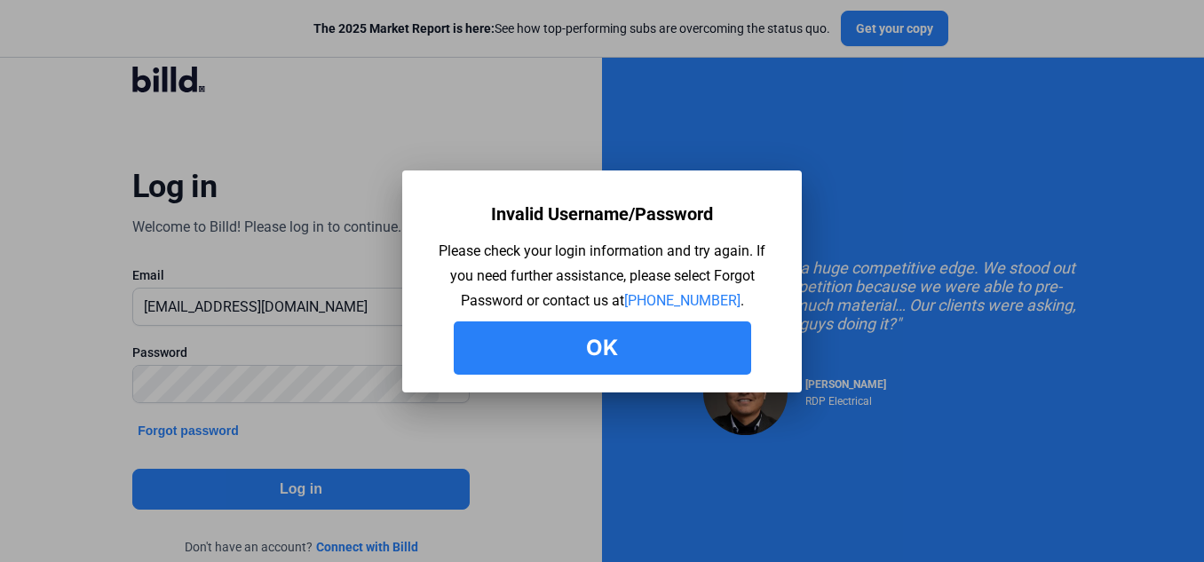
click at [576, 339] on button "Ok" at bounding box center [602, 347] width 297 height 53
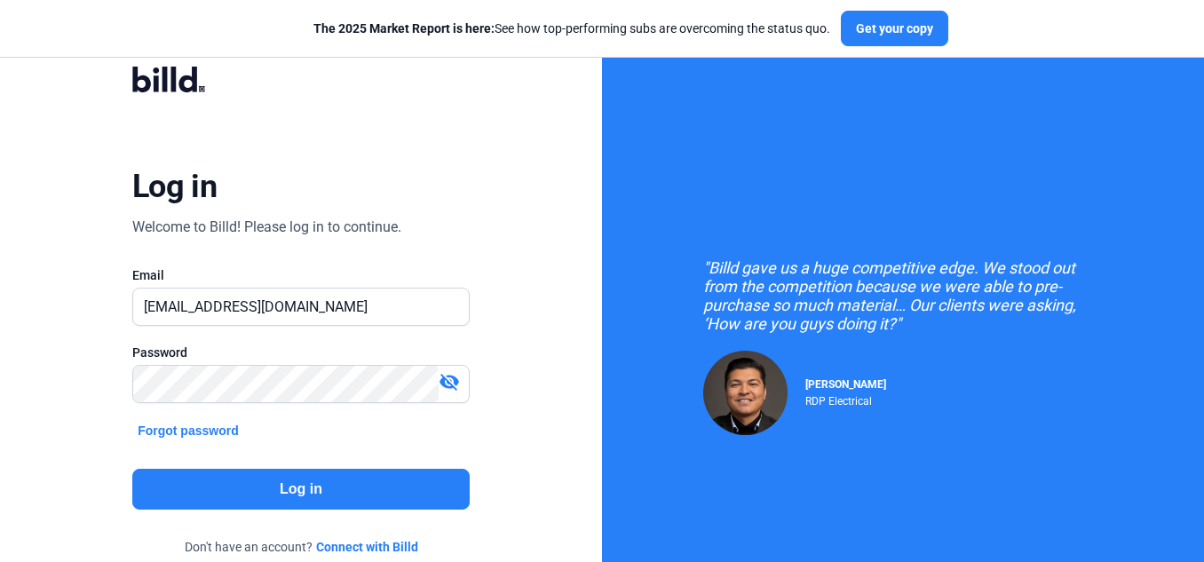
click at [461, 389] on div "visibility_off" at bounding box center [454, 383] width 30 height 25
click at [63, 447] on div "Log in Welcome to Billd! Please log in to continue. Email chap4u@gmail.com Pass…" at bounding box center [301, 323] width 602 height 646
click at [211, 501] on button "Log in" at bounding box center [300, 489] width 337 height 41
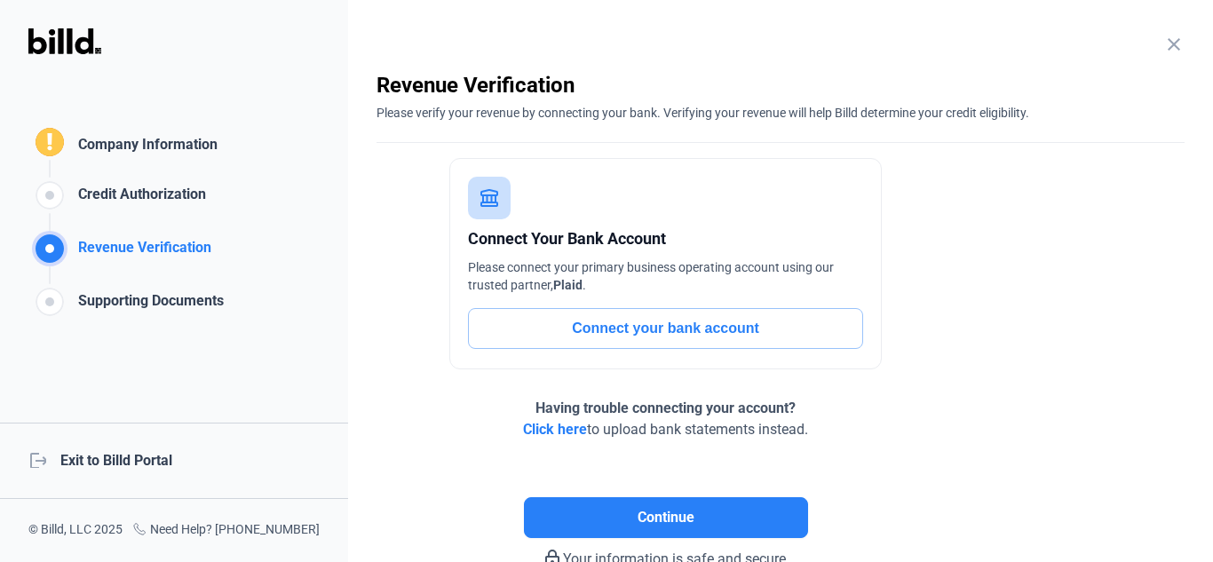
click at [126, 462] on div "logout Exit to Billd Portal" at bounding box center [174, 461] width 348 height 76
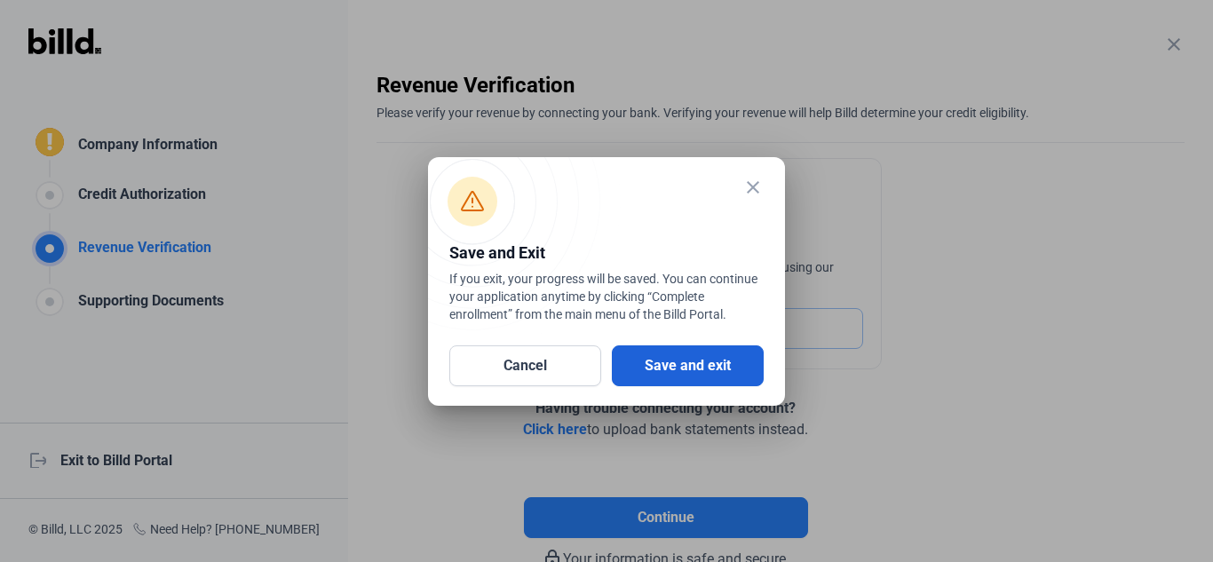
click at [685, 362] on button "Save and exit" at bounding box center [688, 365] width 152 height 41
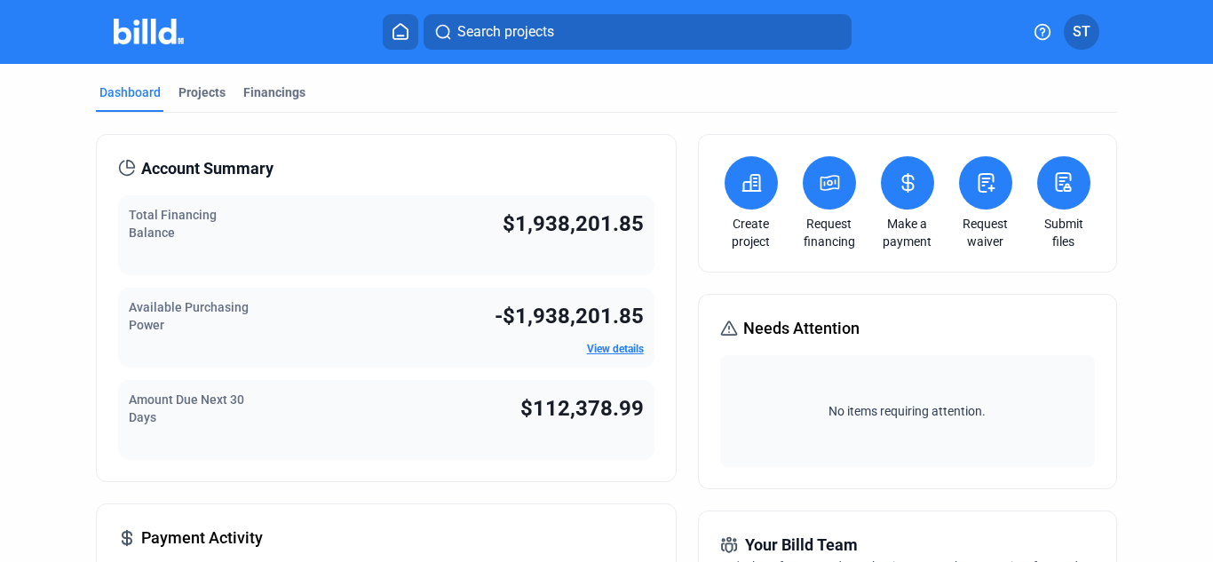
click at [1085, 25] on span "ST" at bounding box center [1081, 31] width 18 height 21
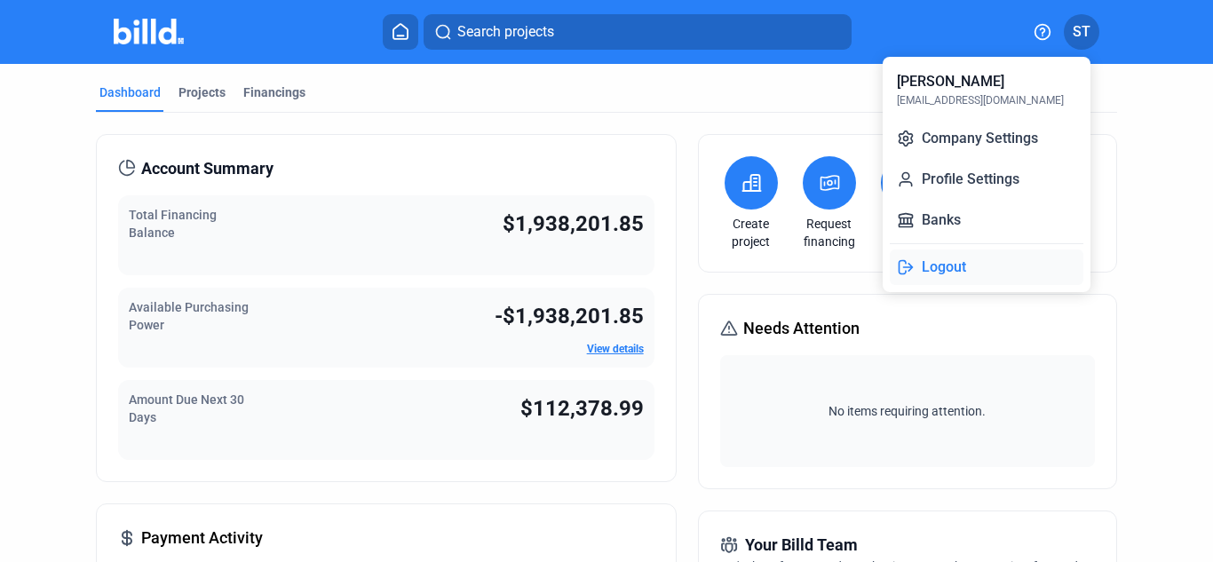
click at [971, 275] on button "Logout" at bounding box center [986, 267] width 194 height 36
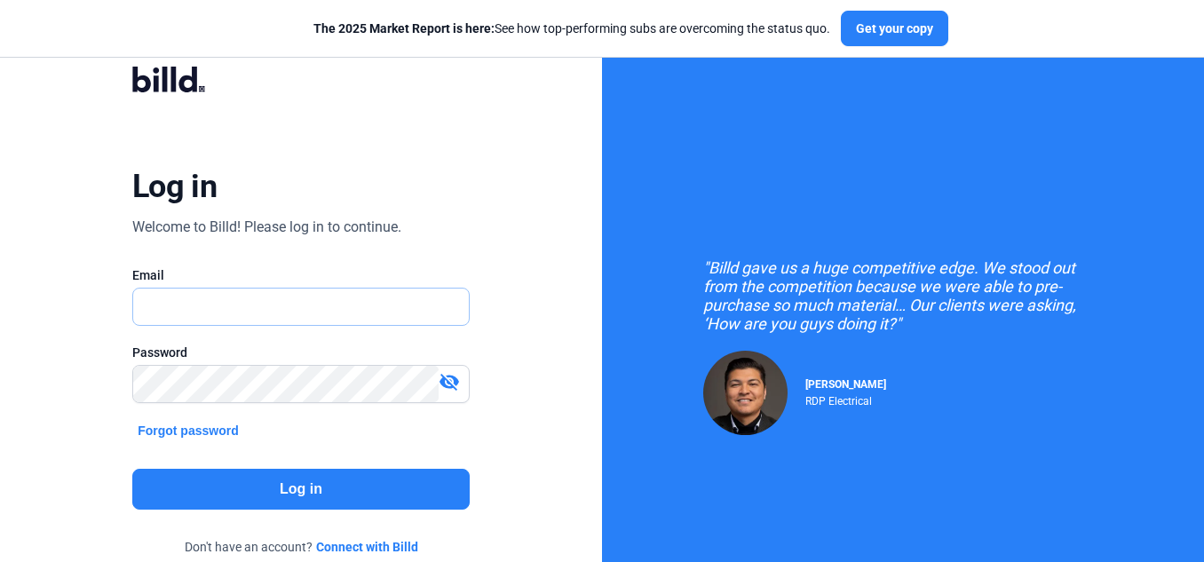
type input "[EMAIL_ADDRESS][DOMAIN_NAME]"
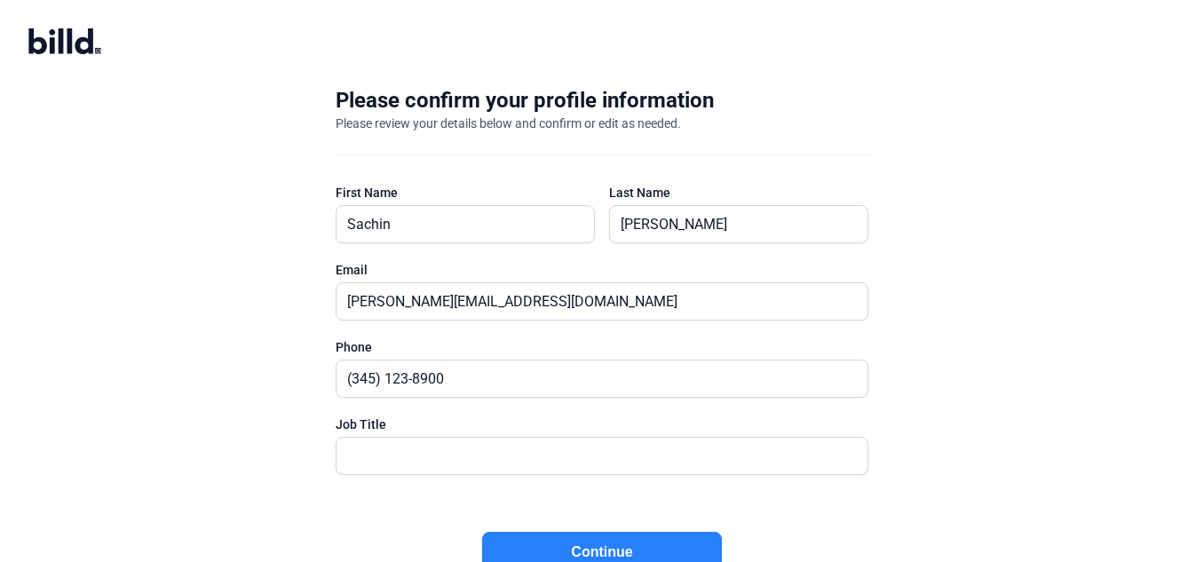
type input "(345) 123-8900"
click at [437, 445] on input "text" at bounding box center [591, 456] width 511 height 36
type input "Sr Accountant"
click at [603, 541] on button "Continue" at bounding box center [602, 552] width 240 height 41
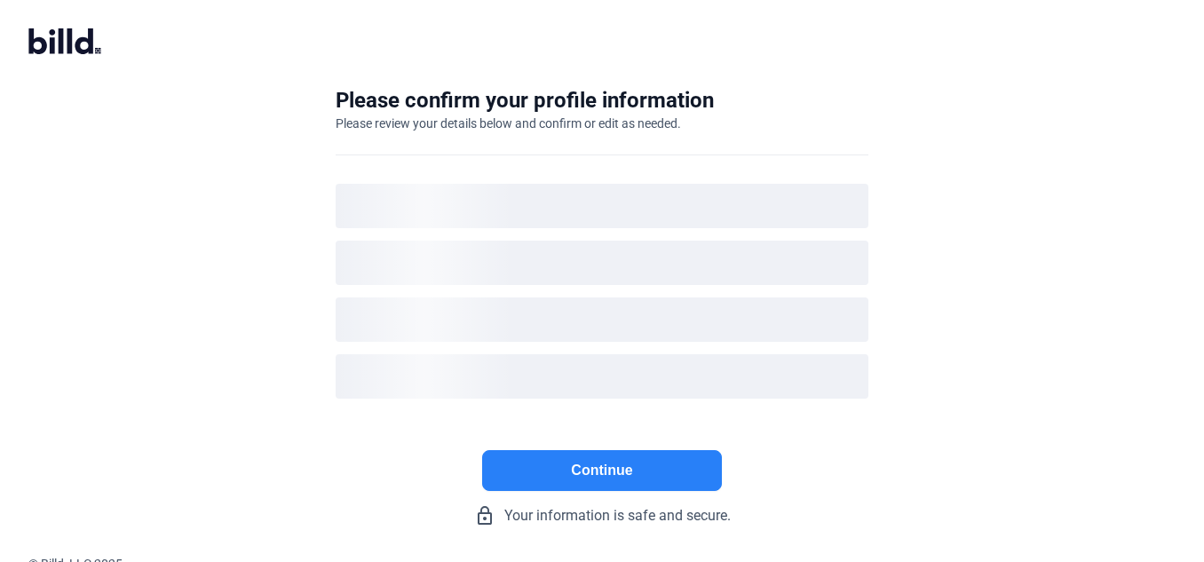
scroll to position [8, 0]
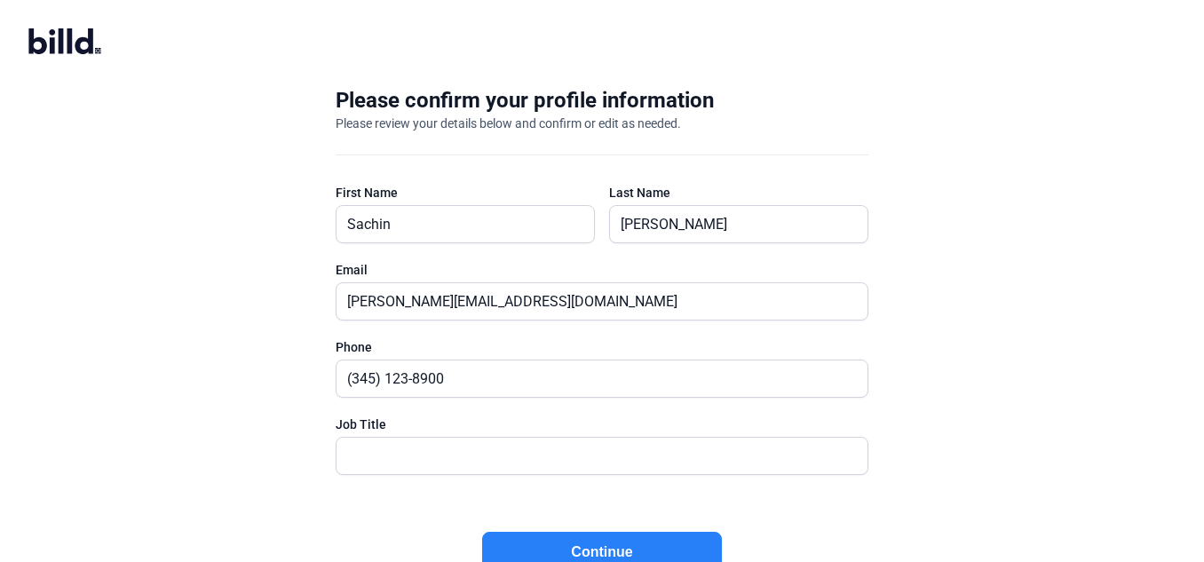
type input "Accountant"
click at [577, 541] on button "Continue" at bounding box center [602, 552] width 240 height 41
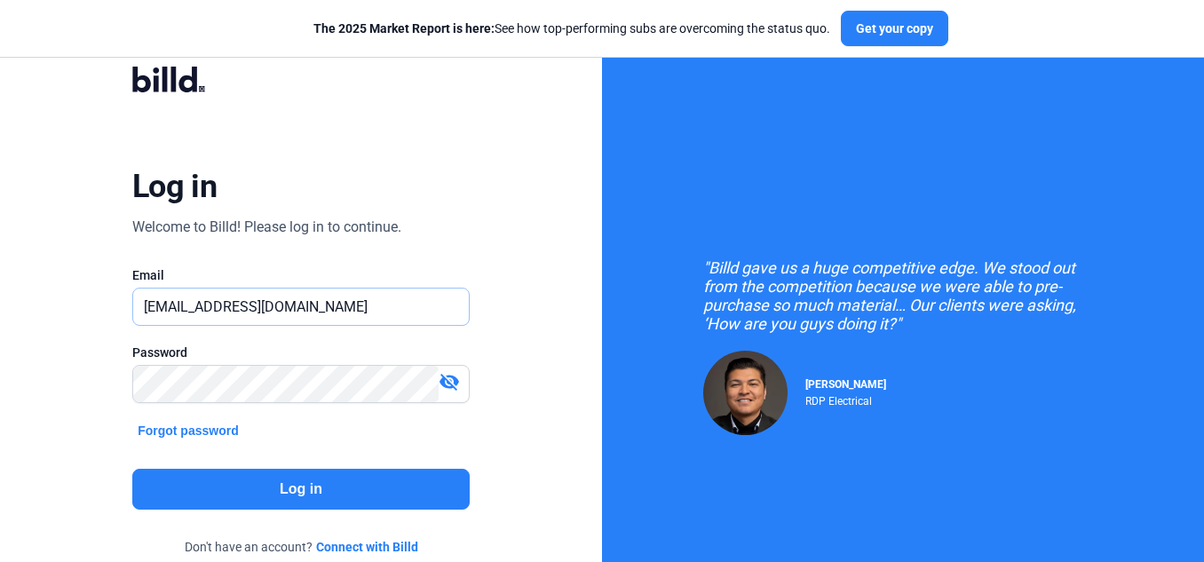
click at [395, 316] on input "[EMAIL_ADDRESS][DOMAIN_NAME]" at bounding box center [301, 306] width 336 height 36
type input "s"
type input "[PERSON_NAME][EMAIL_ADDRESS][DOMAIN_NAME]"
click at [310, 485] on button "Log in" at bounding box center [300, 489] width 337 height 41
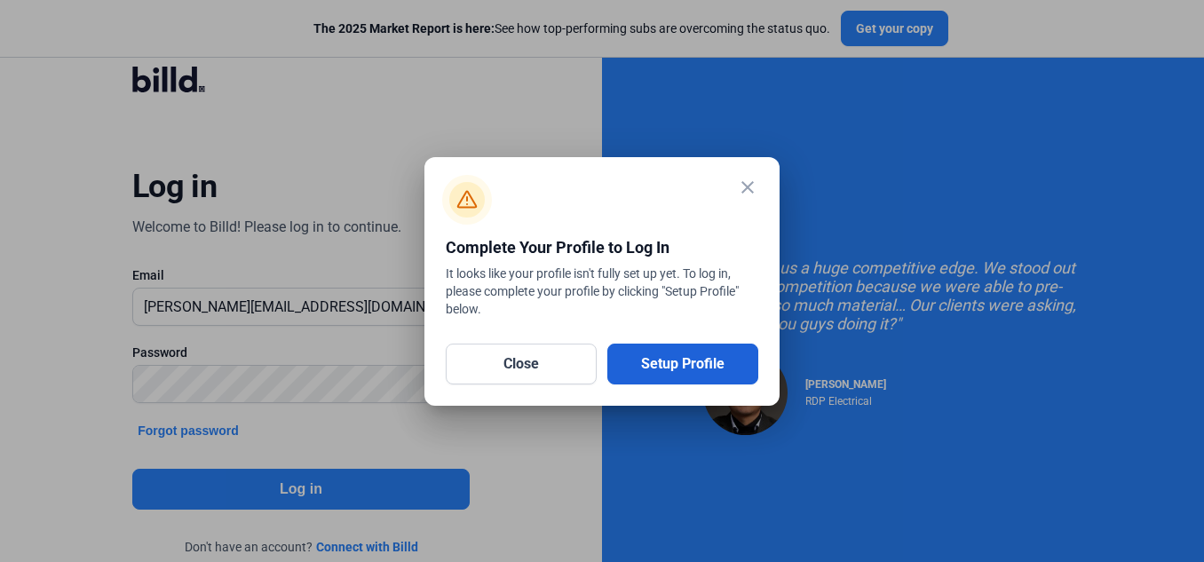
click at [695, 379] on button "Setup Profile" at bounding box center [682, 364] width 151 height 41
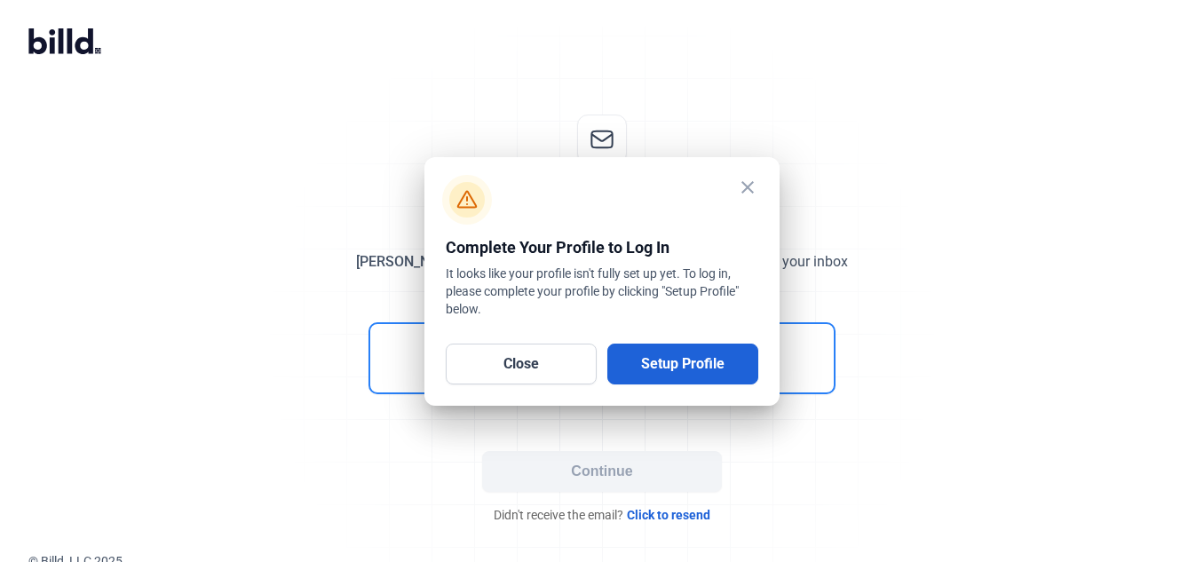
scroll to position [8, 0]
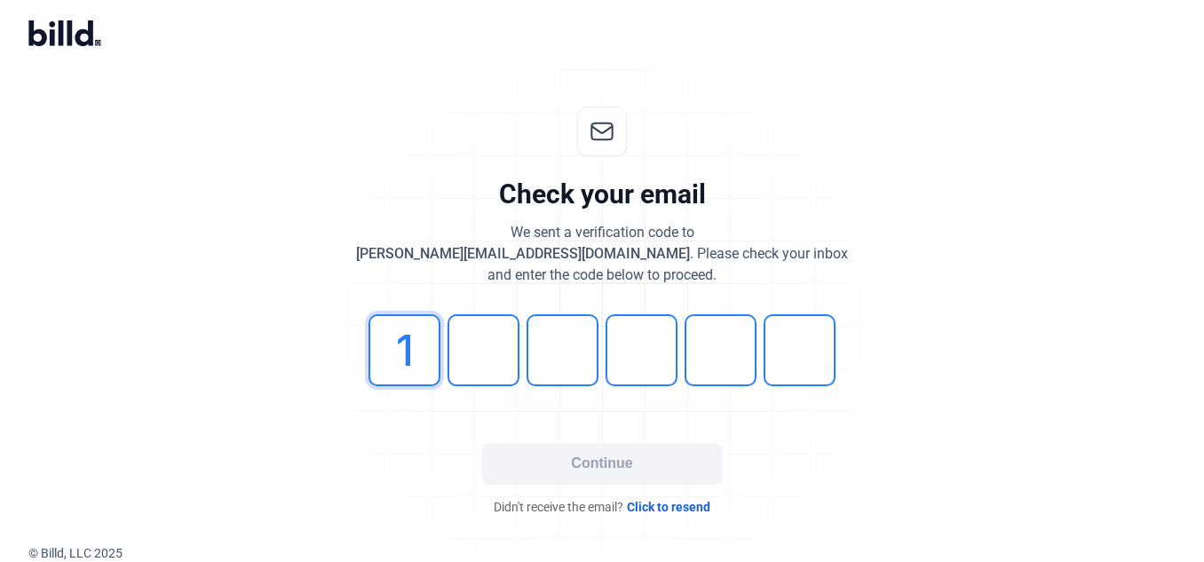
type input "1"
type input "2"
type input "3"
type input "4"
type input "3"
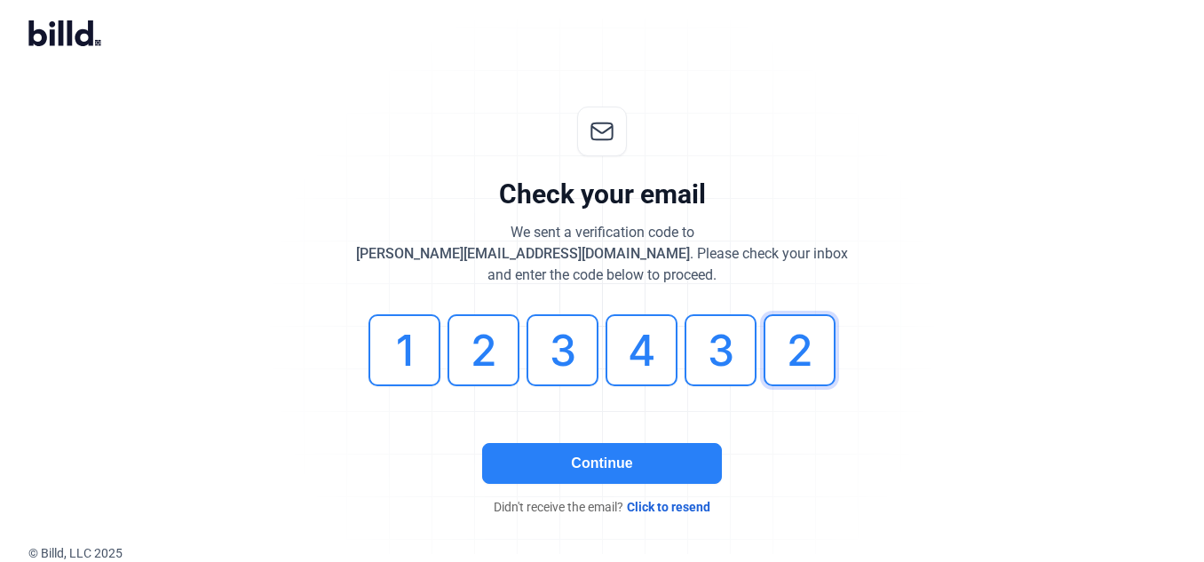
type input "2"
click at [619, 446] on button "Continue" at bounding box center [602, 463] width 240 height 41
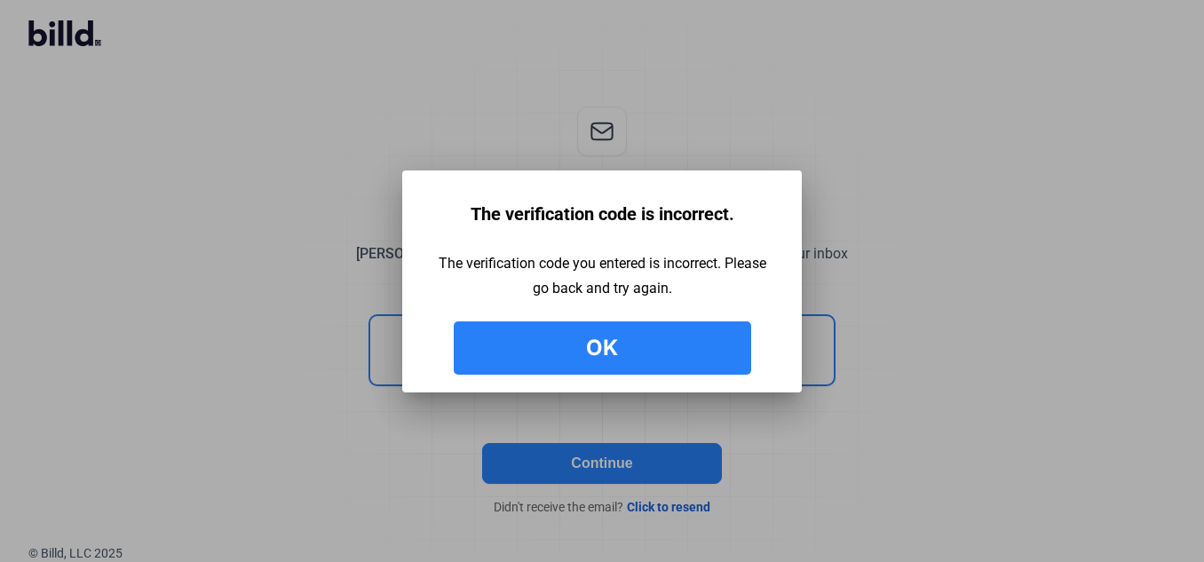
click at [635, 339] on button "Ok" at bounding box center [602, 347] width 297 height 53
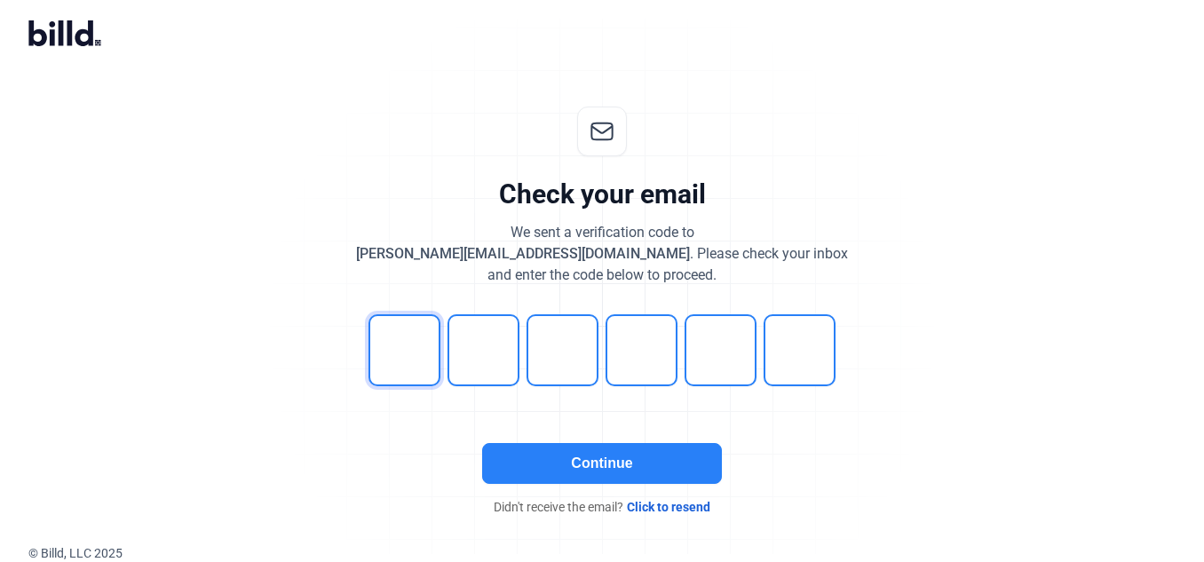
click at [393, 348] on input "tel" at bounding box center [404, 350] width 72 height 72
type input "4"
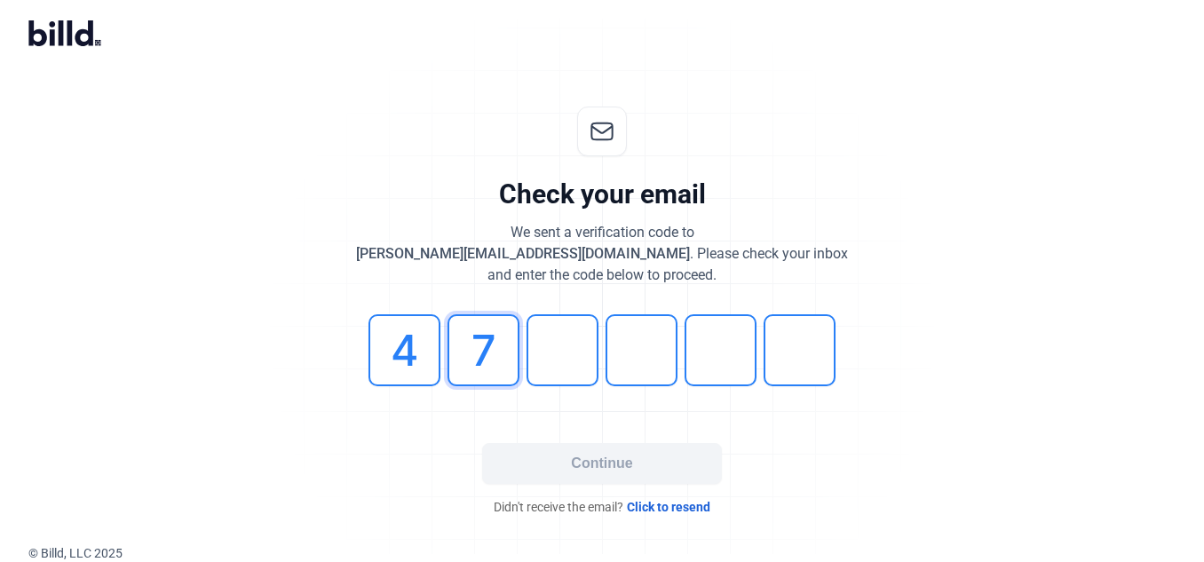
type input "7"
type input "2"
type input "3"
type input "8"
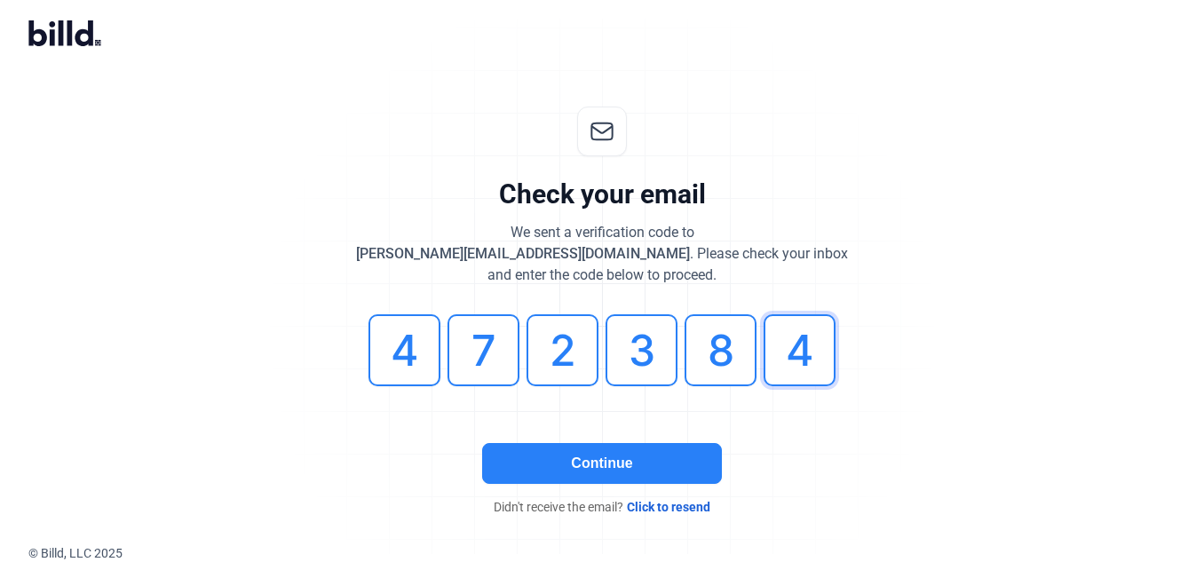
type input "4"
click at [620, 469] on button "Continue" at bounding box center [602, 463] width 240 height 41
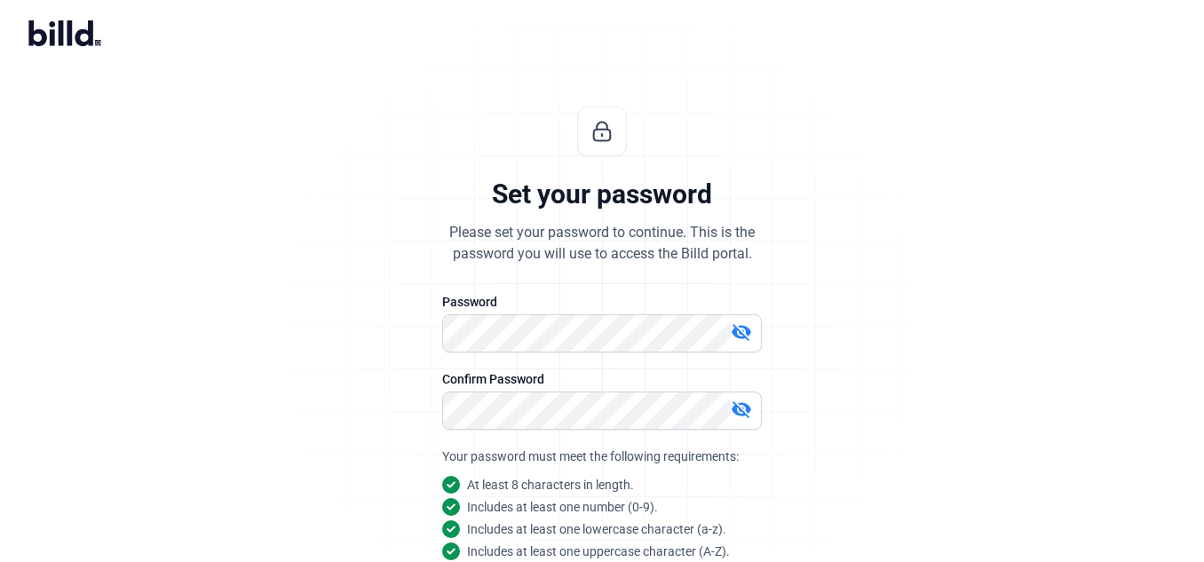
click at [970, 450] on div "Set your password Please set your password to continue. This is the password yo…" at bounding box center [602, 420] width 1204 height 684
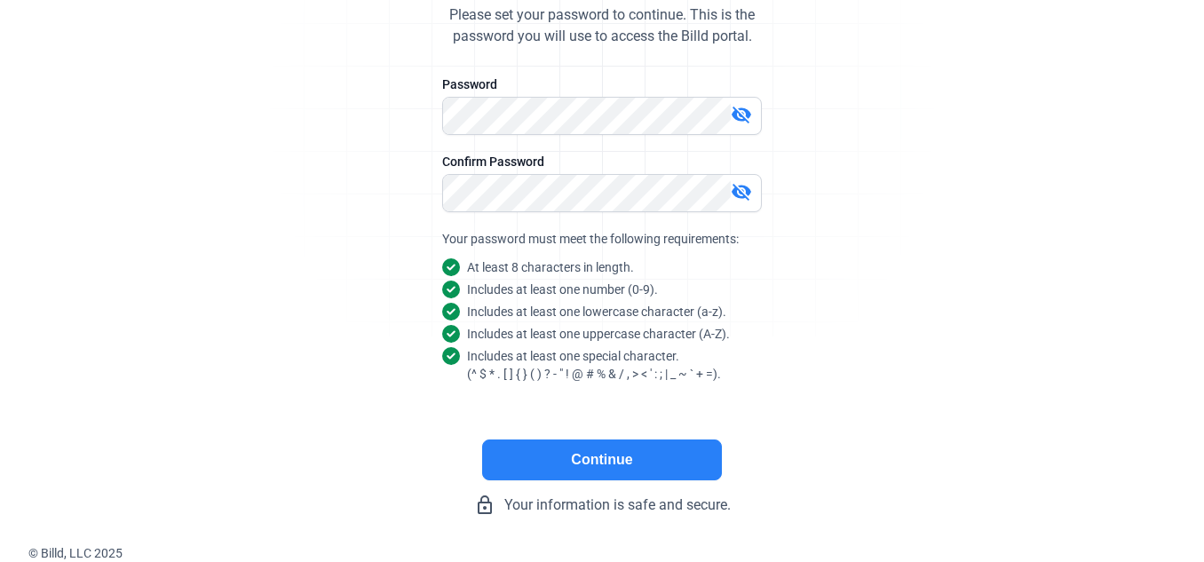
click at [644, 452] on button "Continue" at bounding box center [602, 459] width 240 height 41
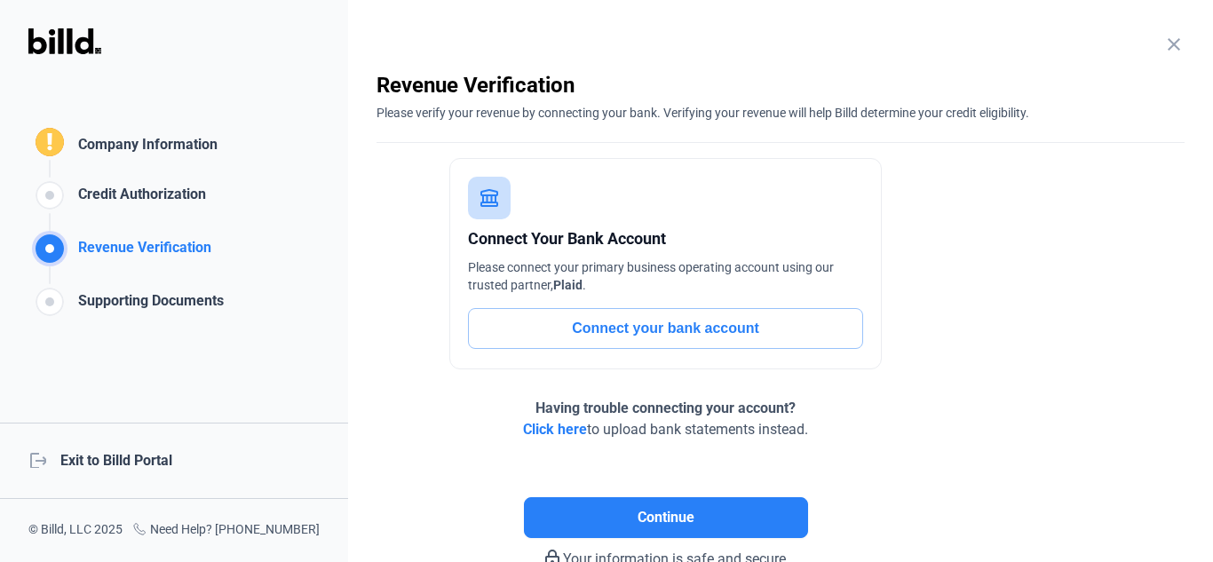
click at [150, 458] on div "logout Exit to Billd Portal" at bounding box center [174, 461] width 348 height 76
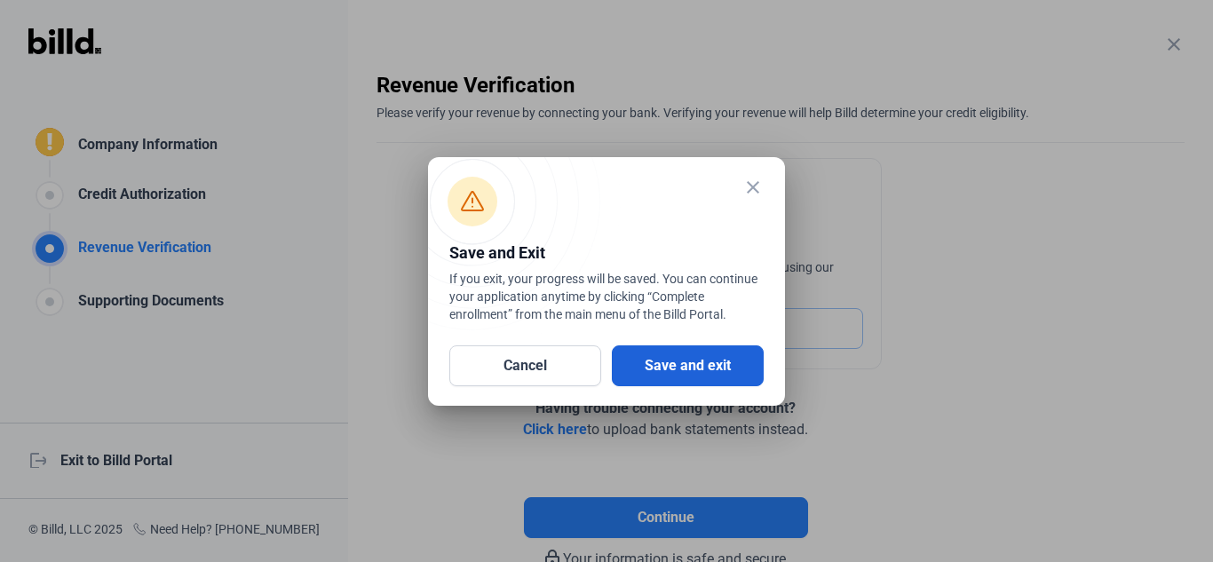
click at [732, 360] on button "Save and exit" at bounding box center [688, 365] width 152 height 41
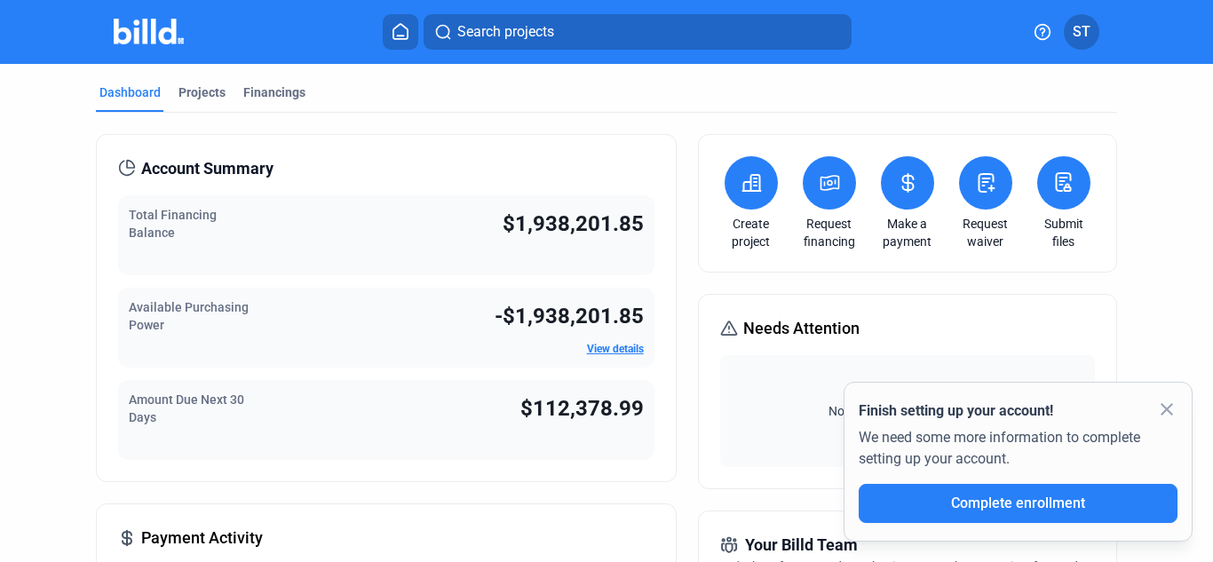
click at [1088, 29] on span "ST" at bounding box center [1081, 31] width 18 height 21
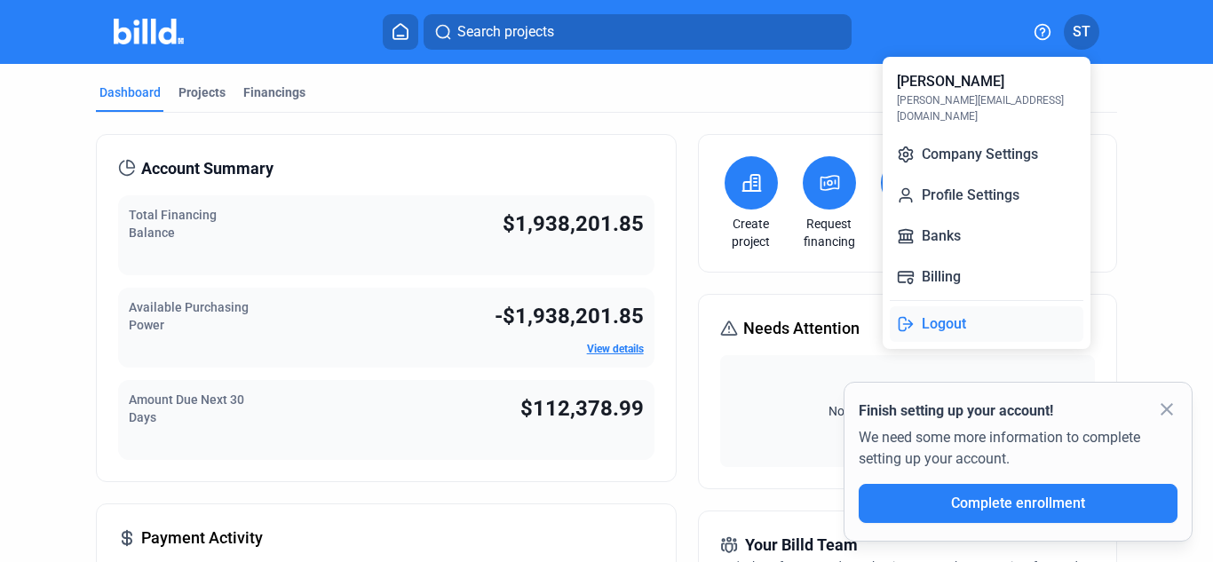
click at [947, 309] on button "Logout" at bounding box center [986, 324] width 194 height 36
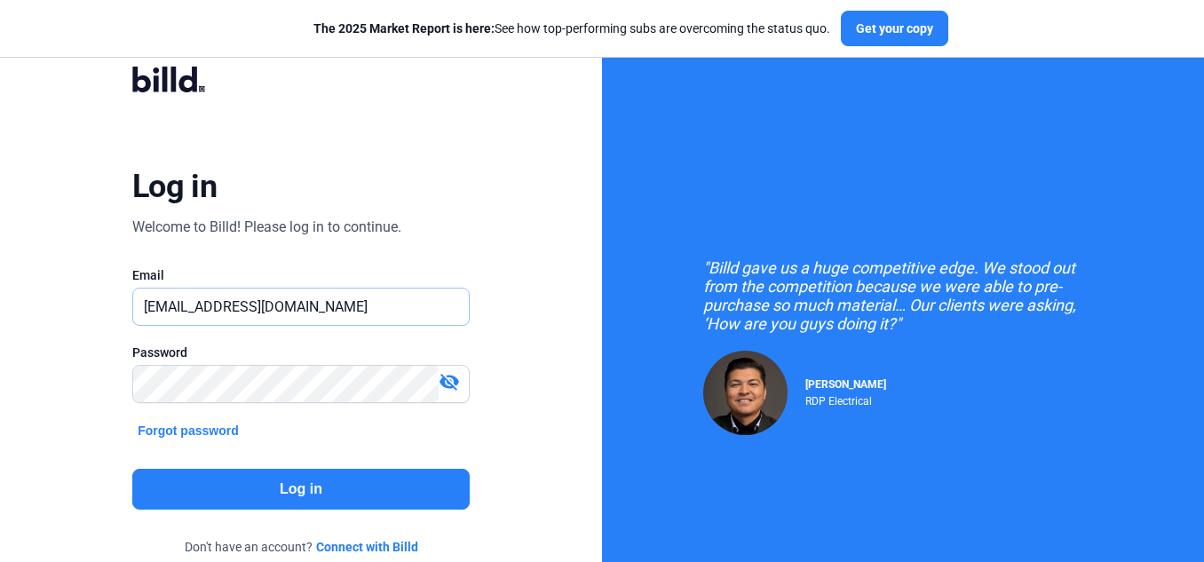
click at [325, 312] on input "[EMAIL_ADDRESS][DOMAIN_NAME]" at bounding box center [291, 306] width 317 height 36
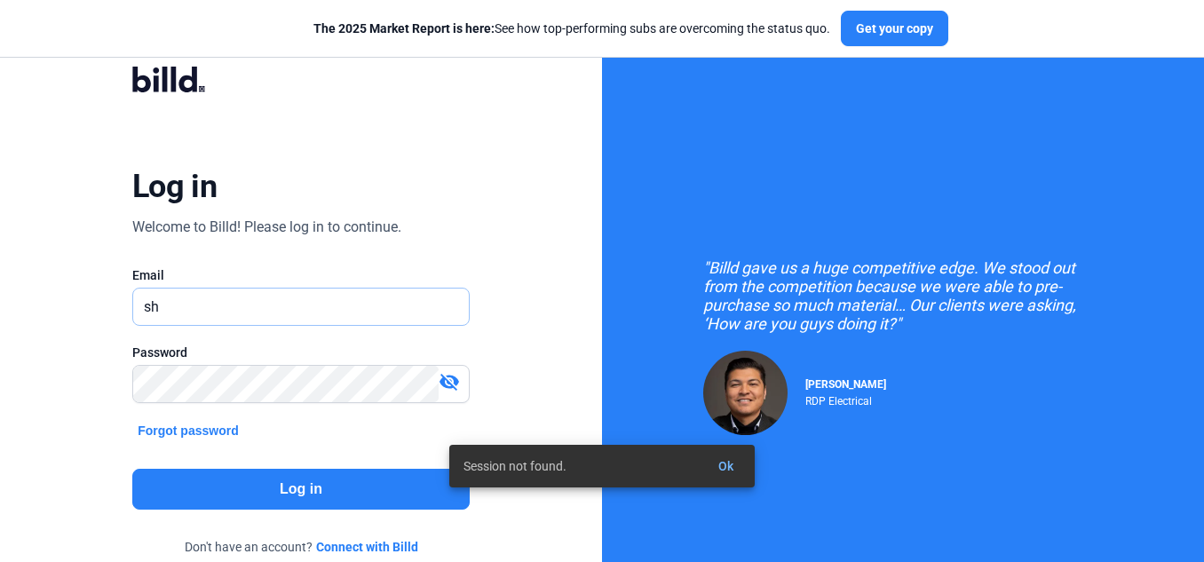
type input "s"
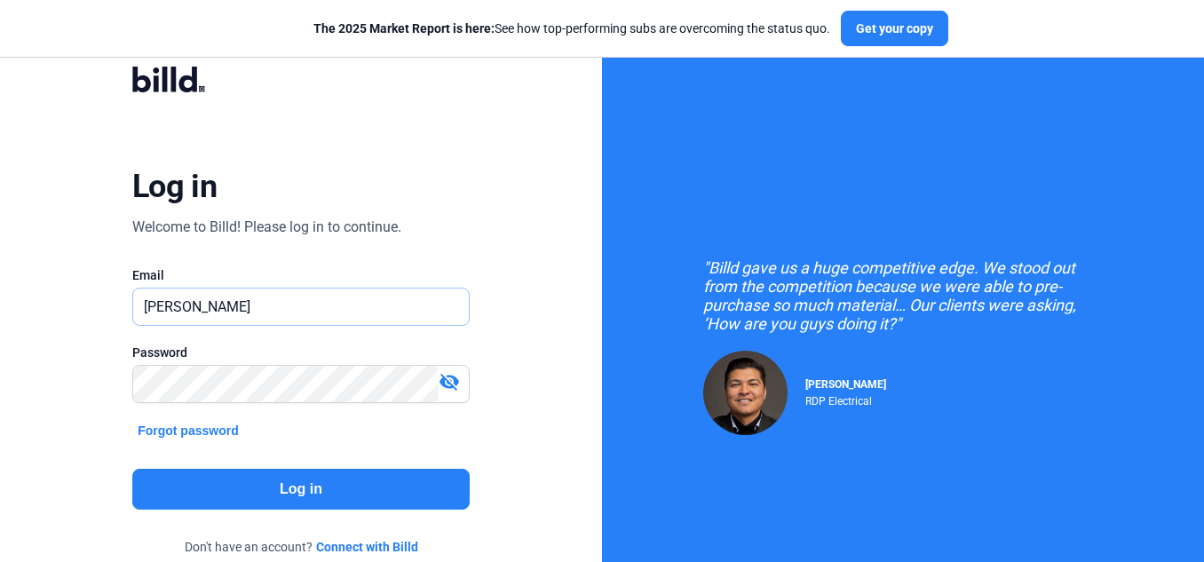
type input "[PERSON_NAME][EMAIL_ADDRESS][DOMAIN_NAME]"
click at [59, 434] on div "Log in Welcome to Billd! Please log in to continue. Email [PERSON_NAME][EMAIL_A…" at bounding box center [301, 323] width 602 height 646
click at [170, 491] on button "Log in" at bounding box center [300, 489] width 337 height 41
